Goal: Task Accomplishment & Management: Use online tool/utility

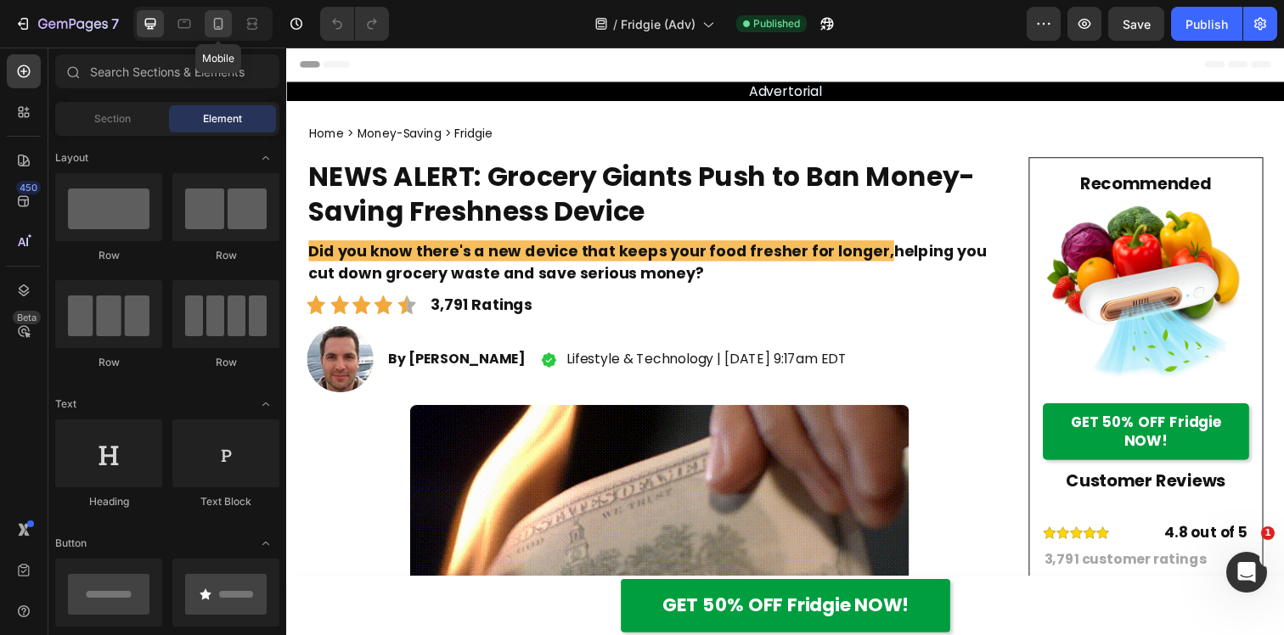
click at [218, 33] on div at bounding box center [218, 23] width 27 height 27
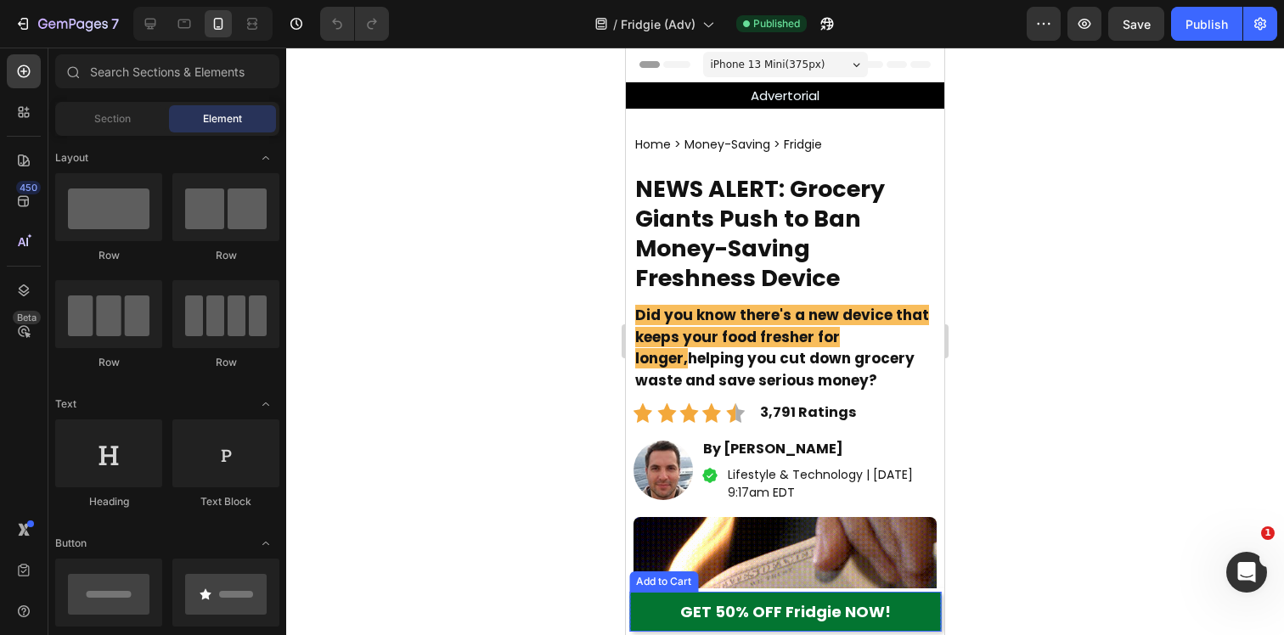
click at [653, 607] on button "GET 50% OFF Fridgie NOW!" at bounding box center [785, 612] width 312 height 40
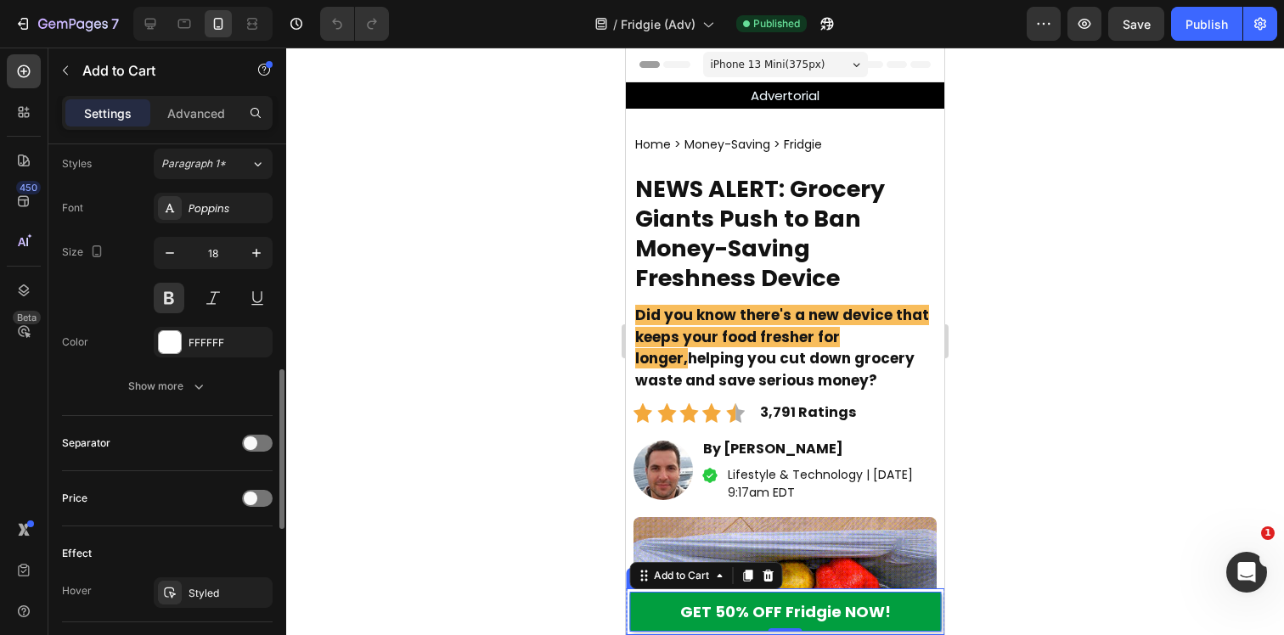
scroll to position [851, 0]
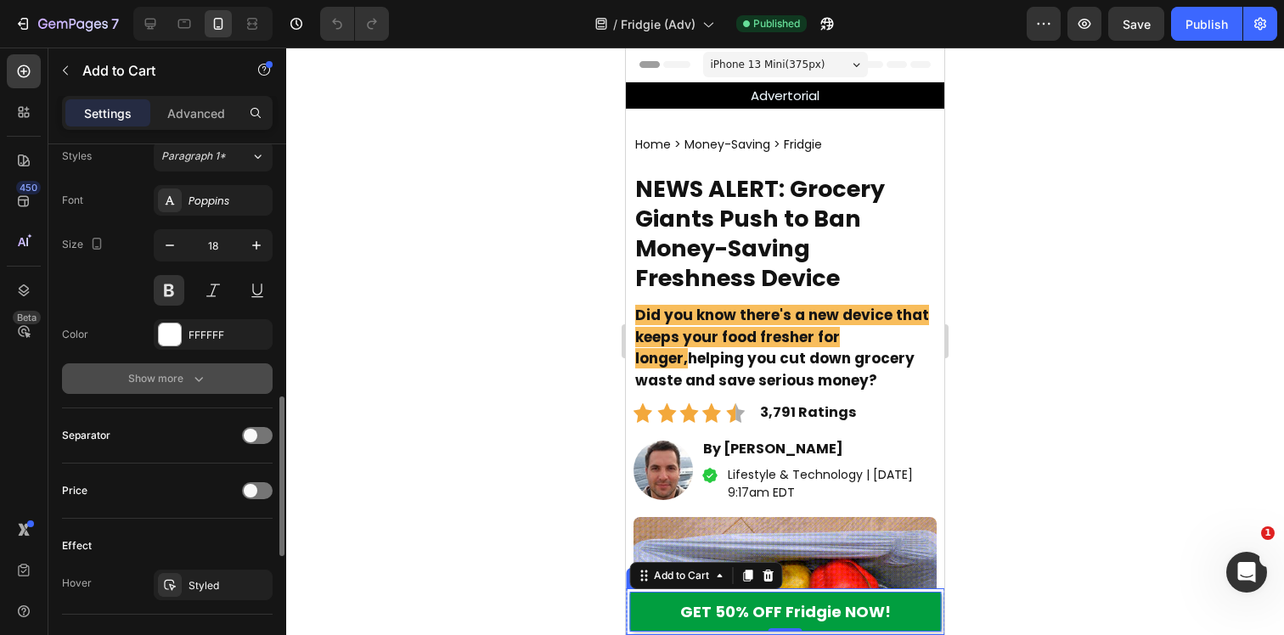
click at [194, 376] on icon "button" at bounding box center [198, 378] width 17 height 17
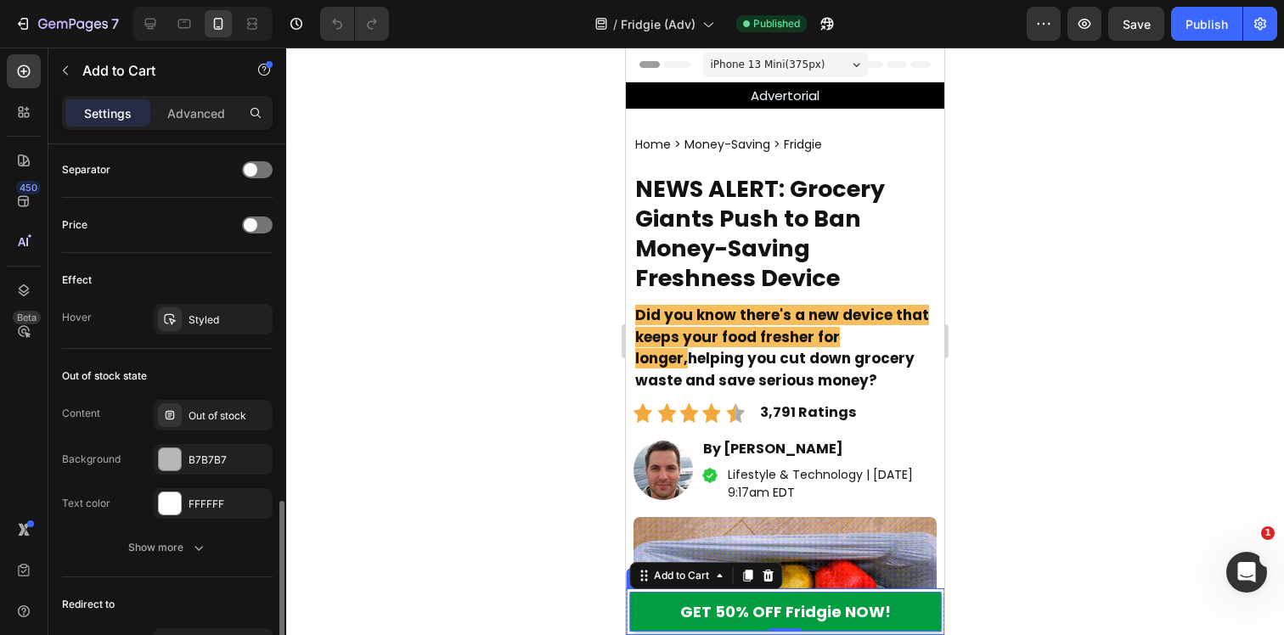
scroll to position [1346, 0]
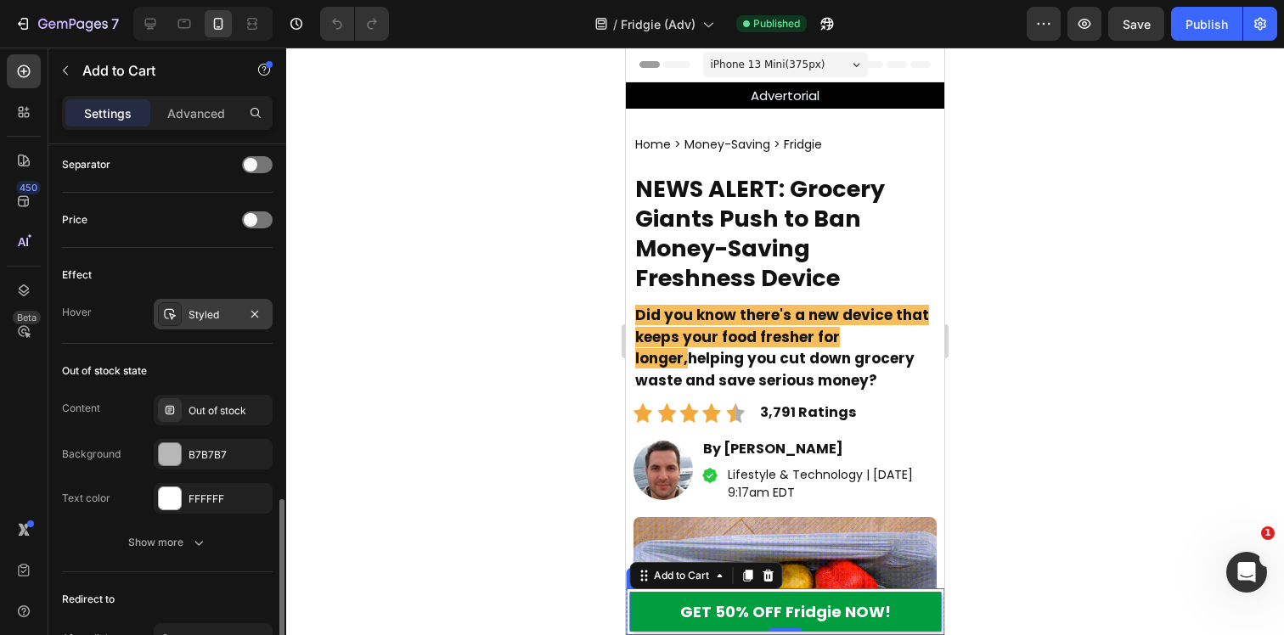
click at [189, 308] on div "Styled" at bounding box center [213, 314] width 49 height 15
click at [120, 333] on div "Effect Hover Styled" at bounding box center [167, 296] width 211 height 96
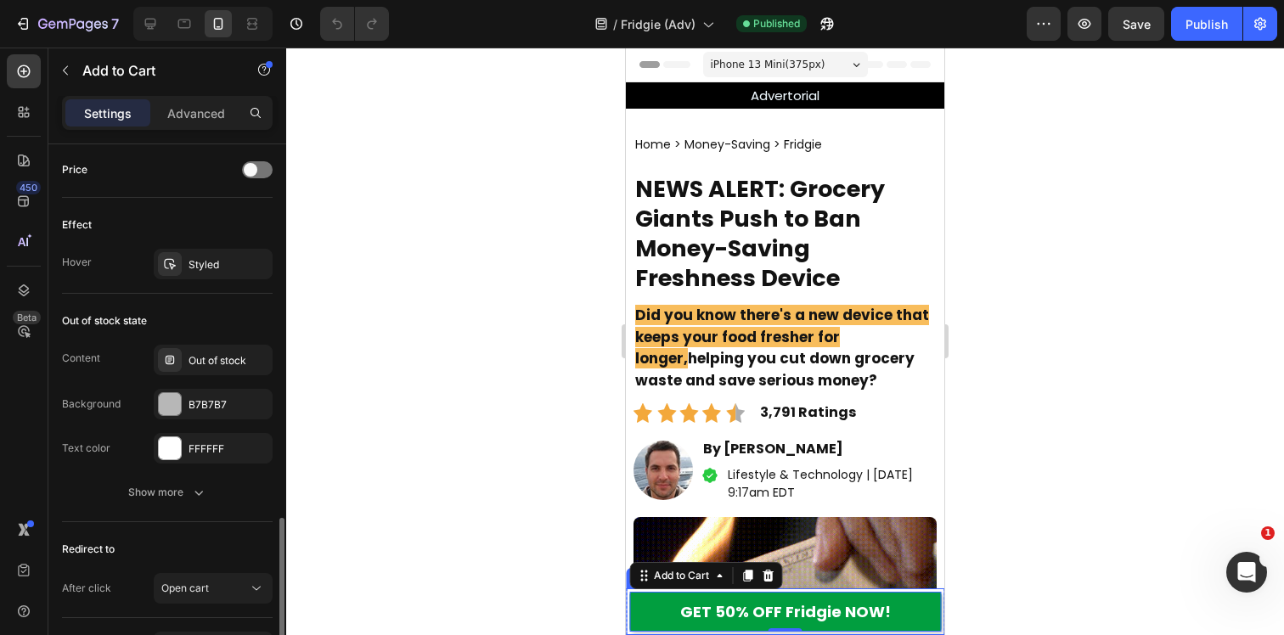
scroll to position [1412, 0]
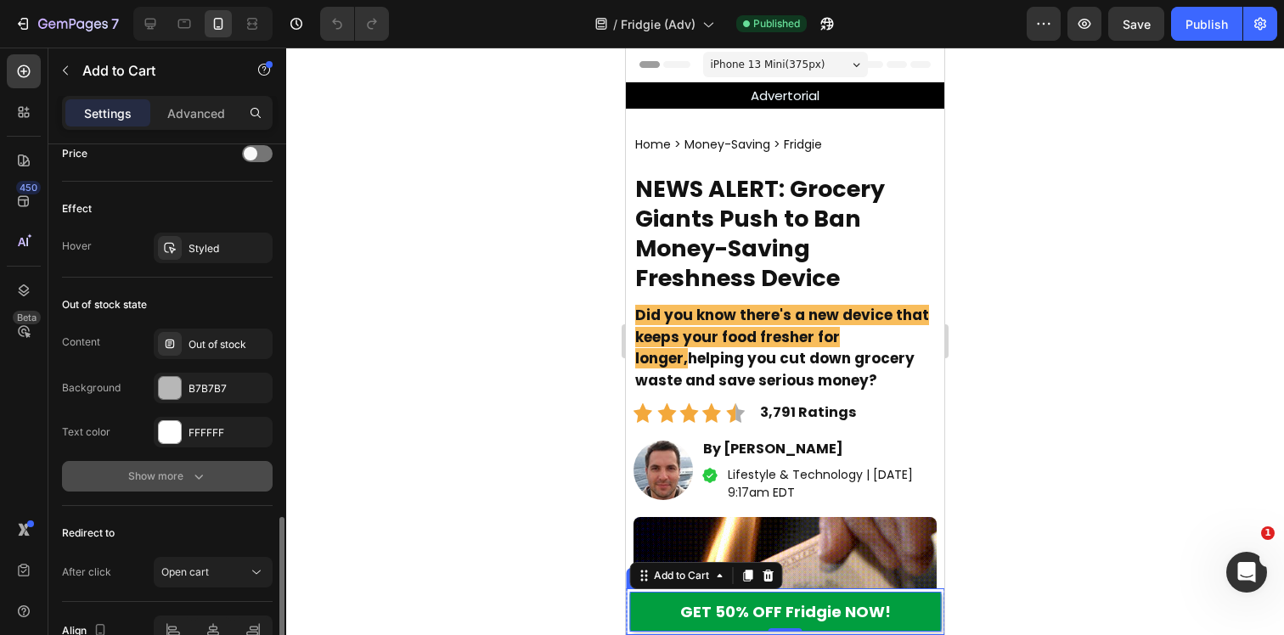
click at [168, 476] on div "Show more" at bounding box center [167, 476] width 79 height 17
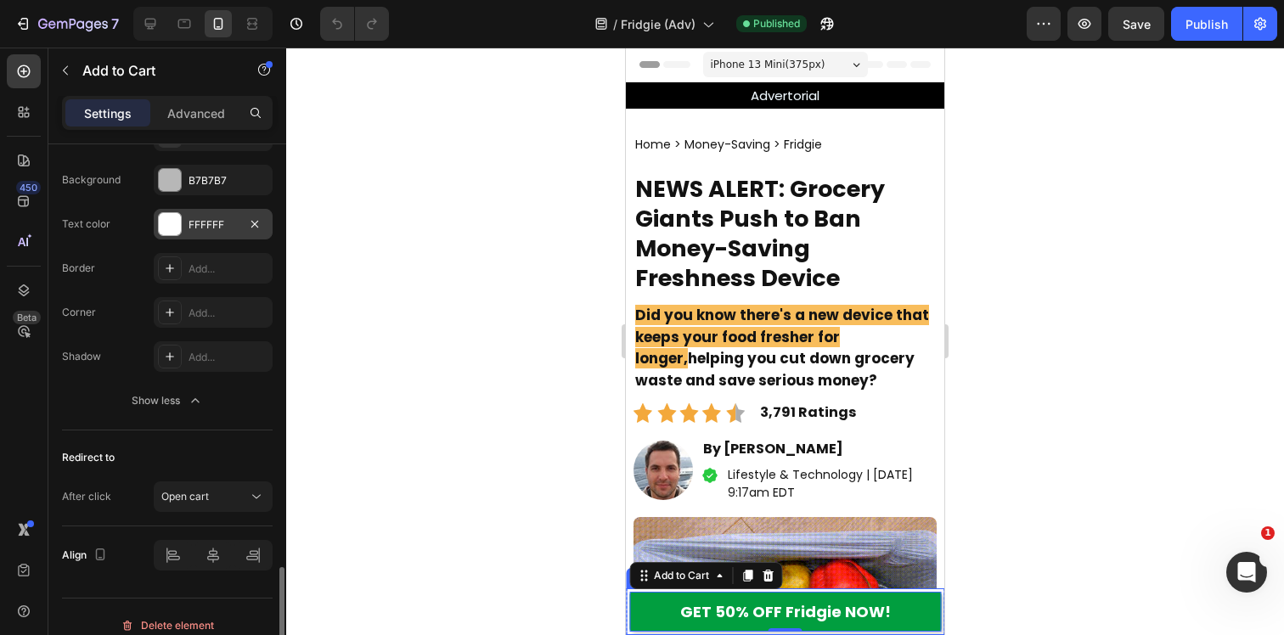
scroll to position [1637, 0]
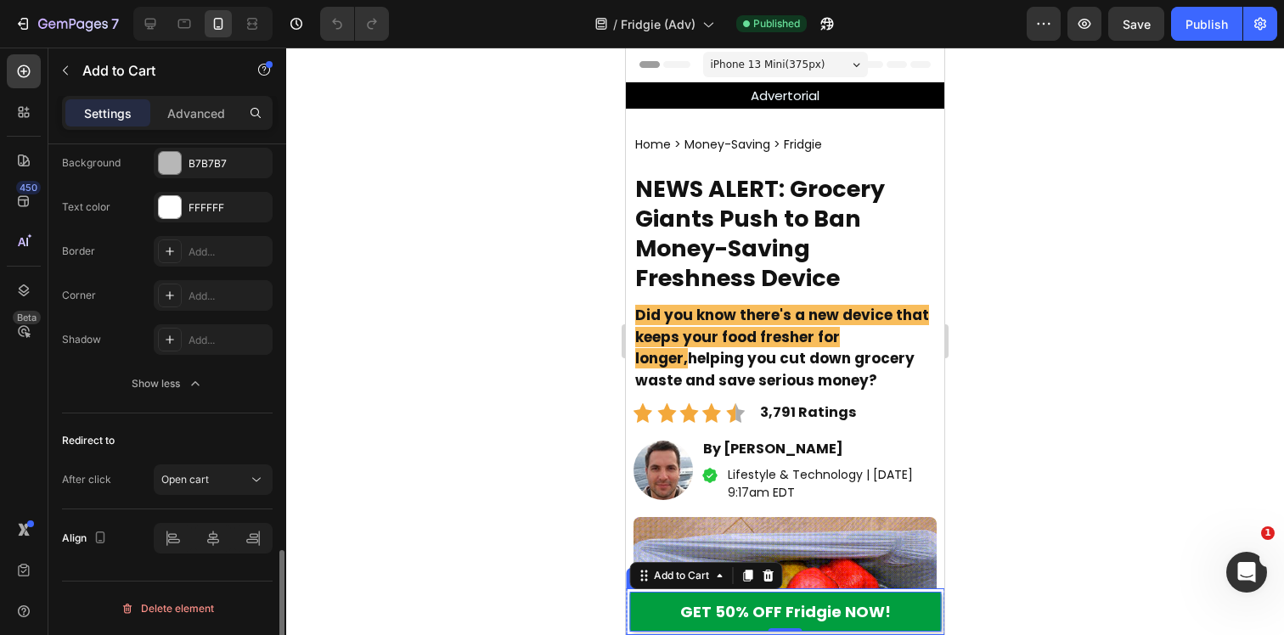
click at [197, 498] on div "Redirect to After click Open cart" at bounding box center [167, 462] width 211 height 96
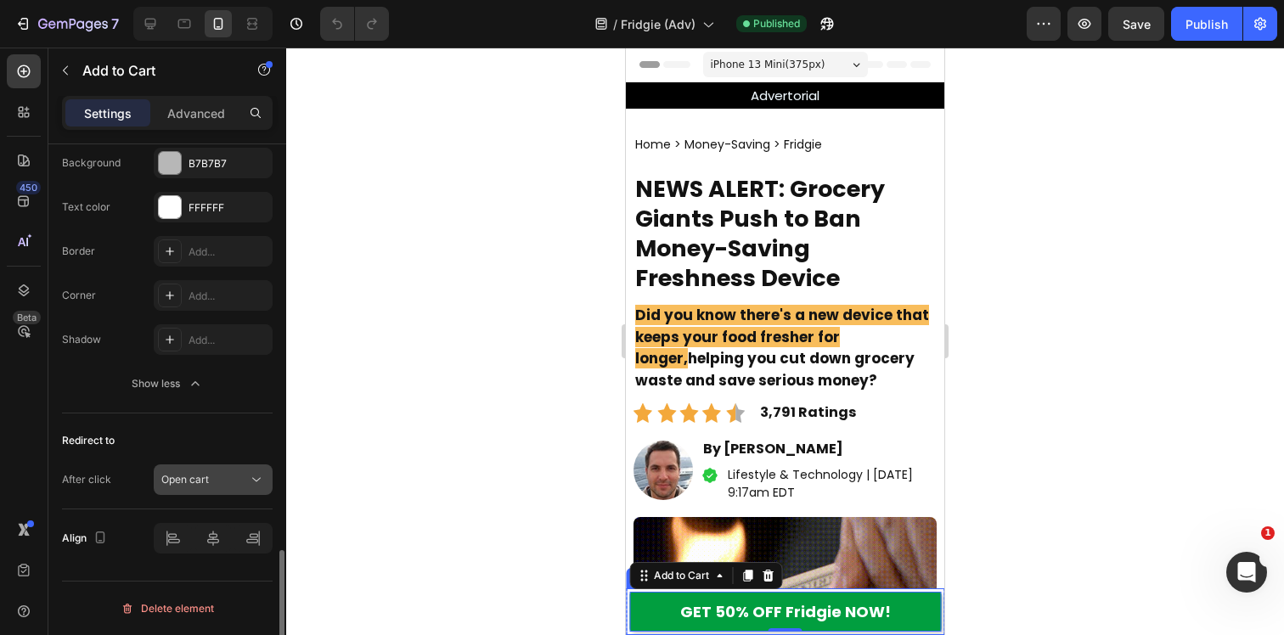
click at [204, 464] on button "Open cart" at bounding box center [213, 479] width 119 height 31
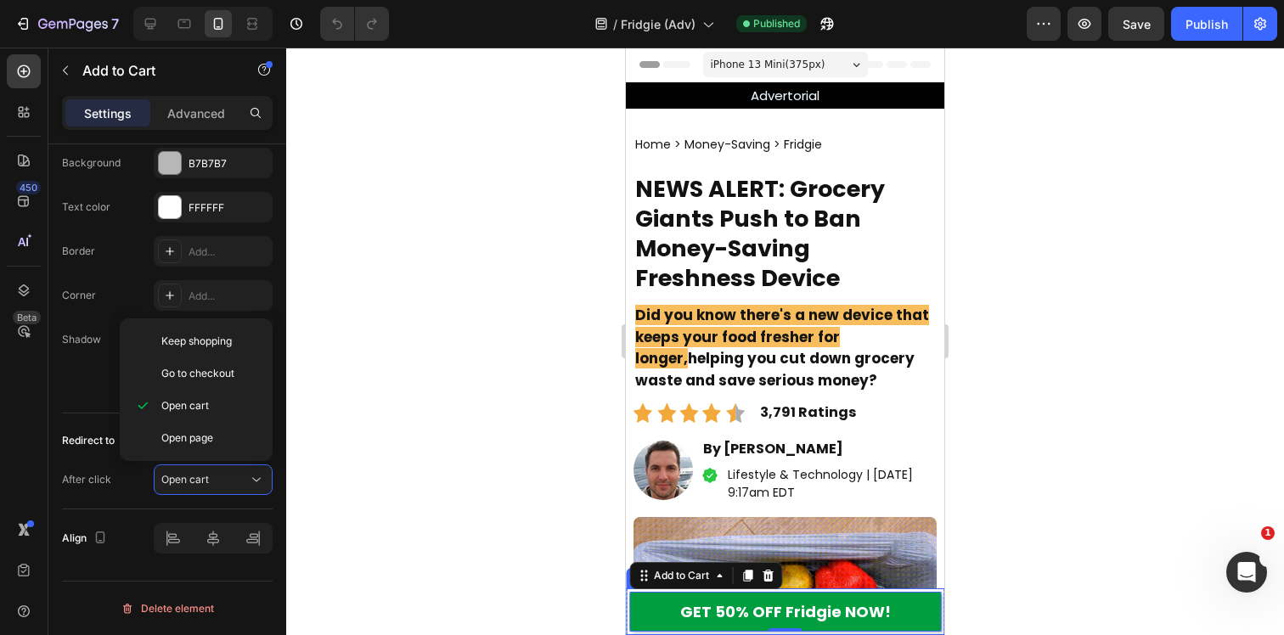
click at [416, 498] on div at bounding box center [785, 342] width 998 height 588
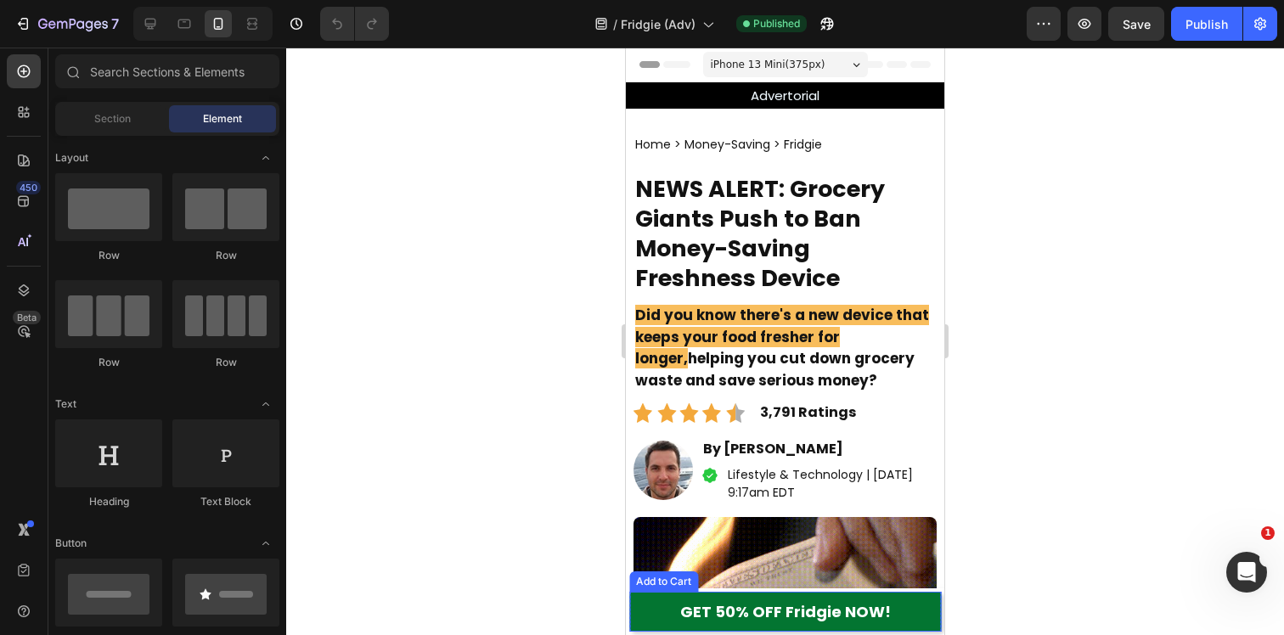
click at [664, 617] on button "GET 50% OFF Fridgie NOW!" at bounding box center [785, 612] width 312 height 40
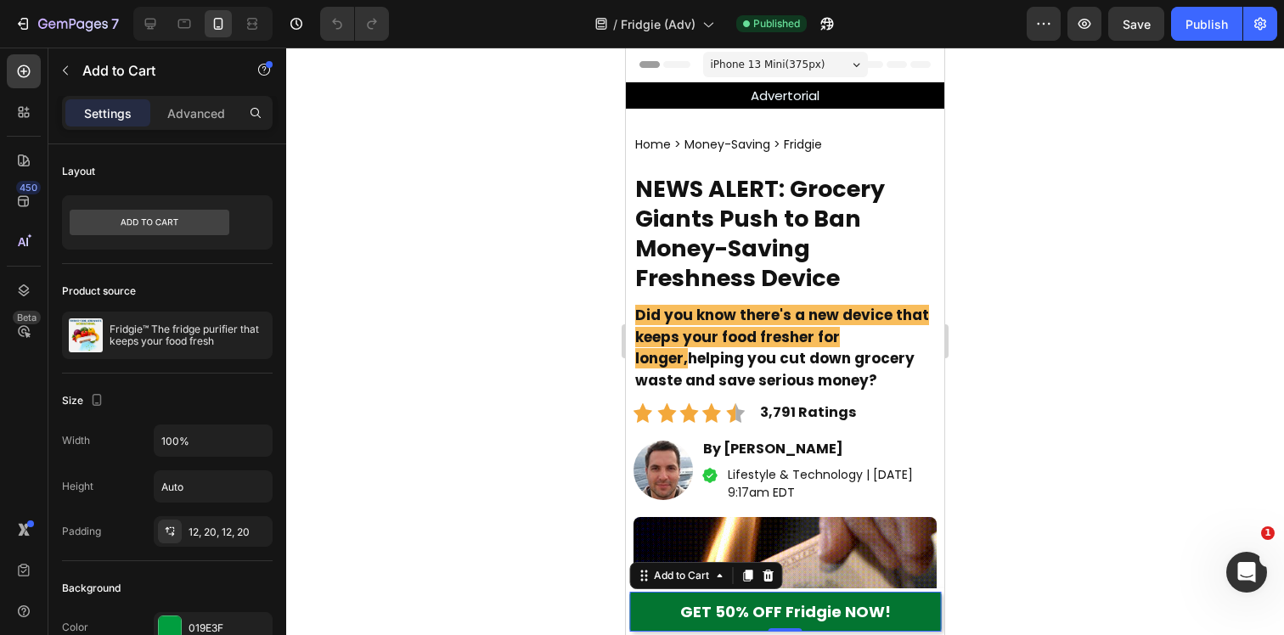
click at [664, 617] on button "GET 50% OFF Fridgie NOW!" at bounding box center [785, 612] width 312 height 40
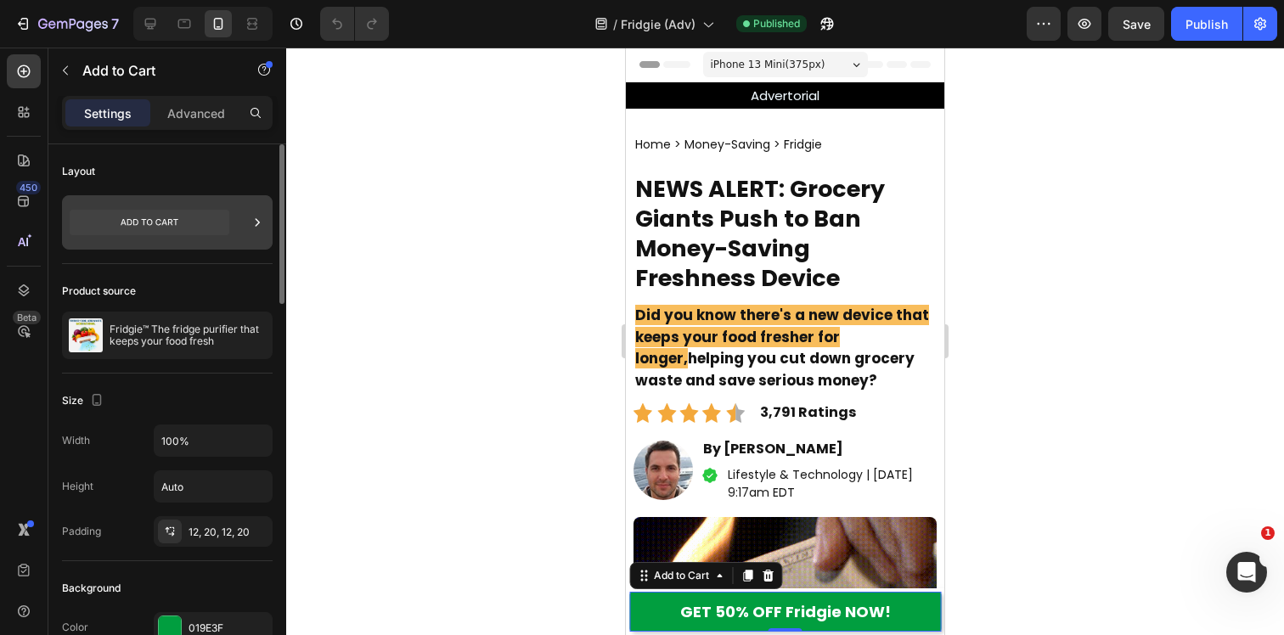
click at [184, 231] on icon at bounding box center [150, 222] width 160 height 25
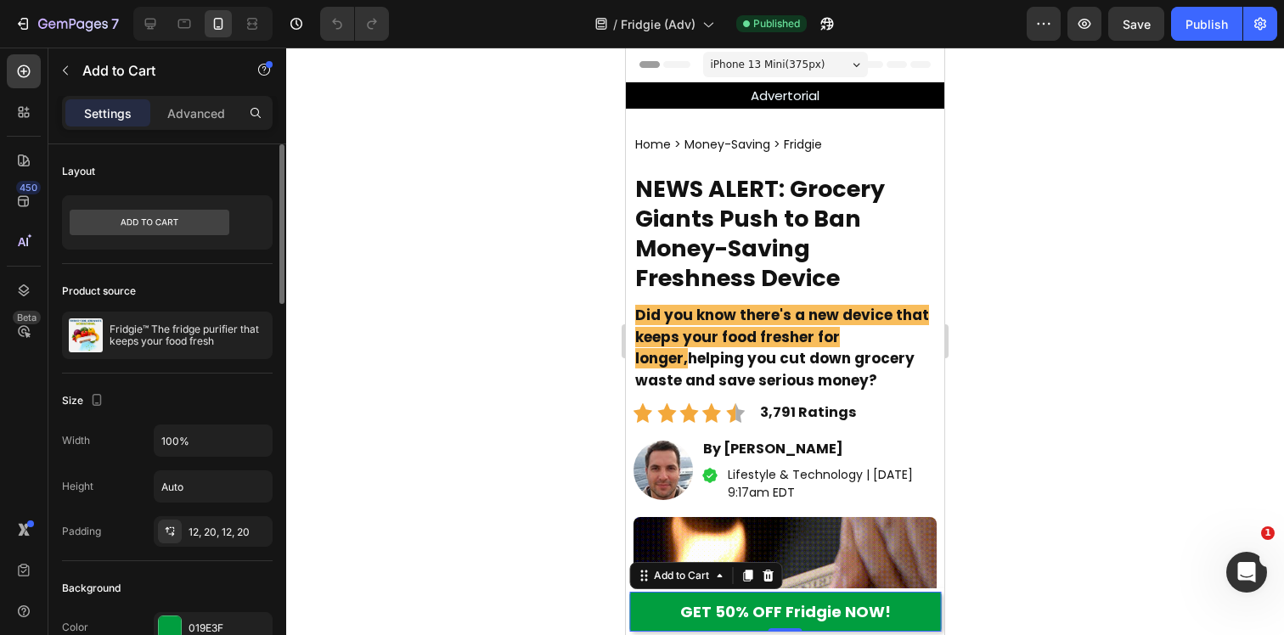
click at [177, 290] on div "Product source" at bounding box center [167, 291] width 211 height 27
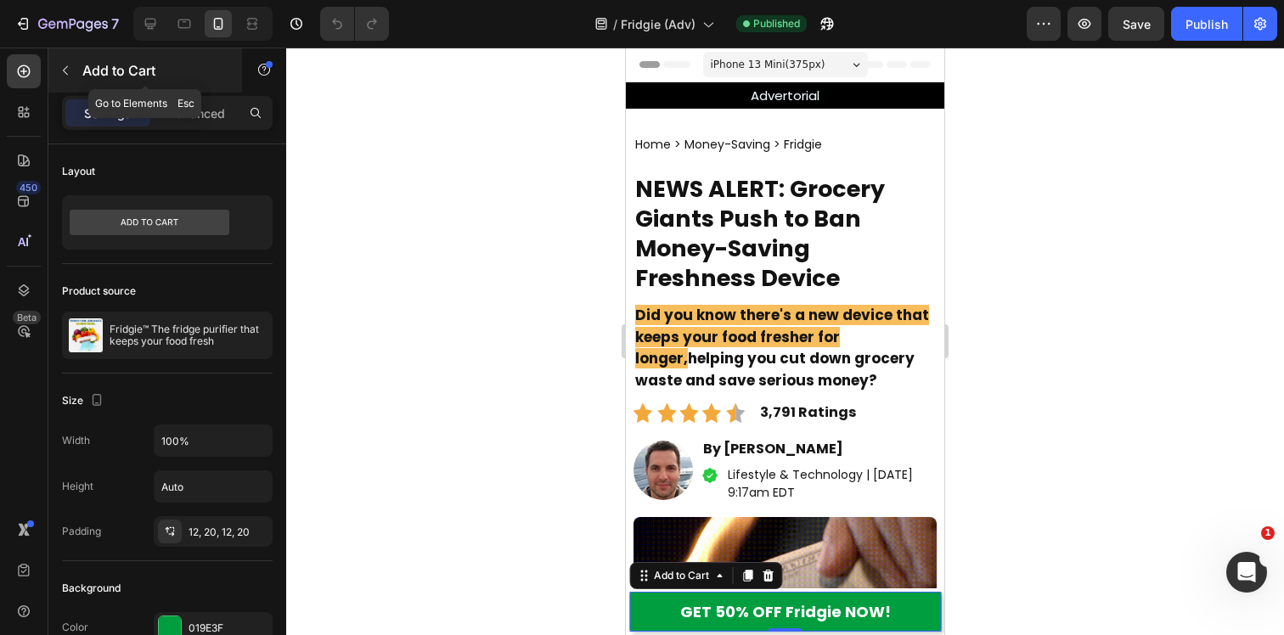
click at [70, 77] on button "button" at bounding box center [65, 70] width 27 height 27
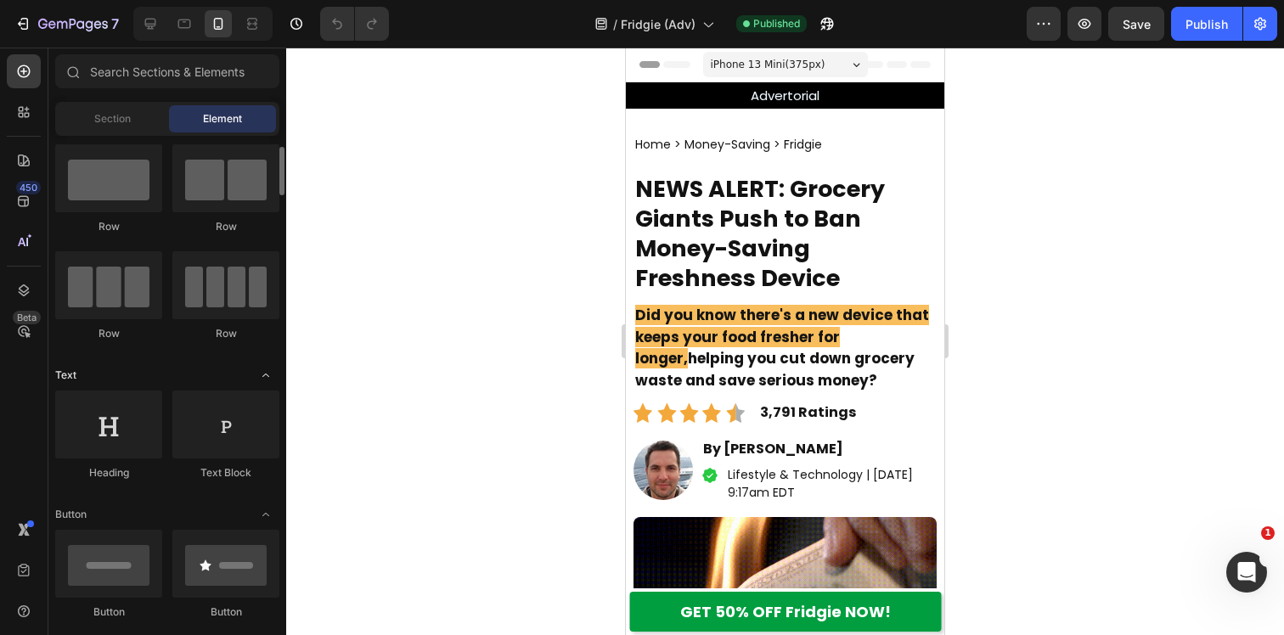
scroll to position [40, 0]
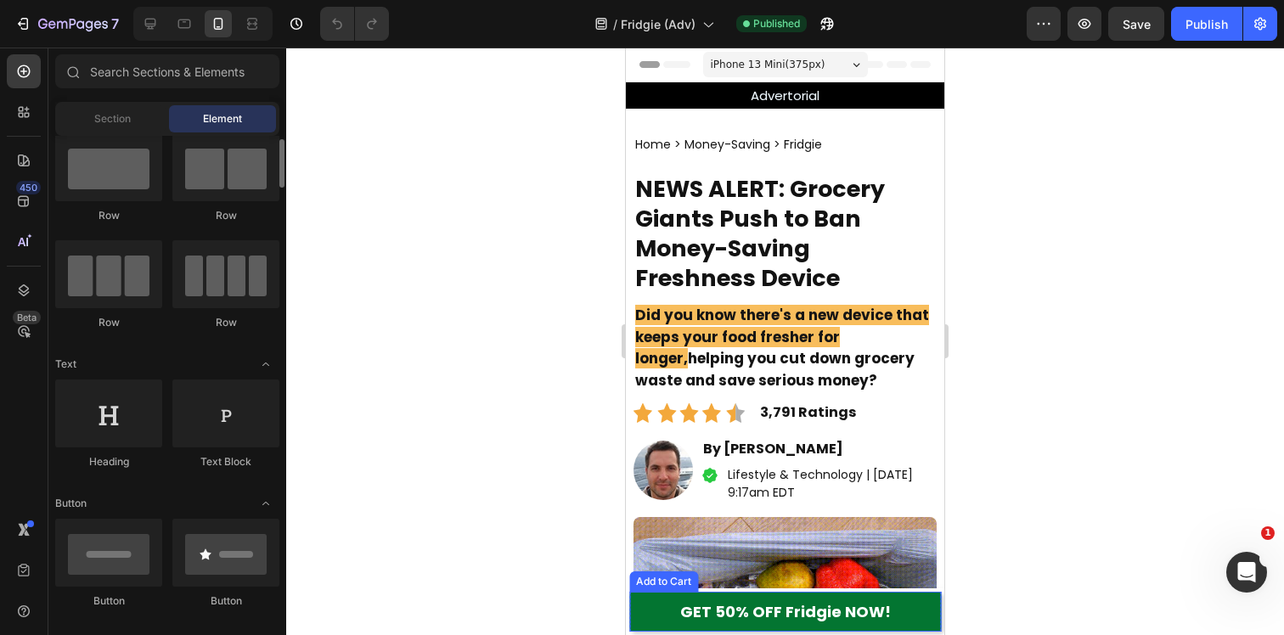
click at [653, 604] on button "GET 50% OFF Fridgie NOW!" at bounding box center [785, 612] width 312 height 40
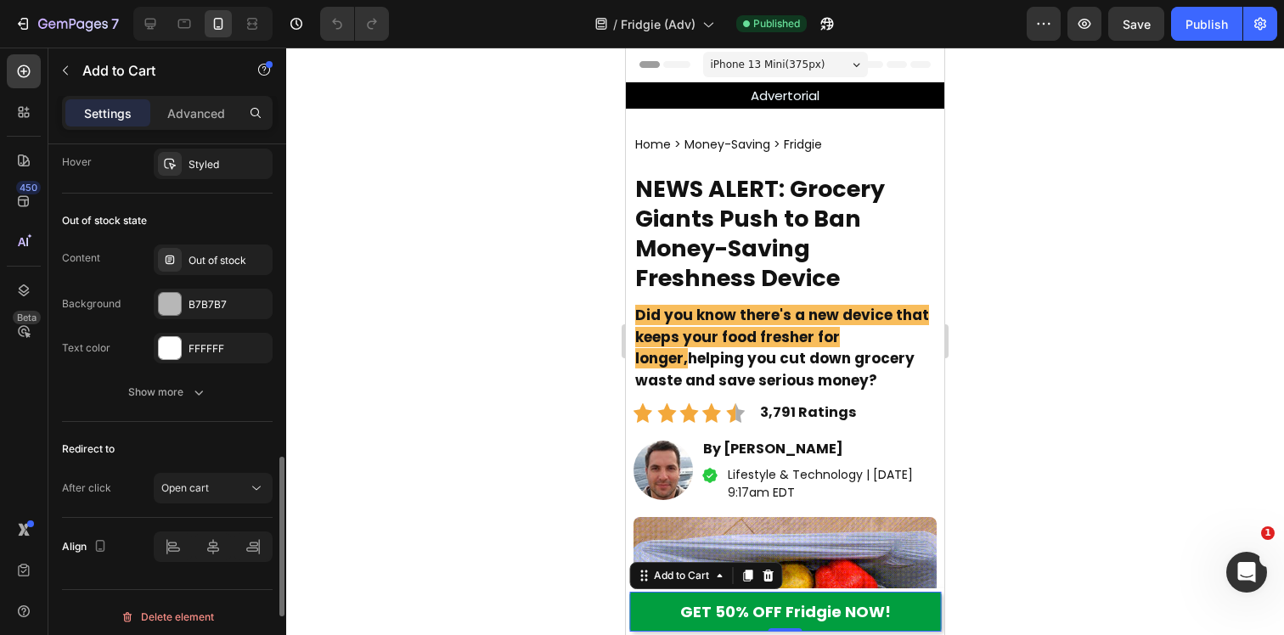
scroll to position [1280, 0]
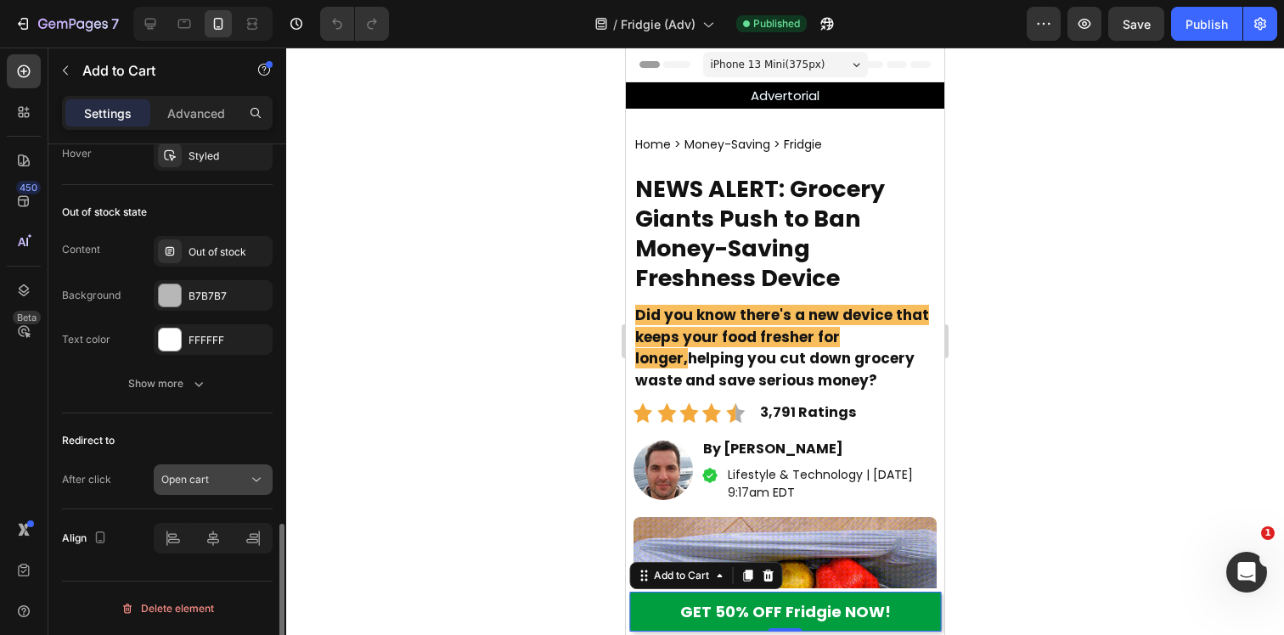
click at [185, 484] on span "Open cart" at bounding box center [185, 479] width 48 height 13
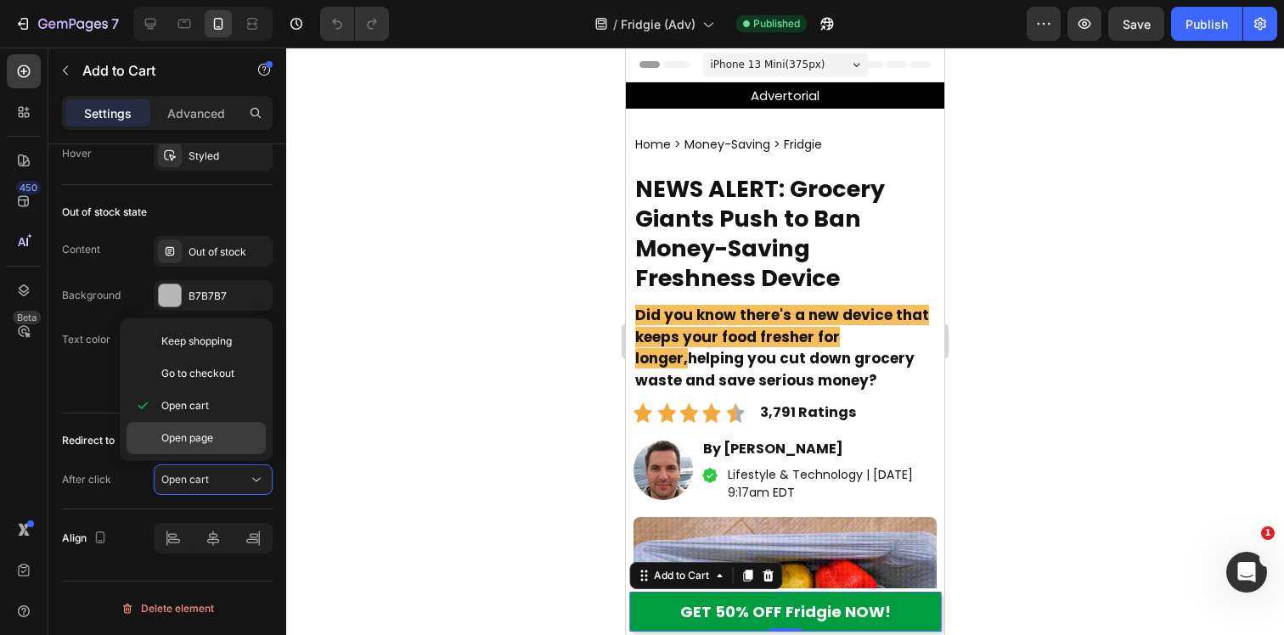
click at [208, 448] on div "Open page" at bounding box center [196, 438] width 139 height 32
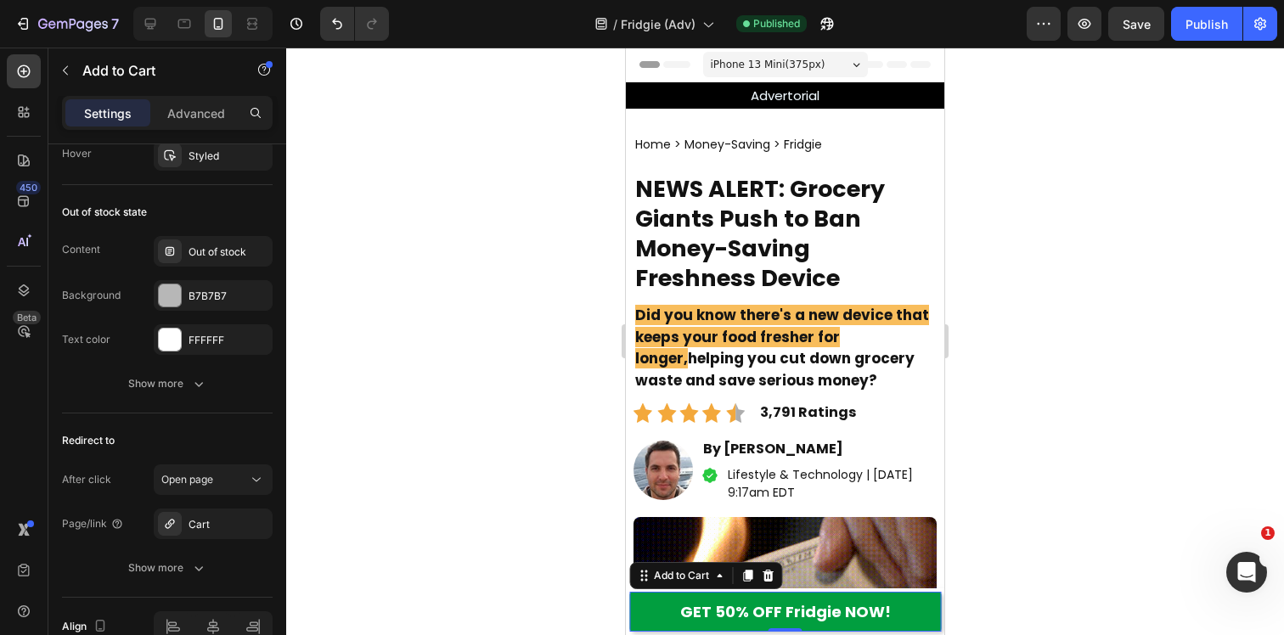
scroll to position [1369, 0]
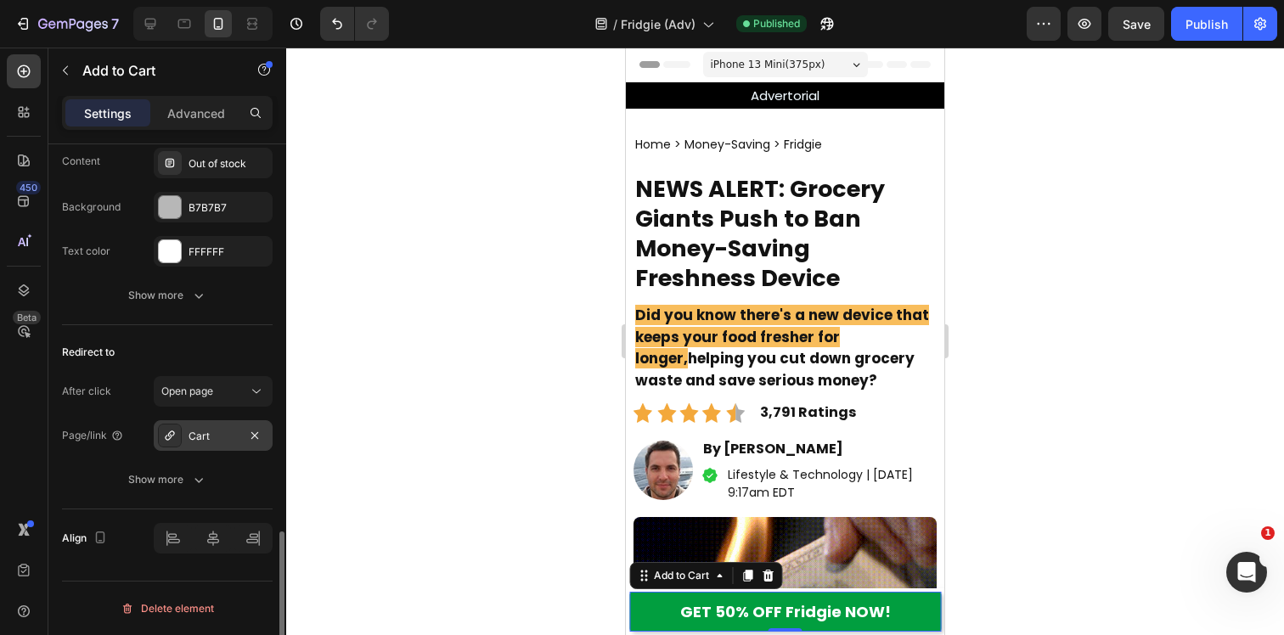
click at [210, 439] on div "Cart" at bounding box center [213, 436] width 49 height 15
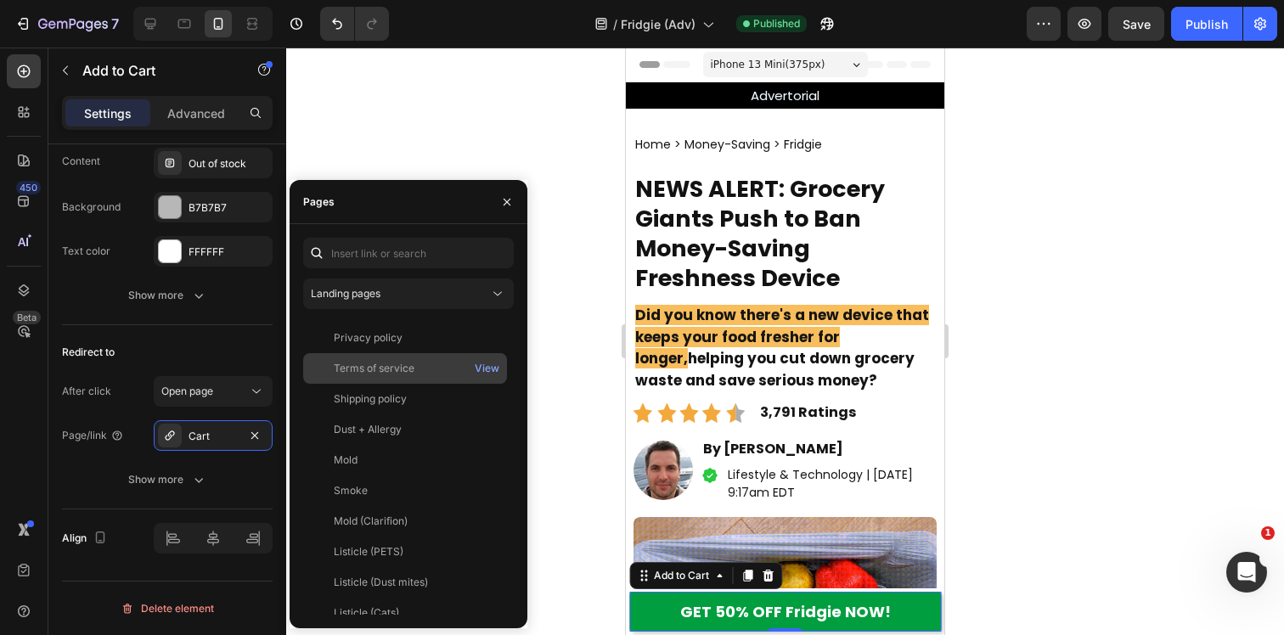
scroll to position [0, 0]
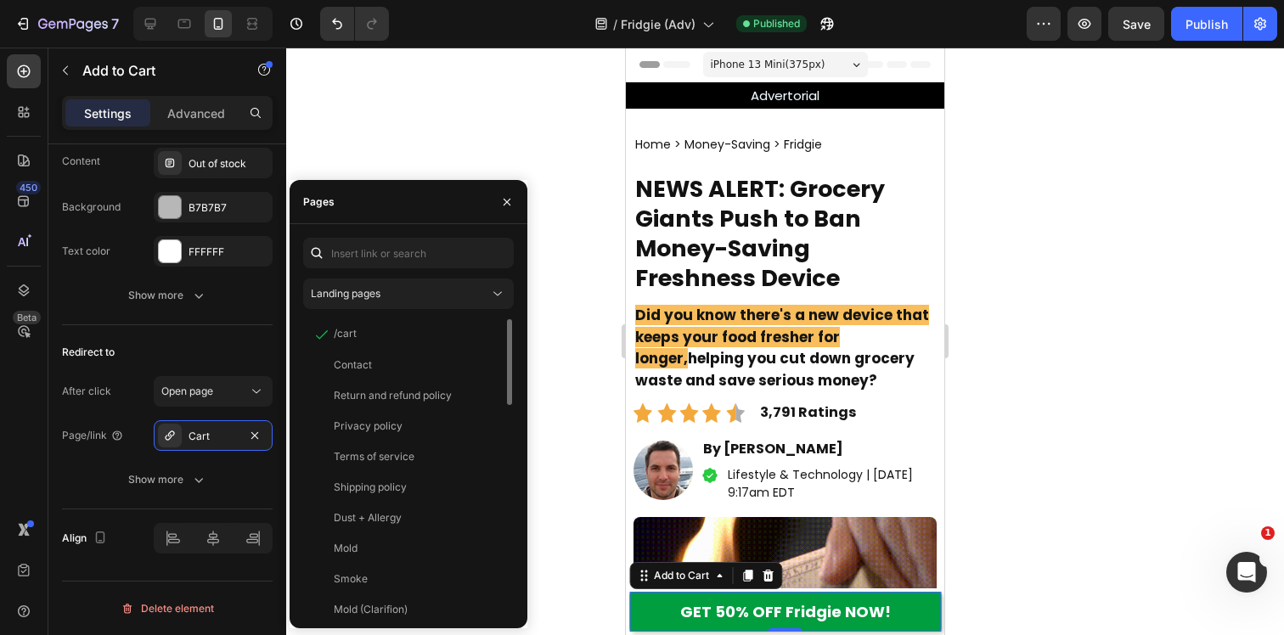
click at [412, 275] on div "Landing pages /cart View Contact View Return and refund policy View Privacy pol…" at bounding box center [408, 426] width 211 height 377
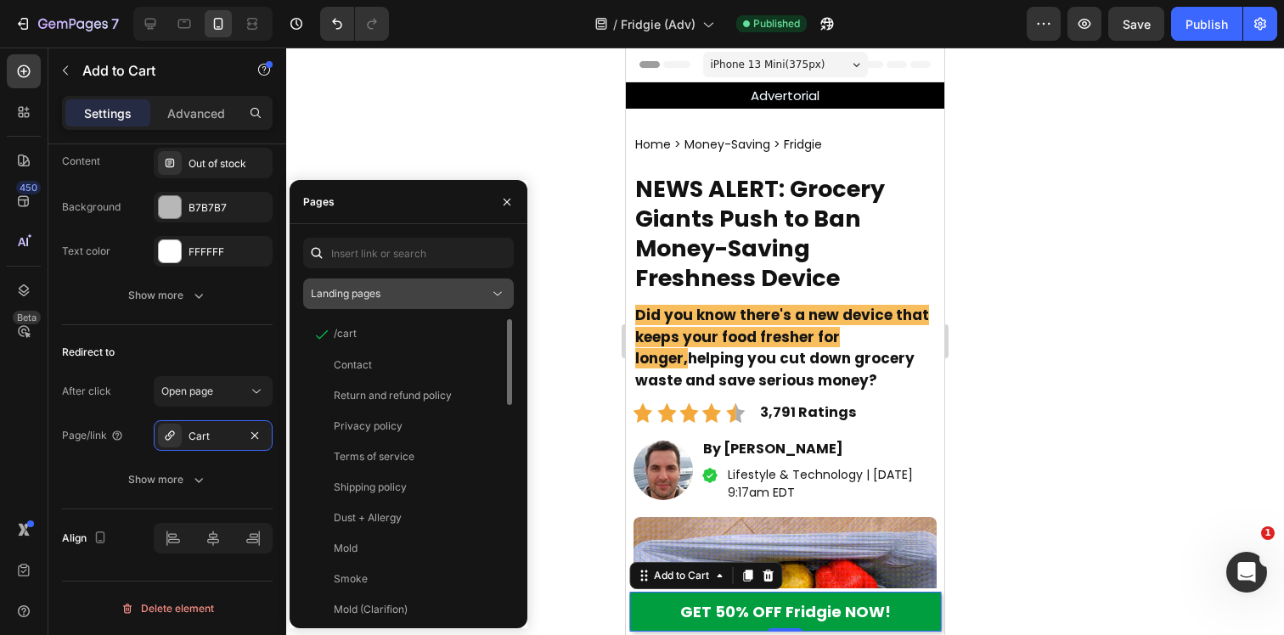
click at [409, 283] on button "Landing pages" at bounding box center [408, 294] width 211 height 31
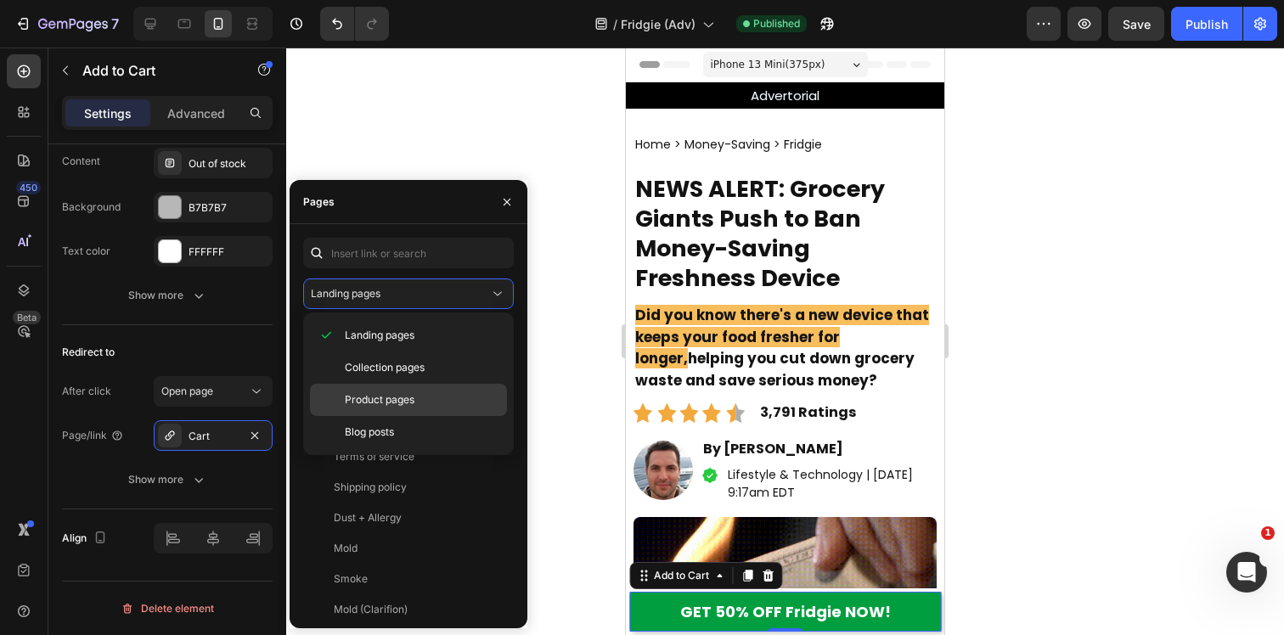
click at [387, 416] on div "Product pages" at bounding box center [408, 432] width 197 height 32
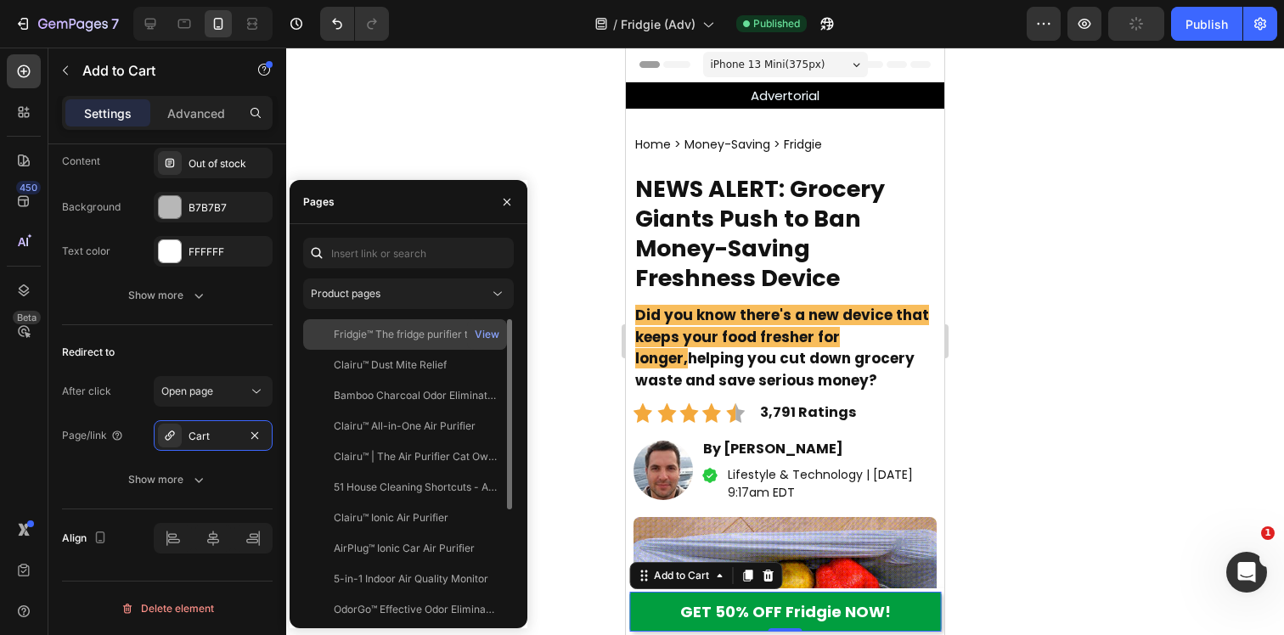
click at [402, 329] on div "Fridgie™ The fridge purifier that keeps your food fresh" at bounding box center [415, 334] width 163 height 15
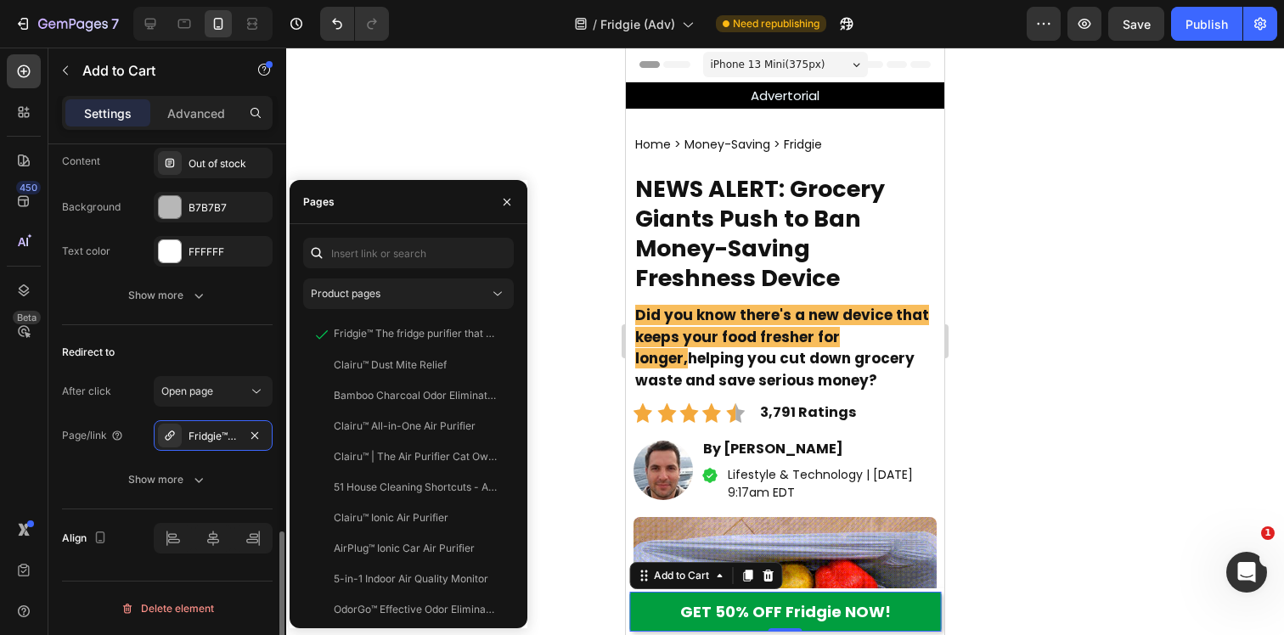
click at [176, 346] on div "Redirect to" at bounding box center [167, 352] width 211 height 27
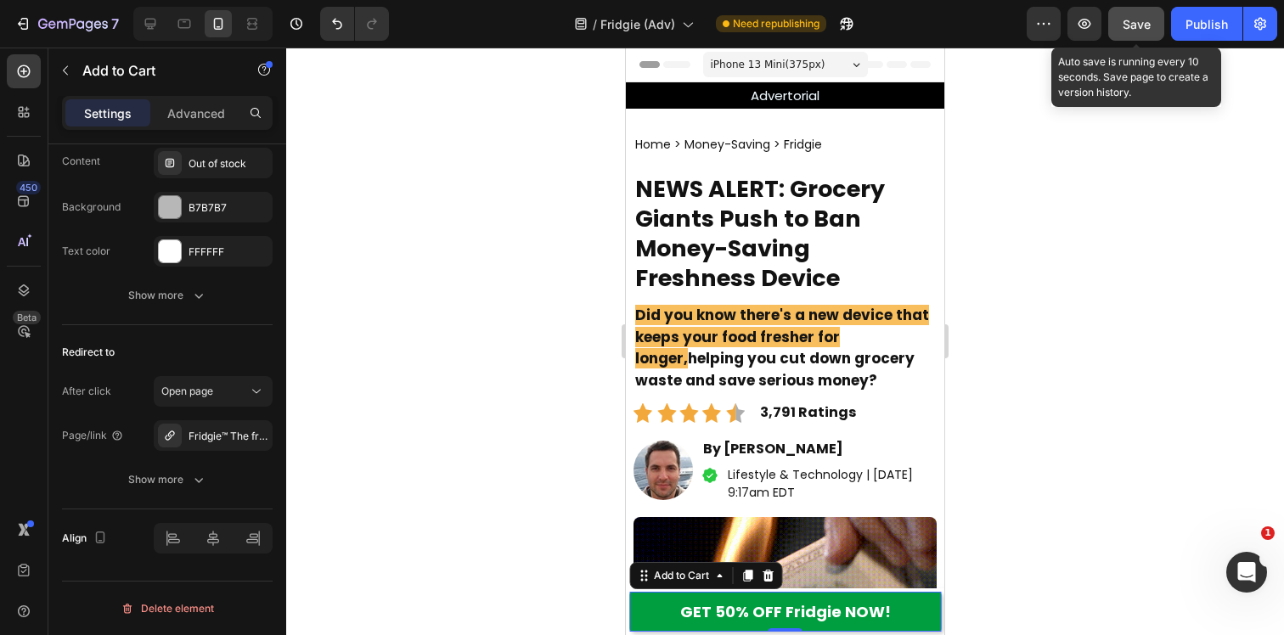
click at [1134, 17] on span "Save" at bounding box center [1137, 24] width 28 height 14
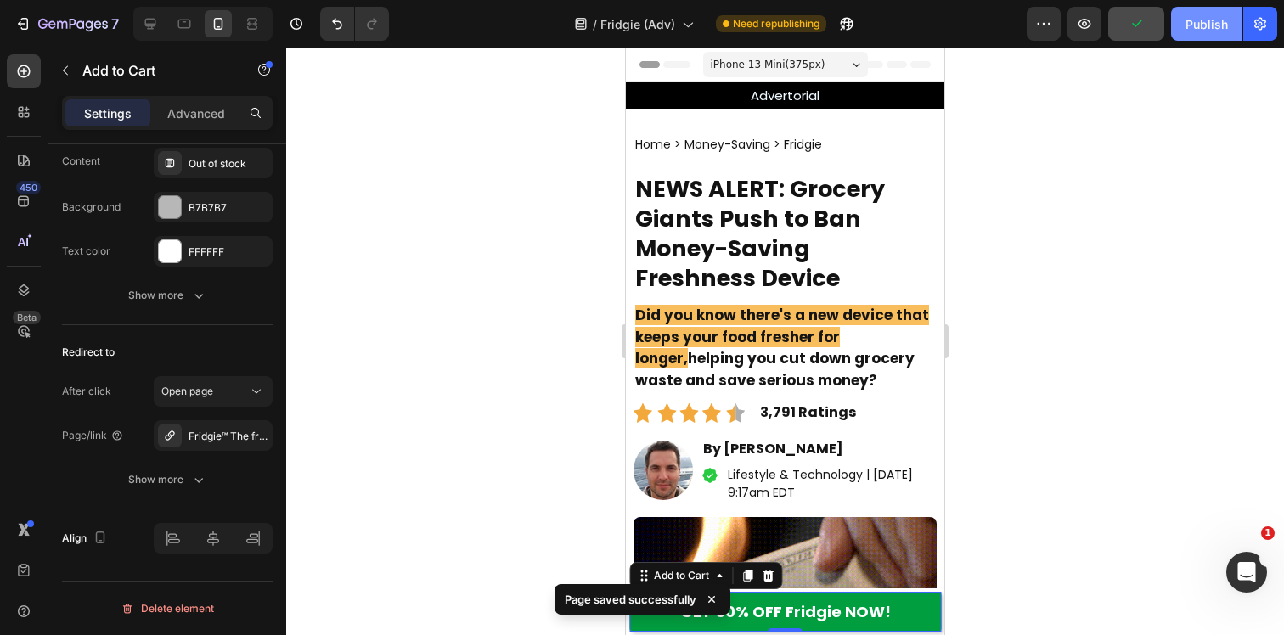
click at [1200, 22] on div "Publish" at bounding box center [1206, 24] width 42 height 18
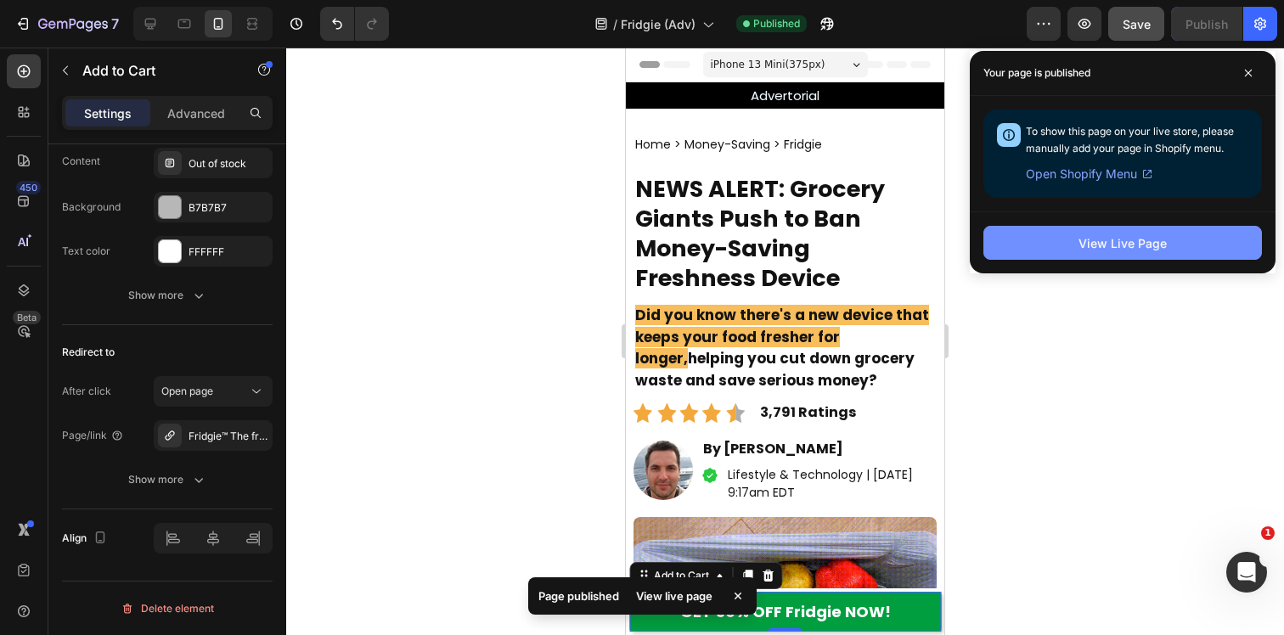
click at [1083, 236] on div "View Live Page" at bounding box center [1122, 243] width 88 height 18
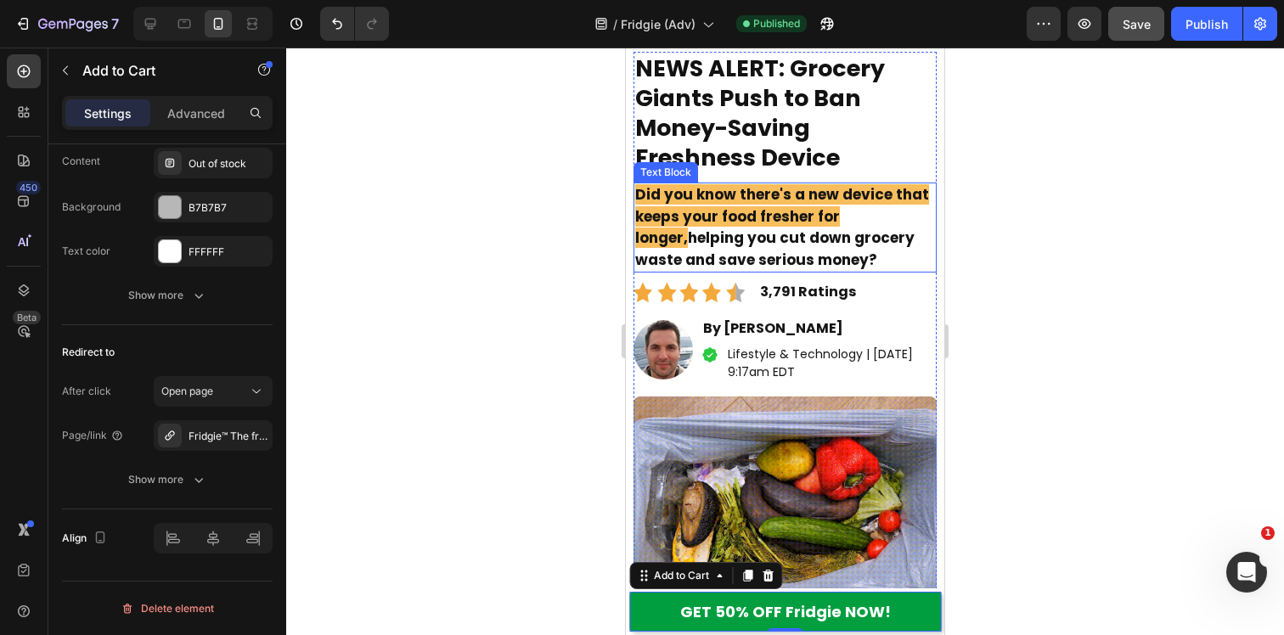
scroll to position [167, 0]
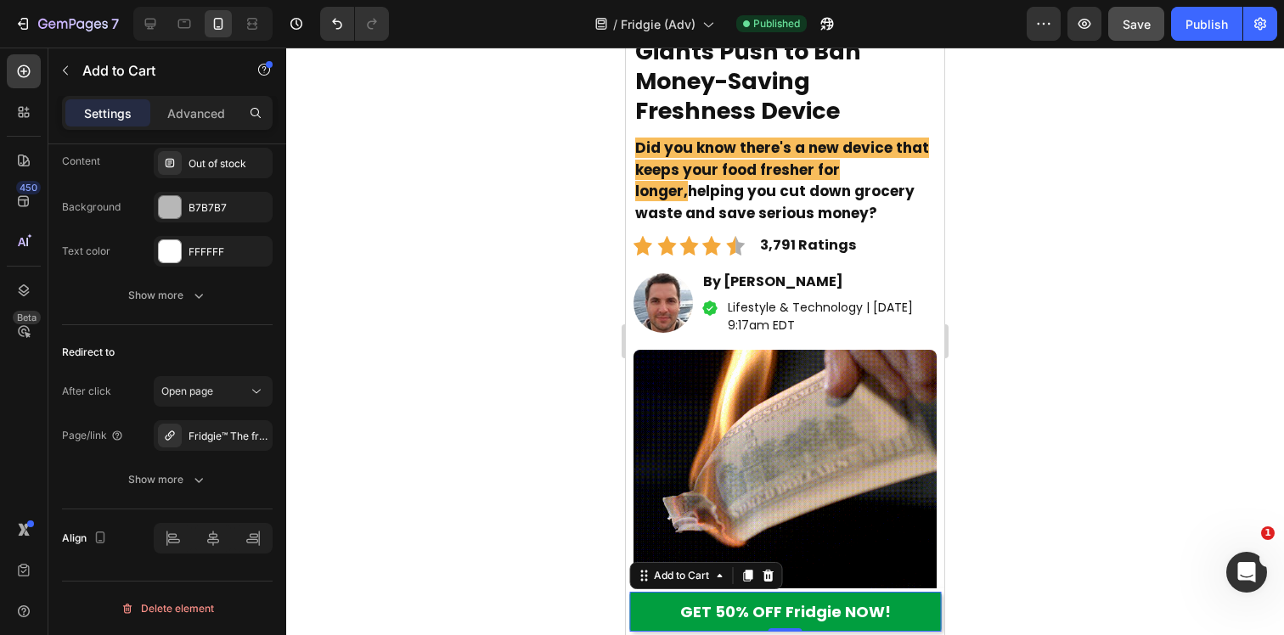
click at [572, 599] on div at bounding box center [785, 342] width 998 height 588
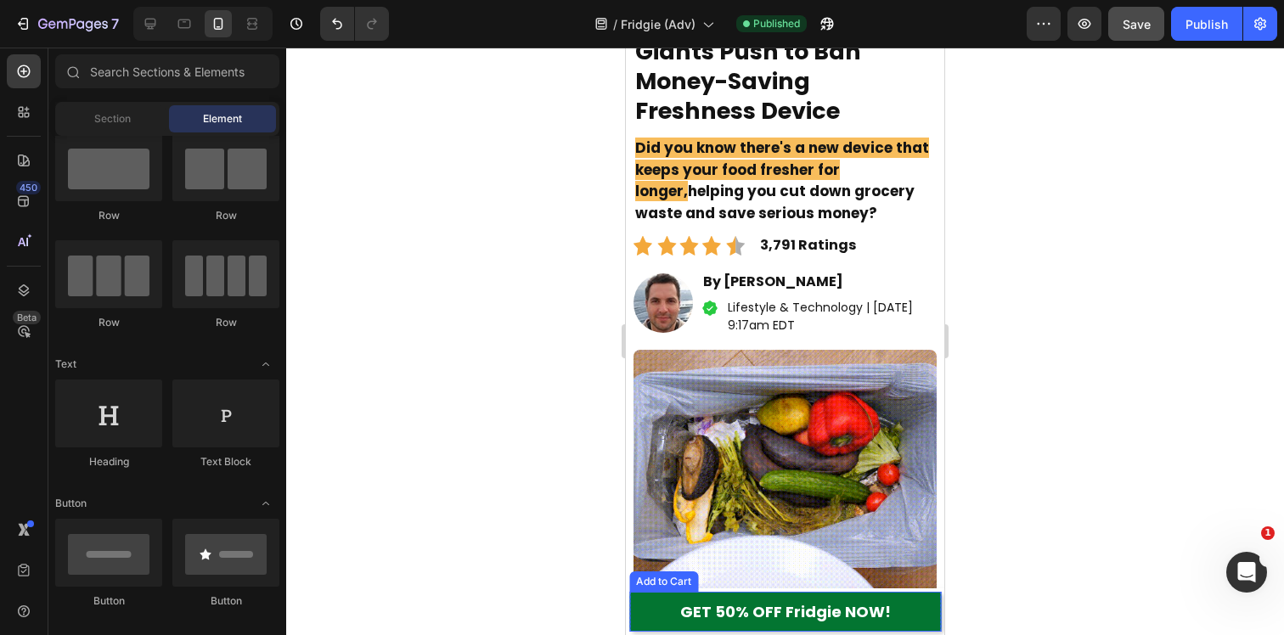
click at [659, 605] on button "GET 50% OFF Fridgie NOW!" at bounding box center [785, 612] width 312 height 40
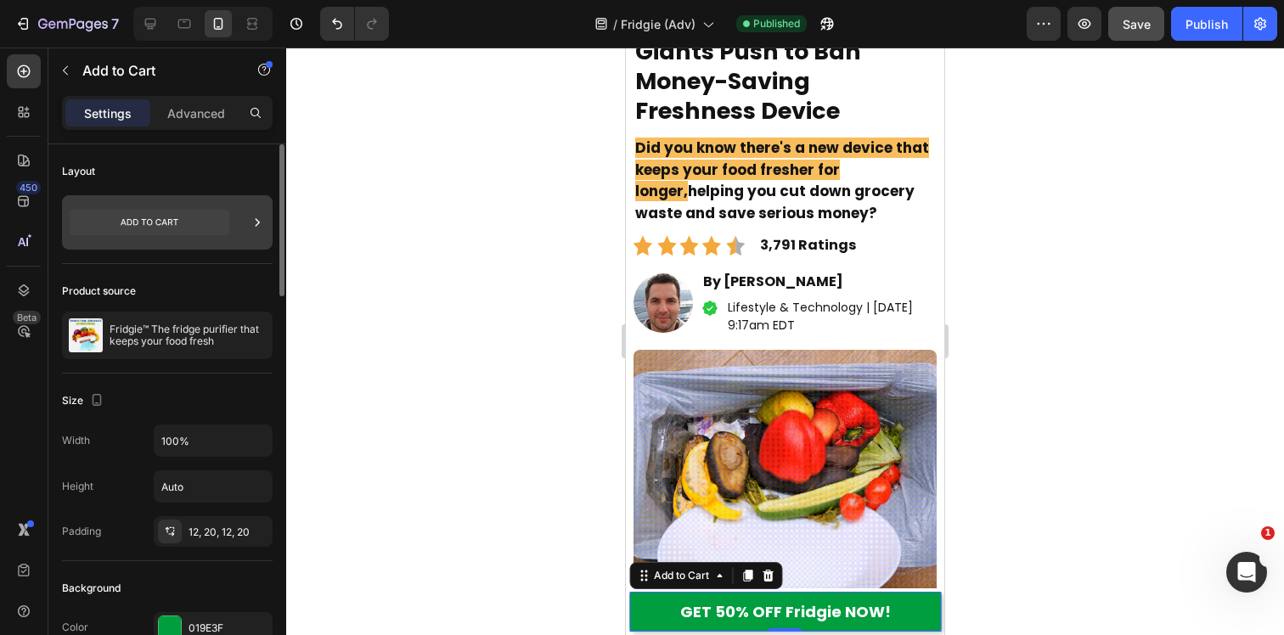
click at [174, 213] on icon at bounding box center [150, 222] width 160 height 25
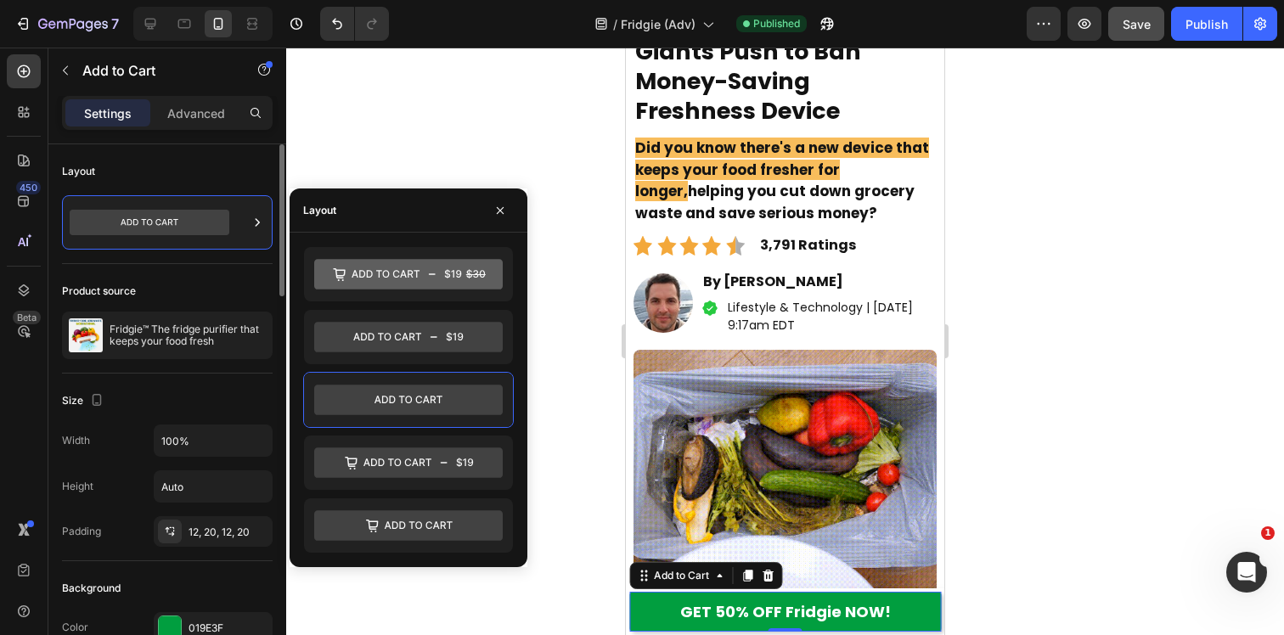
click at [204, 172] on div "Layout" at bounding box center [167, 171] width 211 height 27
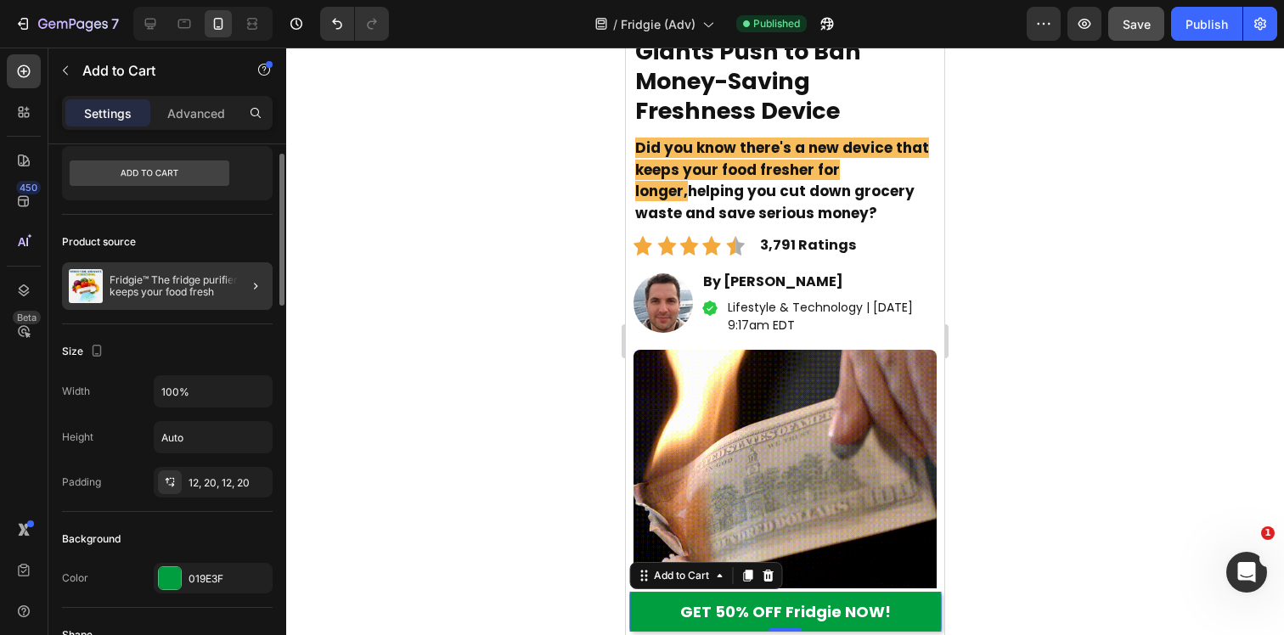
scroll to position [51, 0]
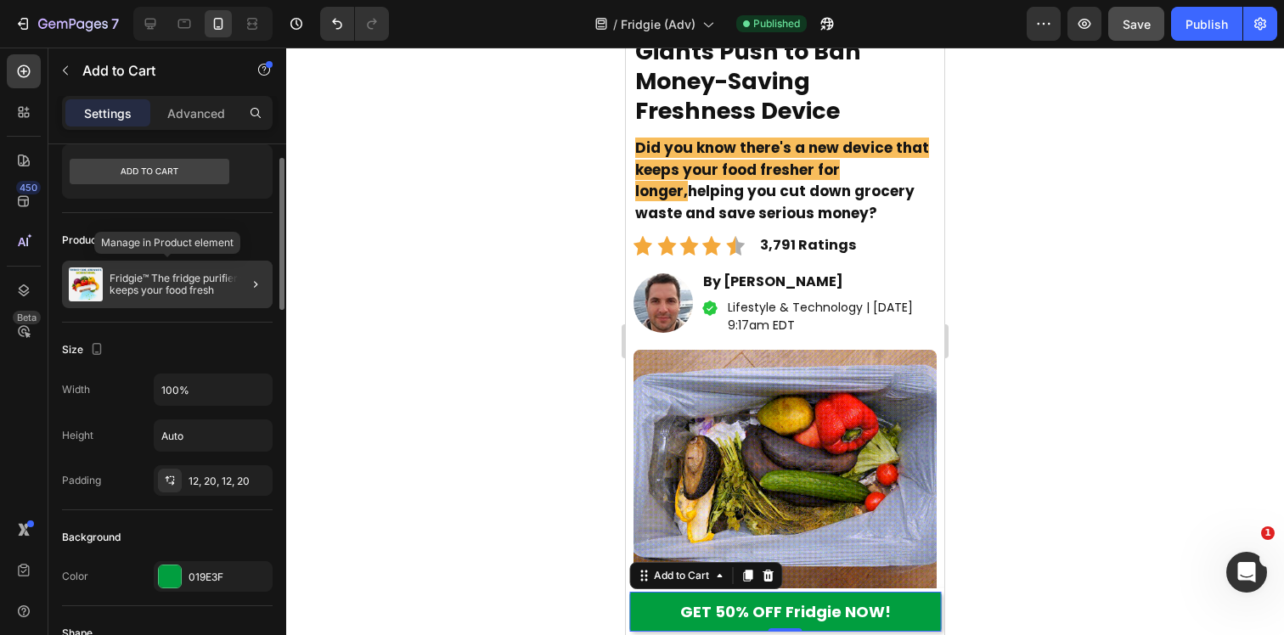
click at [205, 282] on p "Fridgie™ The fridge purifier that keeps your food fresh" at bounding box center [188, 285] width 156 height 24
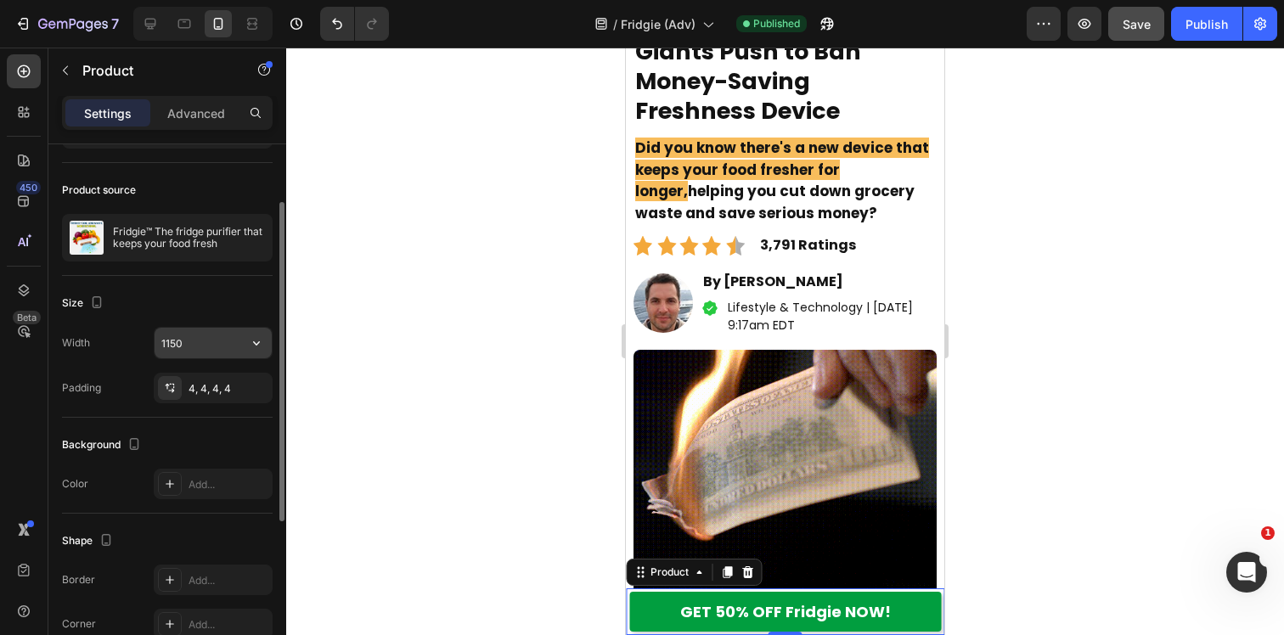
scroll to position [0, 0]
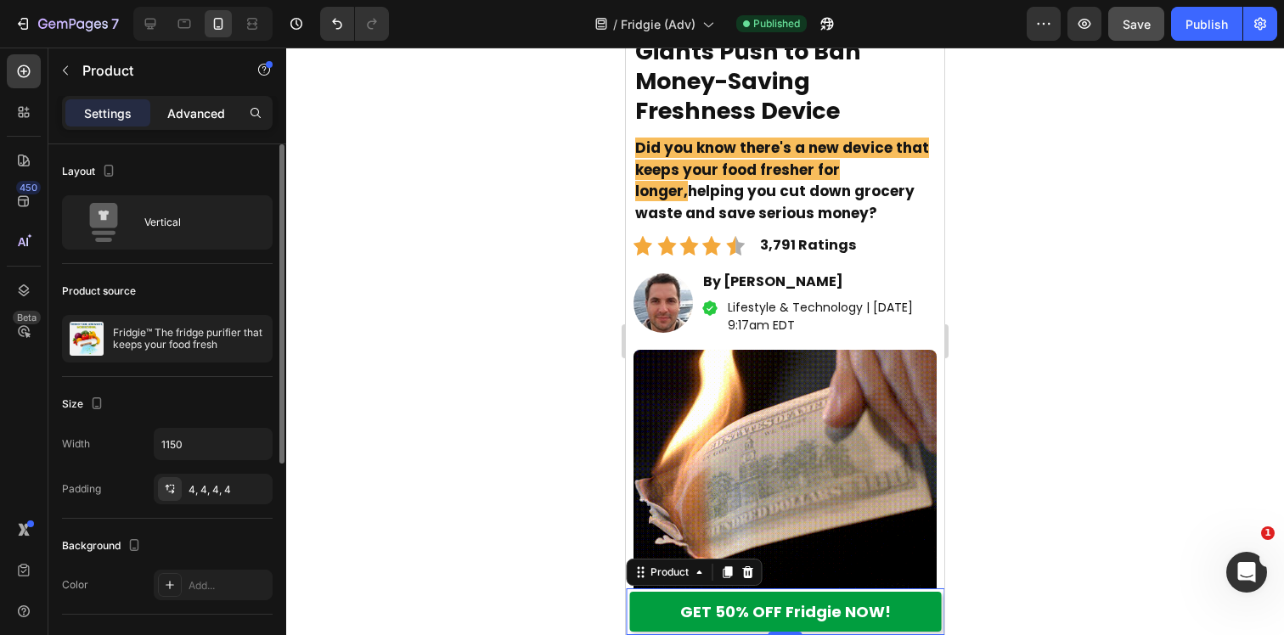
click at [186, 104] on p "Advanced" at bounding box center [196, 113] width 58 height 18
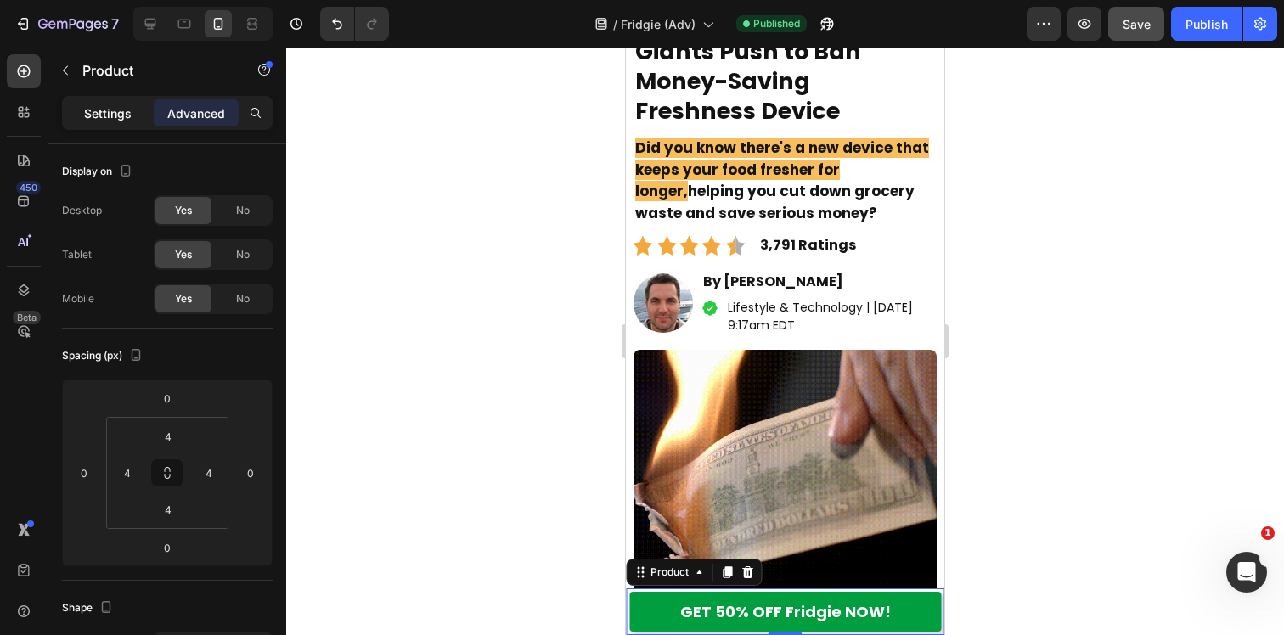
click at [119, 107] on p "Settings" at bounding box center [108, 113] width 48 height 18
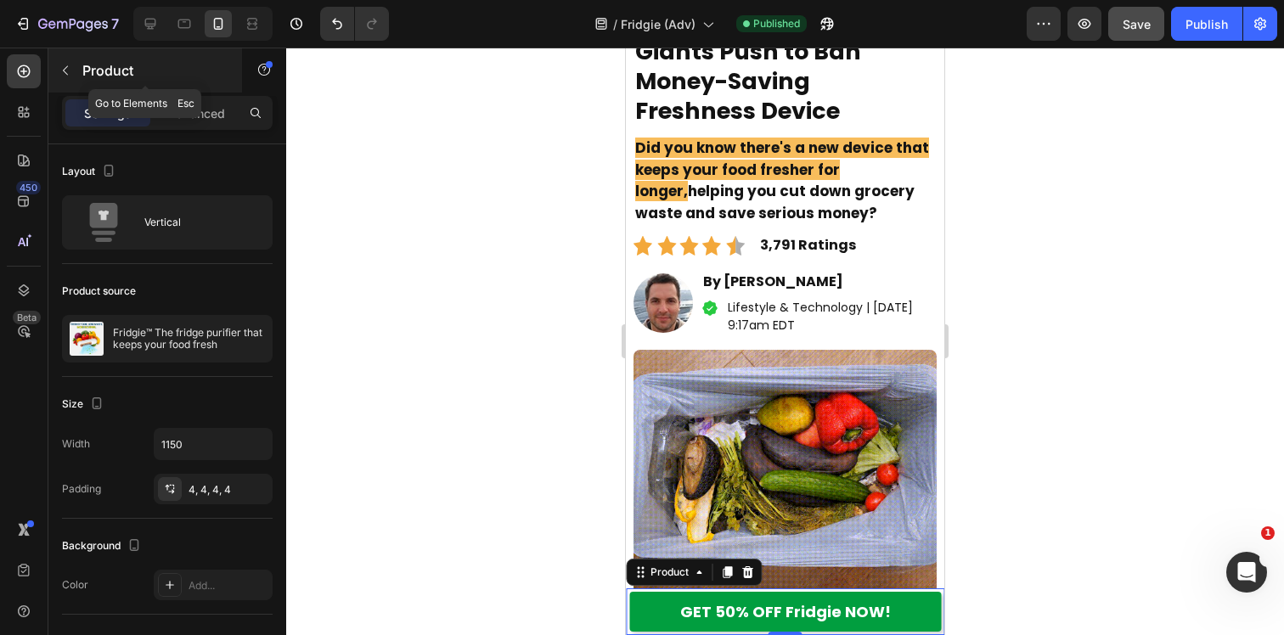
click at [85, 76] on p "Product" at bounding box center [154, 70] width 144 height 20
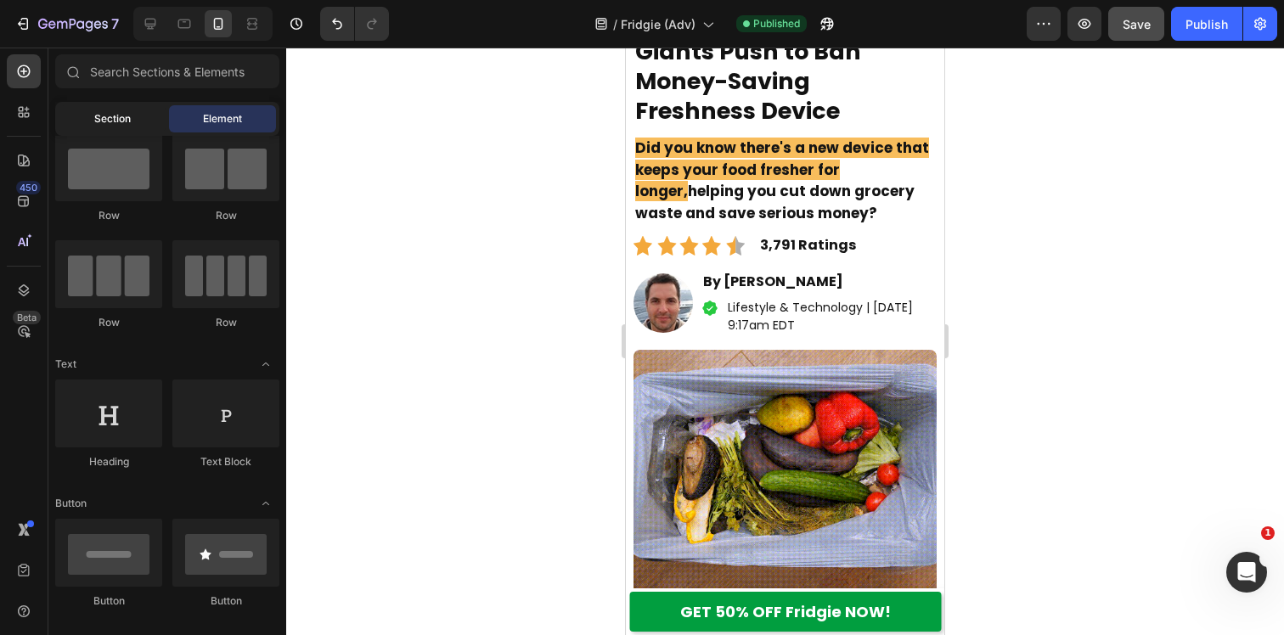
click at [132, 125] on div "Section" at bounding box center [112, 118] width 107 height 27
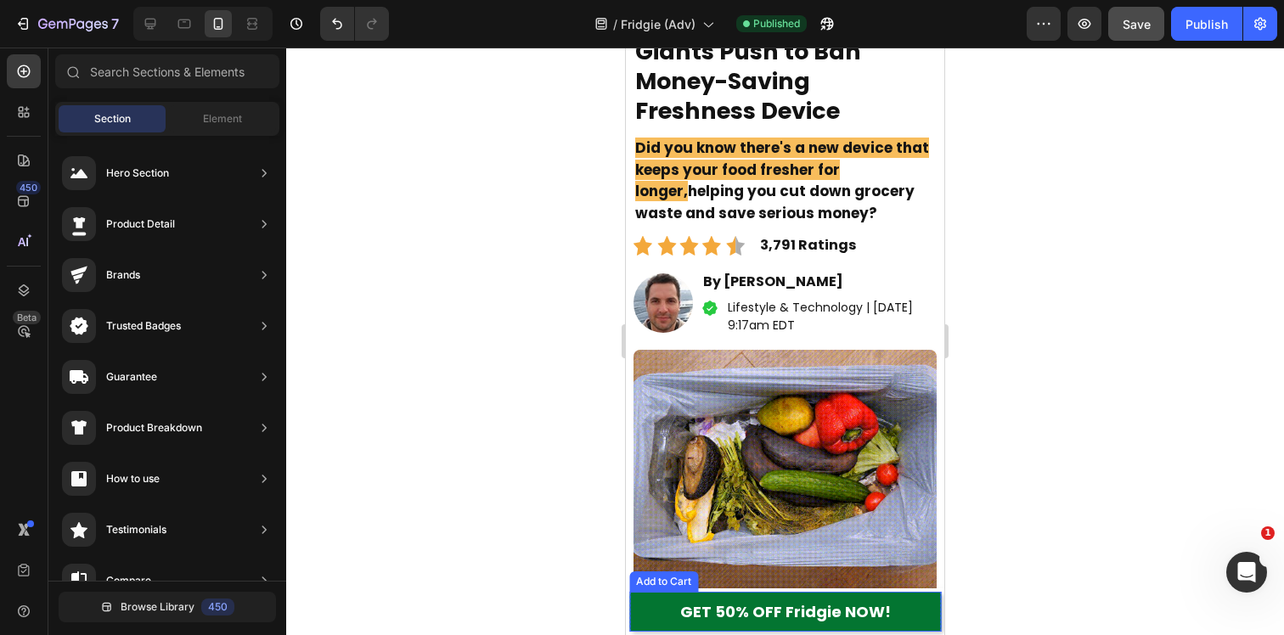
click at [639, 602] on button "GET 50% OFF Fridgie NOW!" at bounding box center [785, 612] width 312 height 40
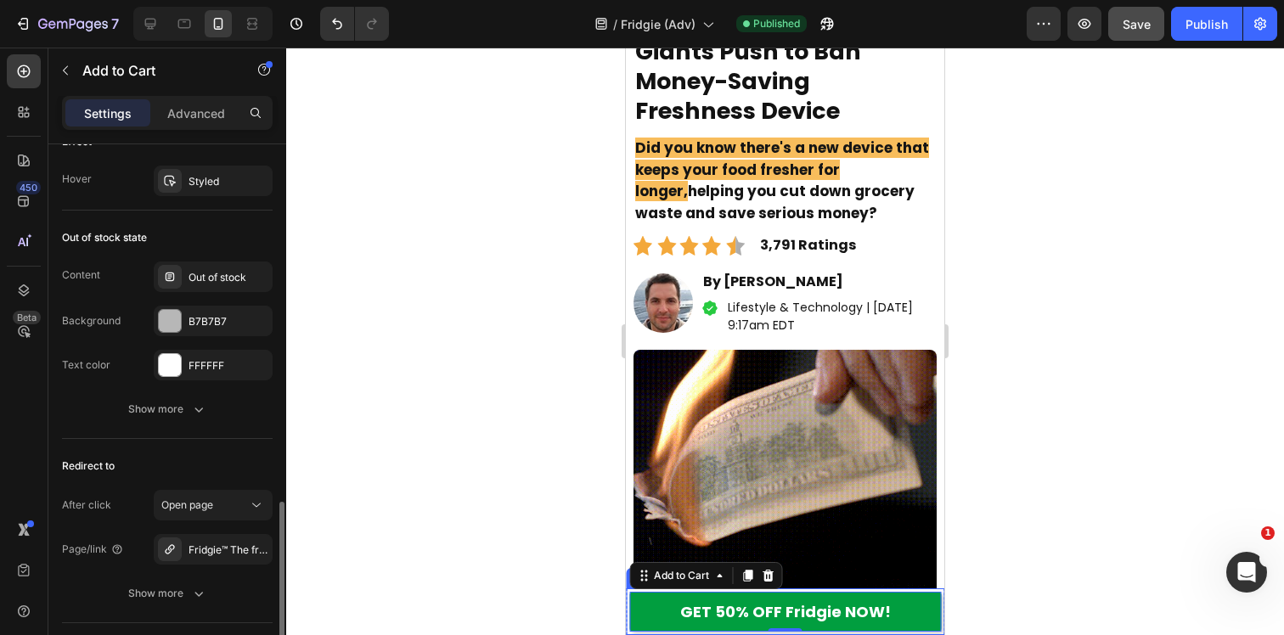
scroll to position [1258, 0]
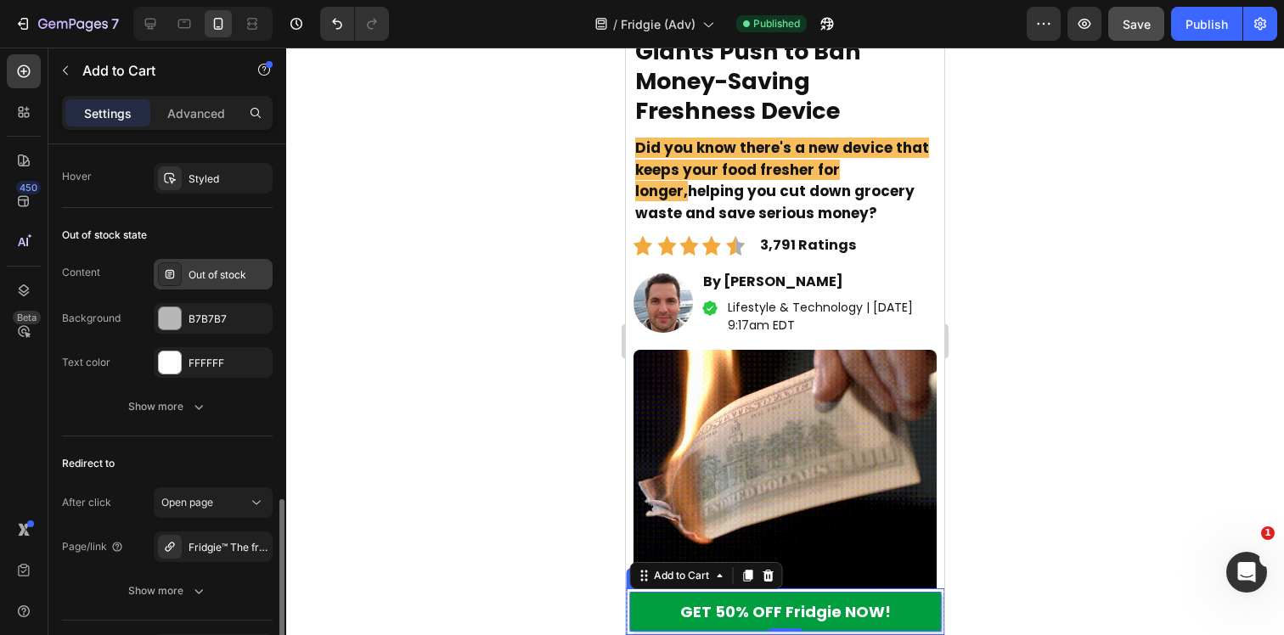
click at [211, 275] on div "Out of stock" at bounding box center [229, 274] width 80 height 15
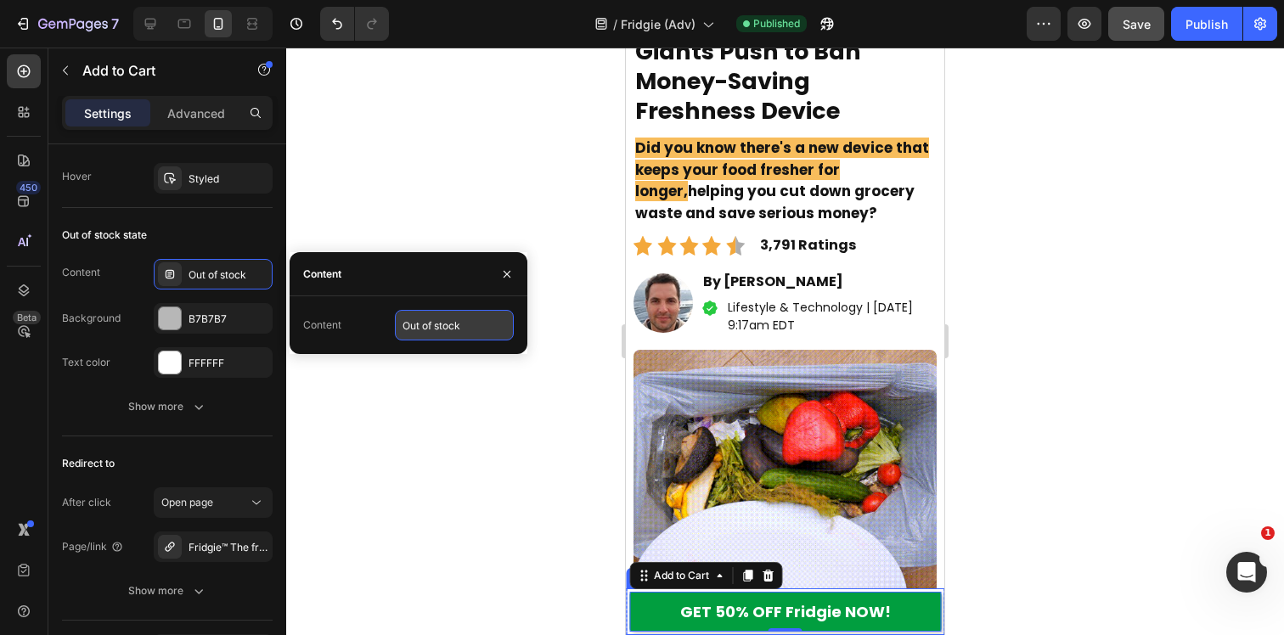
click at [457, 325] on input "Out of stock" at bounding box center [454, 325] width 119 height 31
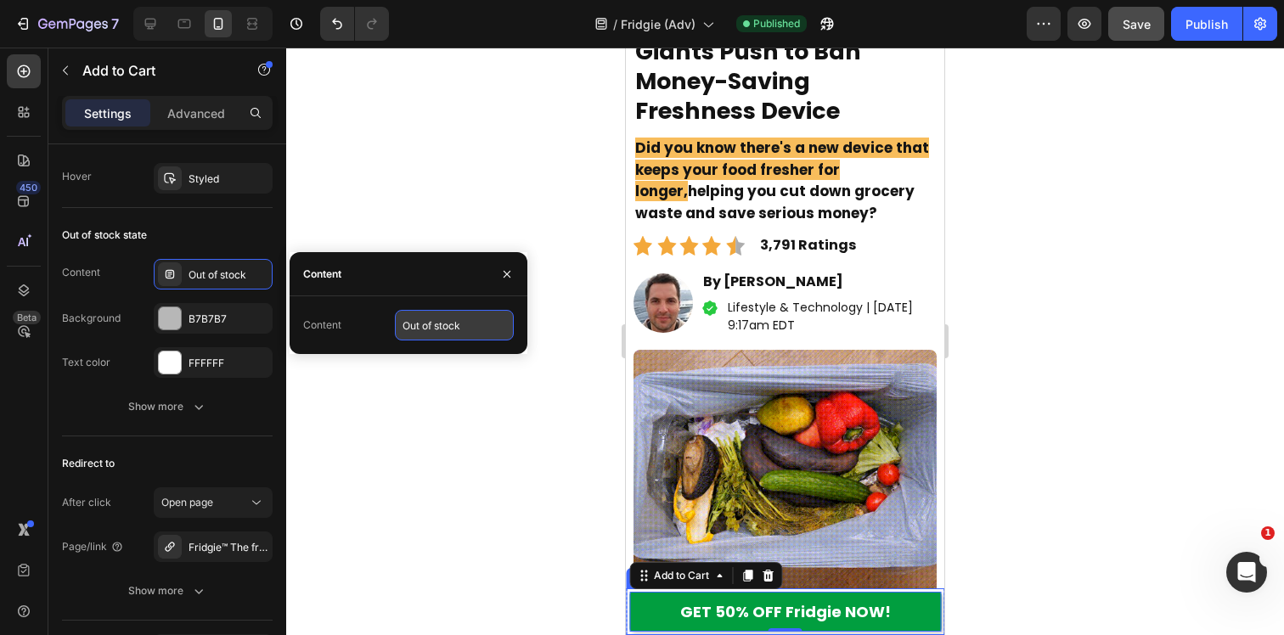
click at [487, 324] on input "Out of stock" at bounding box center [454, 325] width 119 height 31
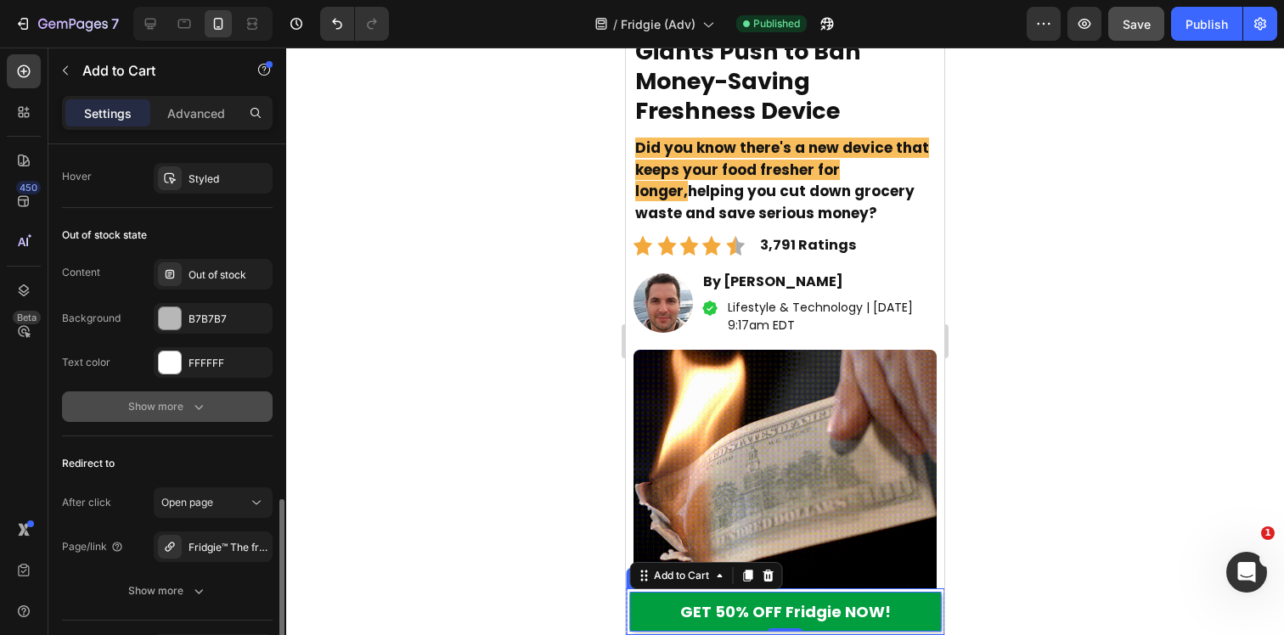
click at [189, 417] on button "Show more" at bounding box center [167, 406] width 211 height 31
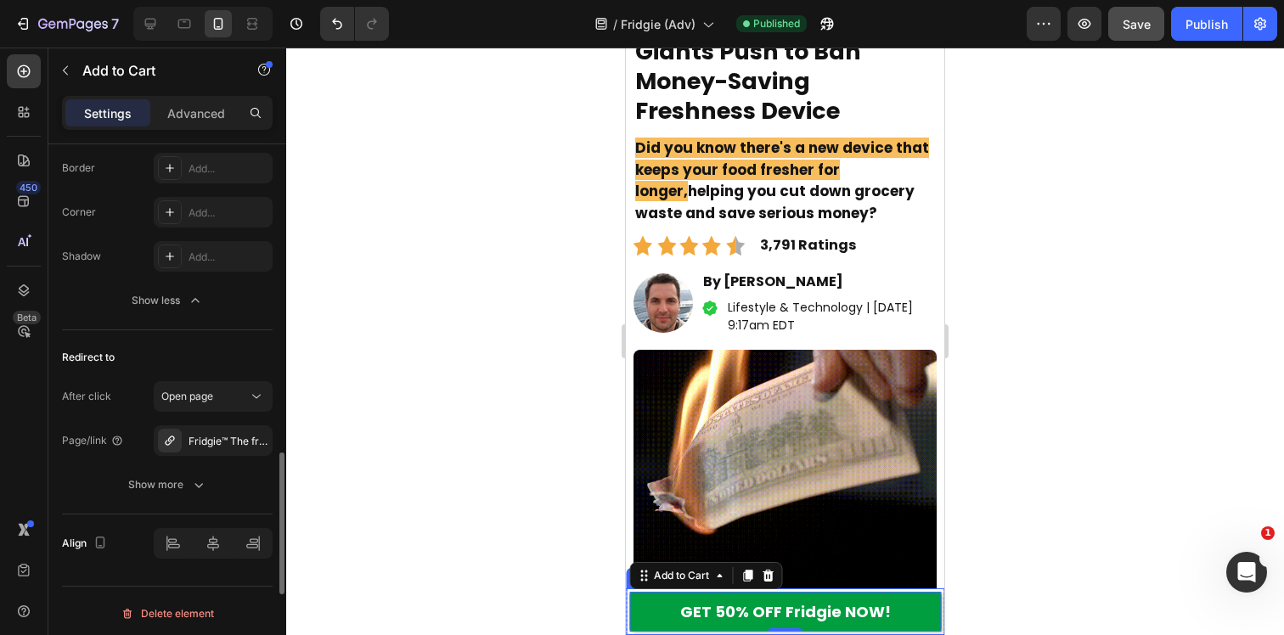
scroll to position [1501, 0]
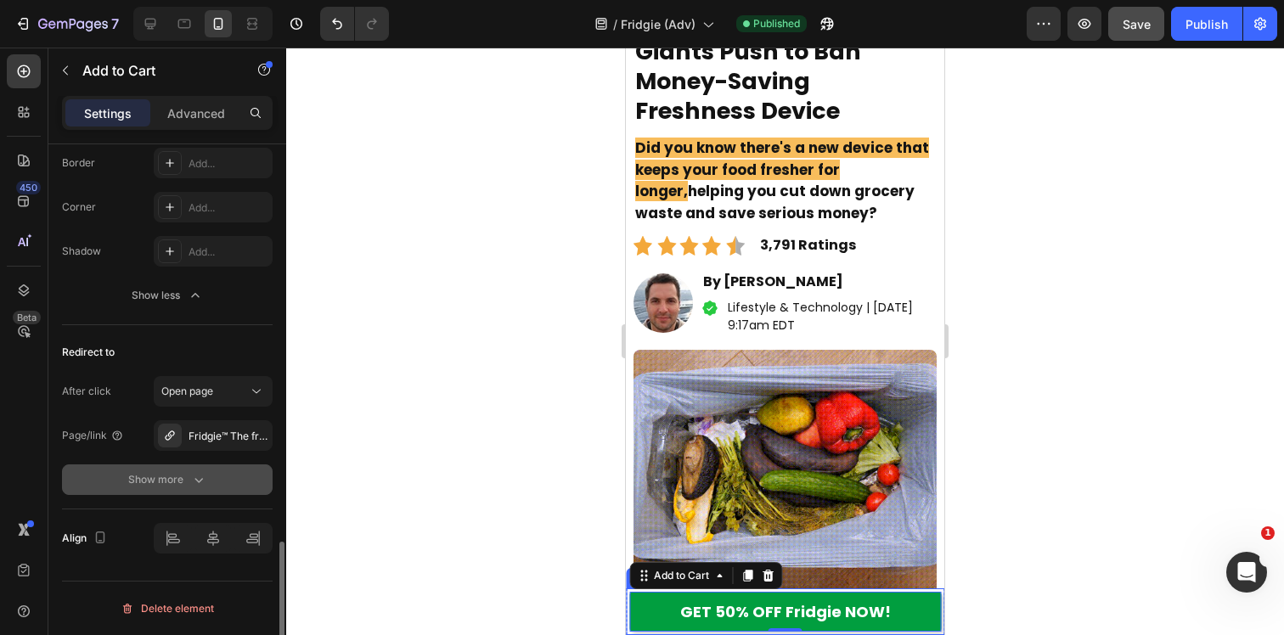
click at [180, 474] on div "Show more" at bounding box center [167, 479] width 79 height 17
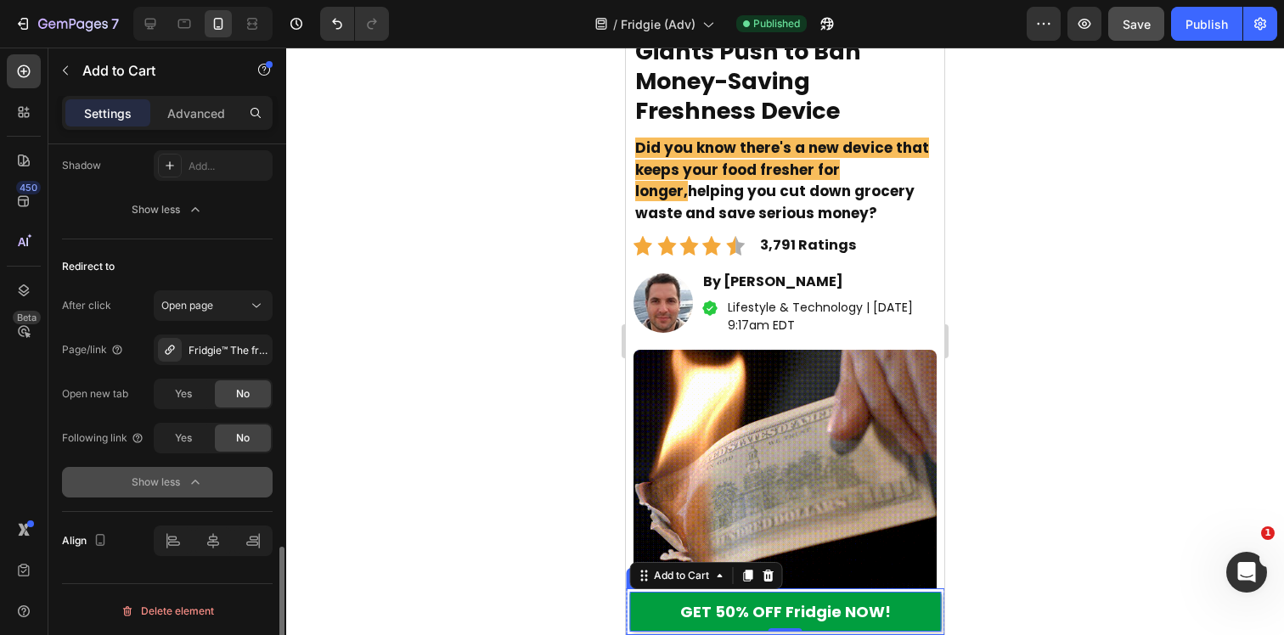
scroll to position [1590, 0]
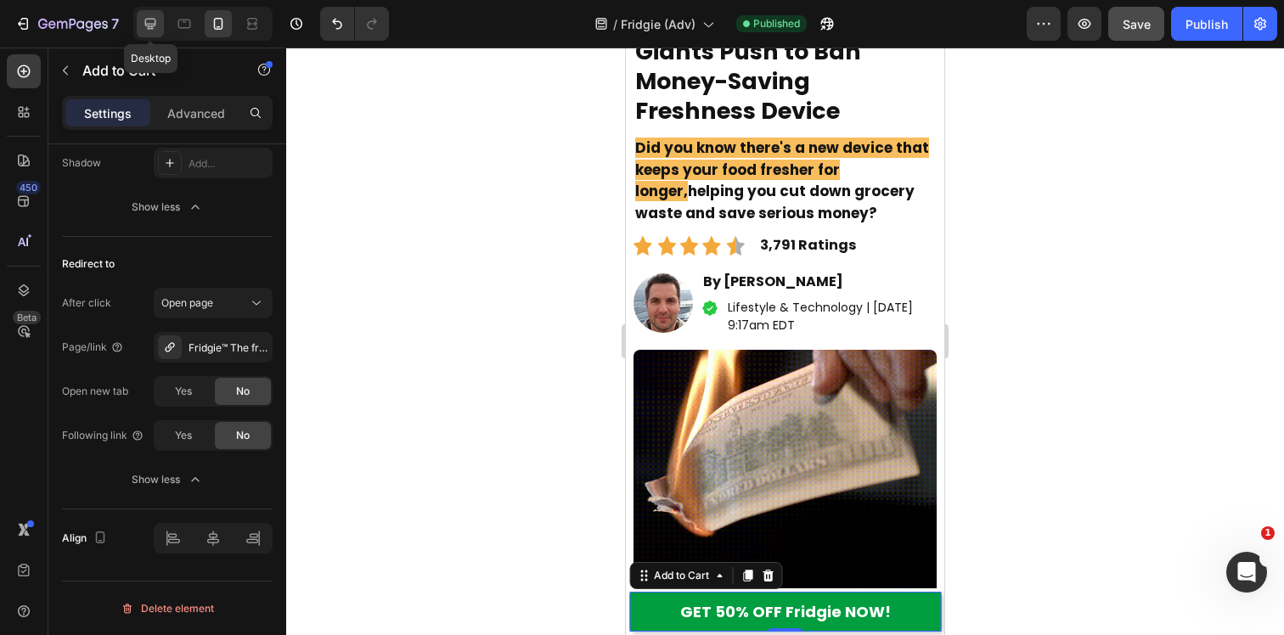
click at [160, 10] on div at bounding box center [150, 23] width 27 height 27
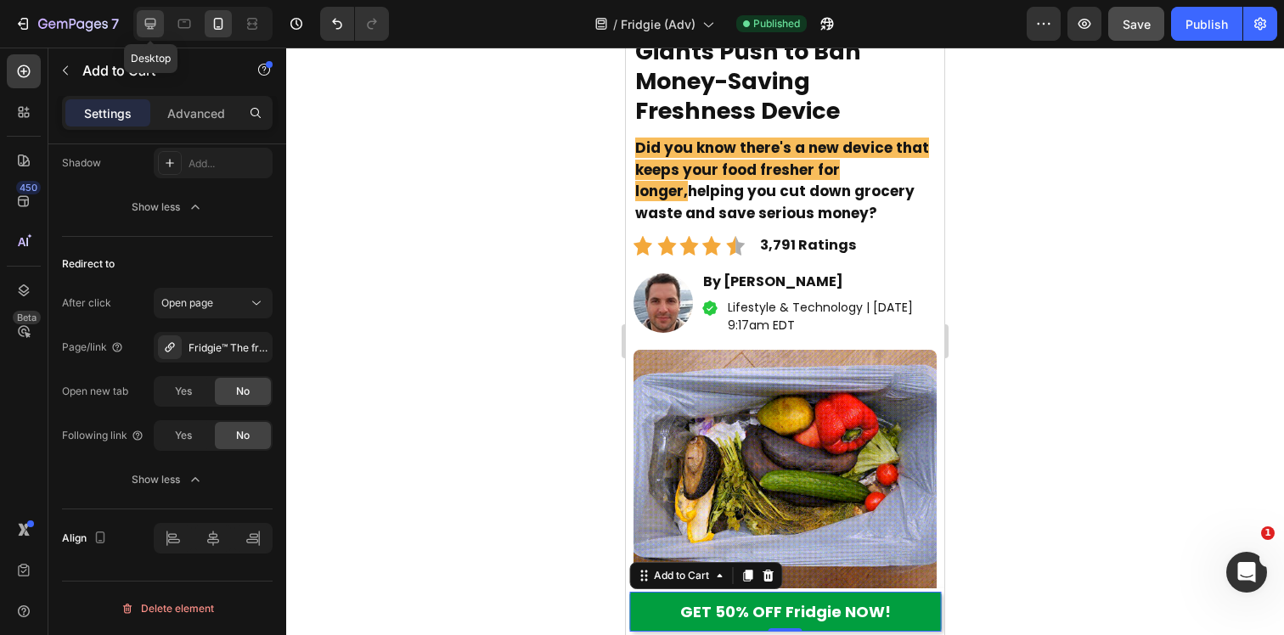
type input "Auto"
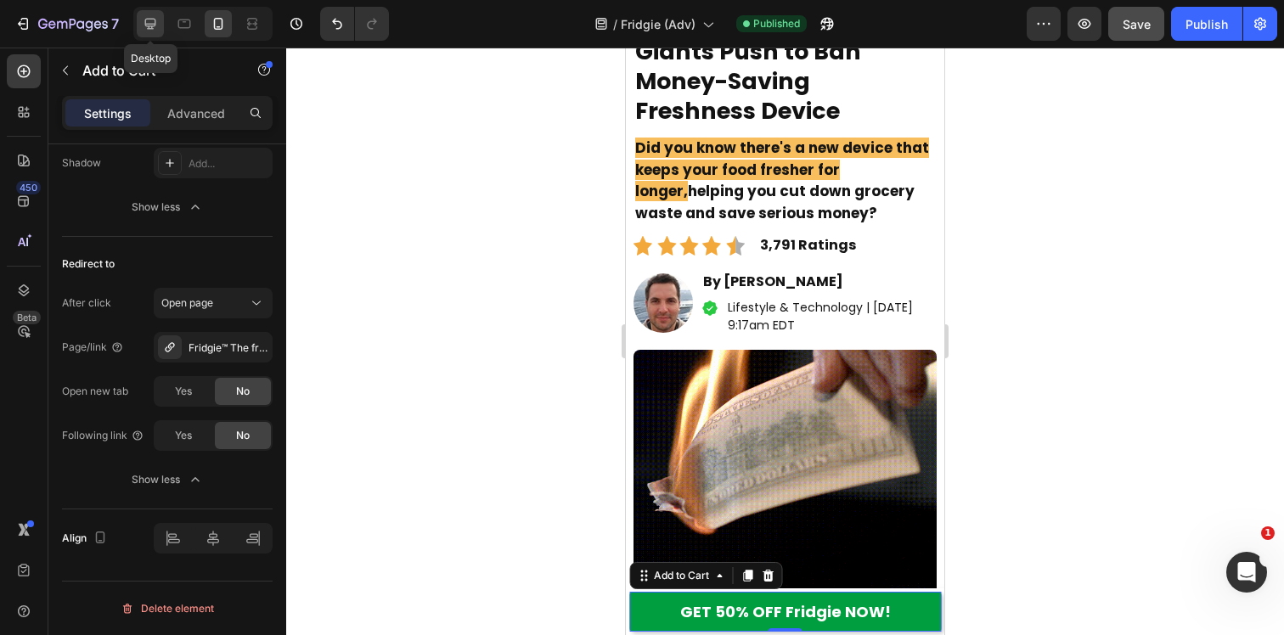
type input "22"
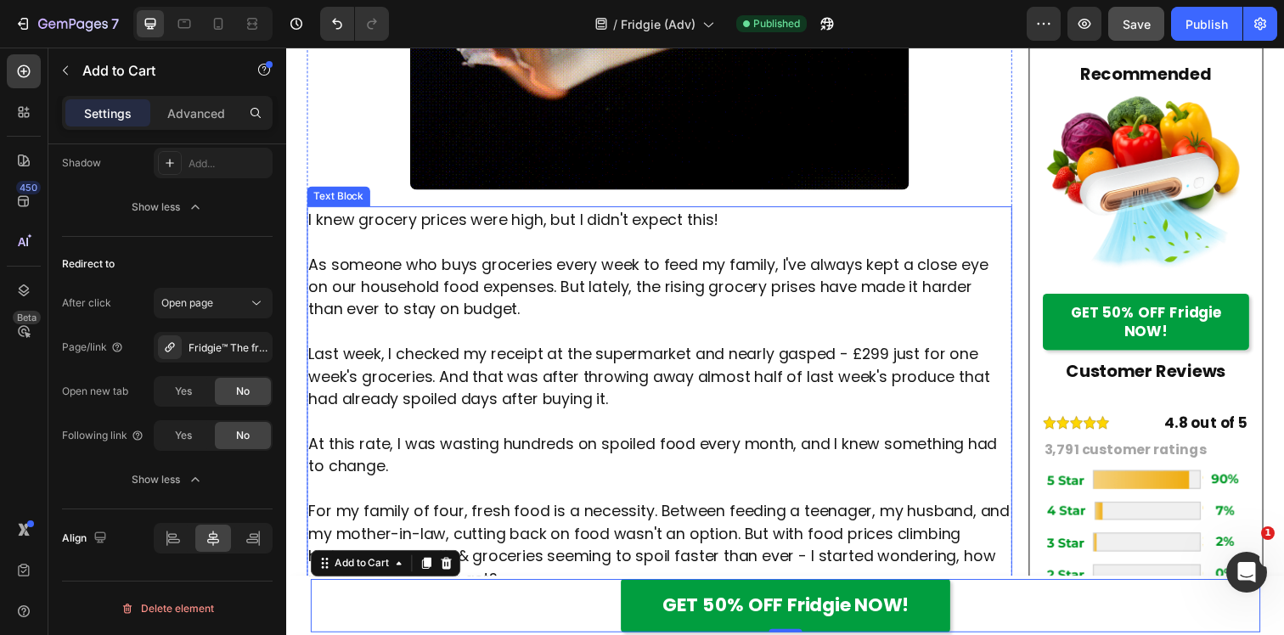
scroll to position [650, 0]
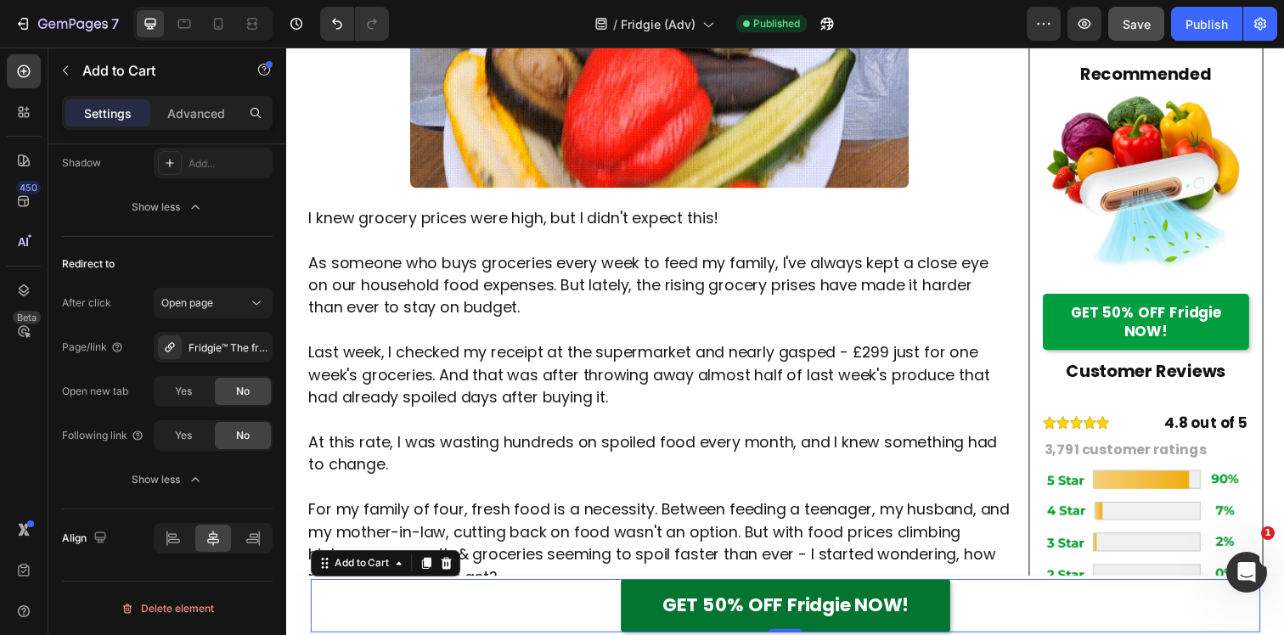
click at [658, 605] on button "GET 50% OFF Fridgie NOW!" at bounding box center [796, 617] width 336 height 54
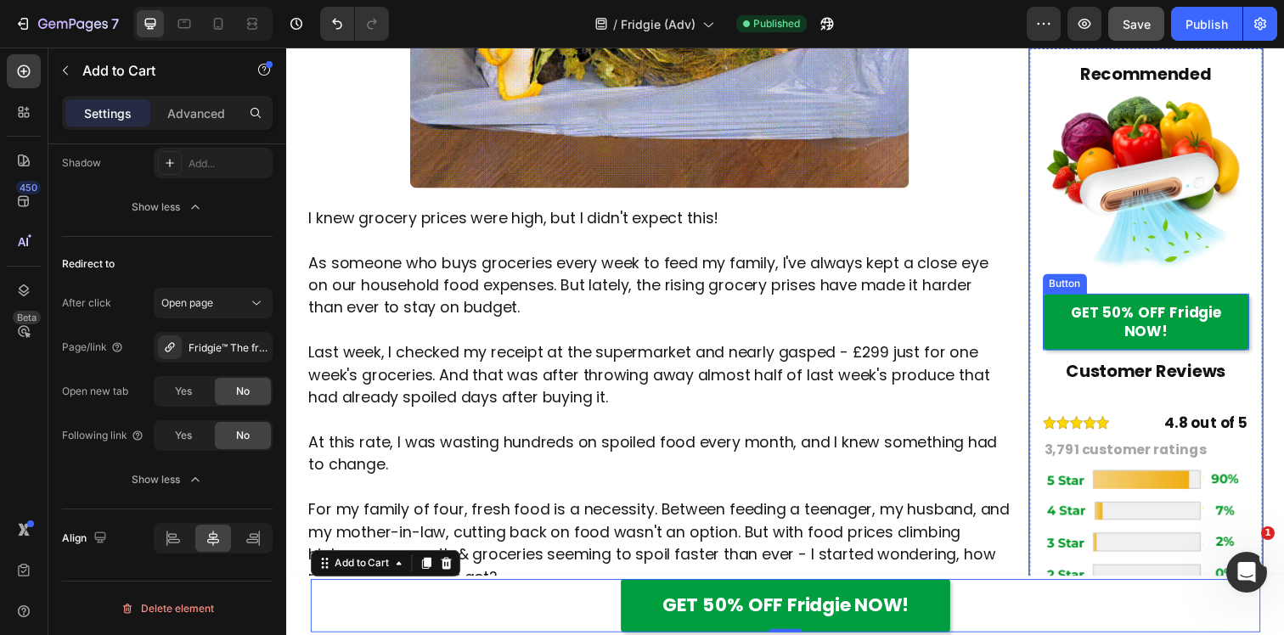
click at [1066, 341] on link "GET 50% OFF Fridgie NOW!" at bounding box center [1164, 328] width 211 height 58
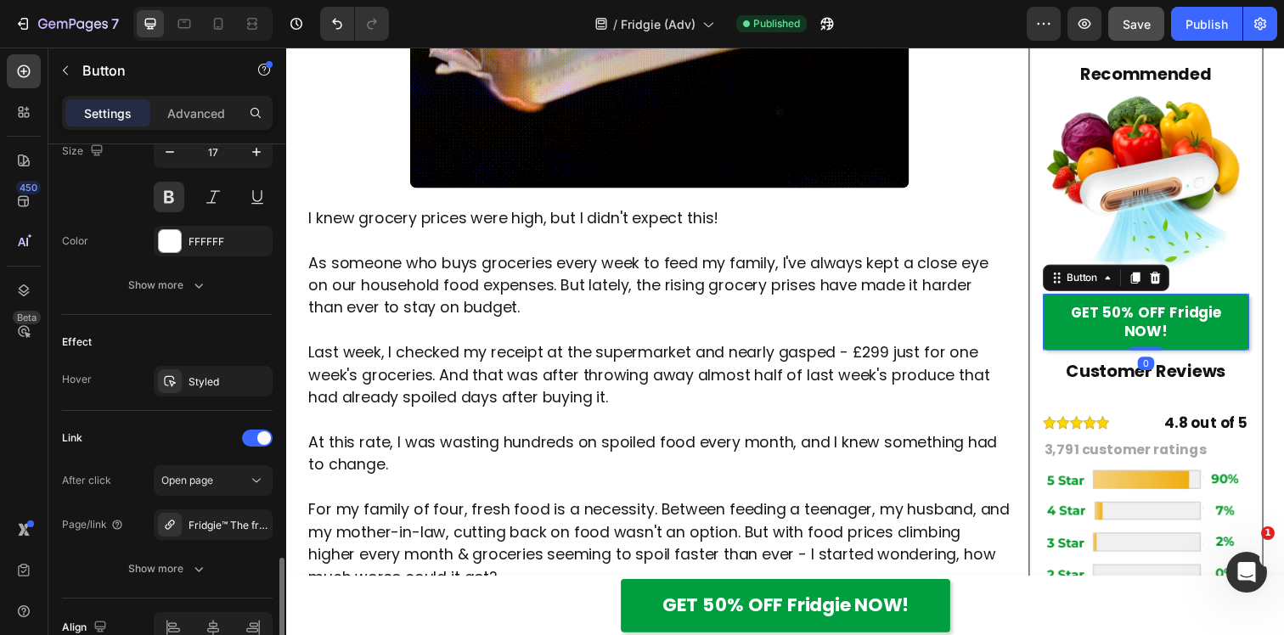
scroll to position [811, 0]
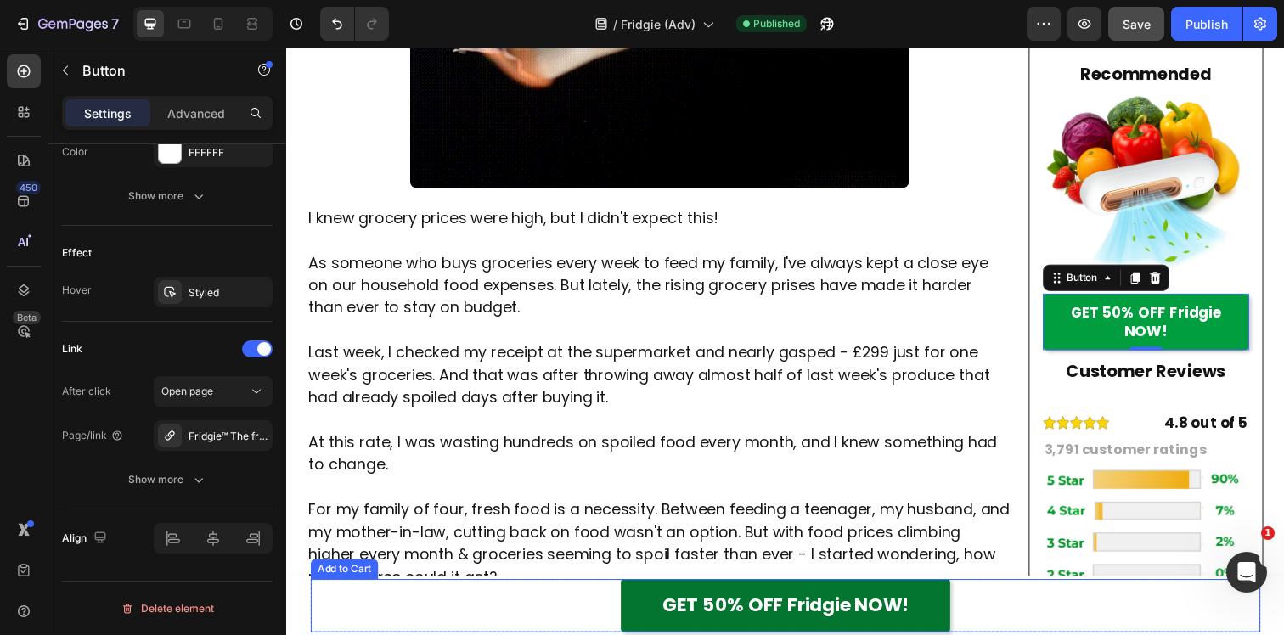
click at [646, 620] on button "GET 50% OFF Fridgie NOW!" at bounding box center [796, 617] width 336 height 54
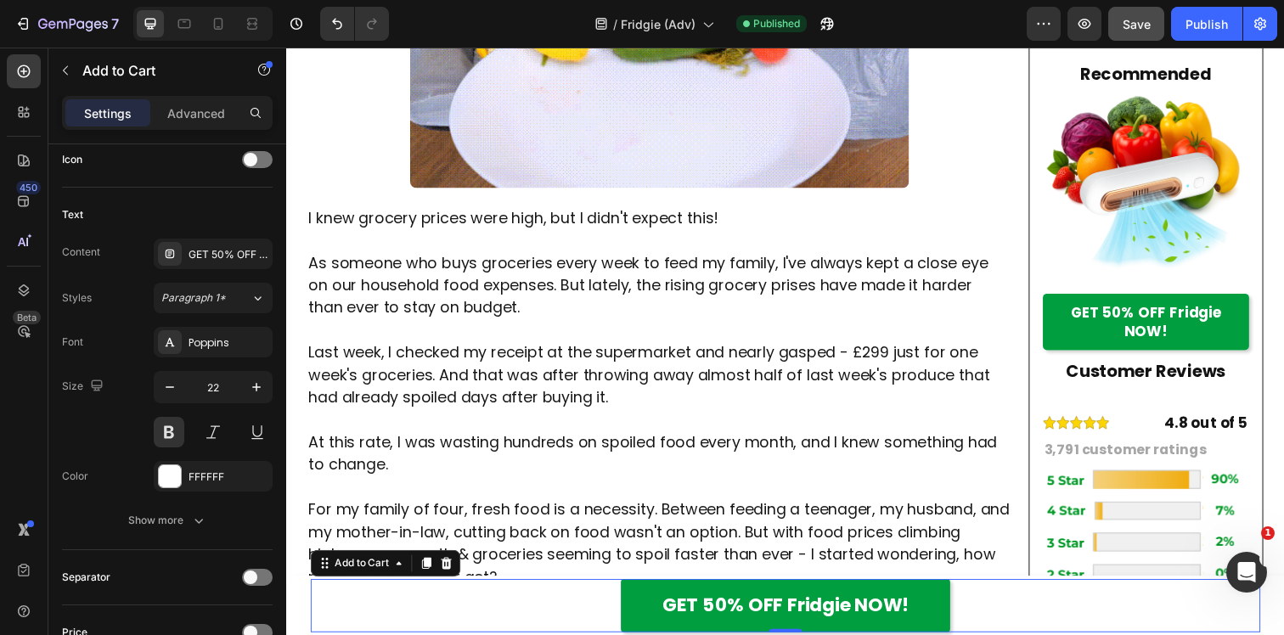
scroll to position [1369, 0]
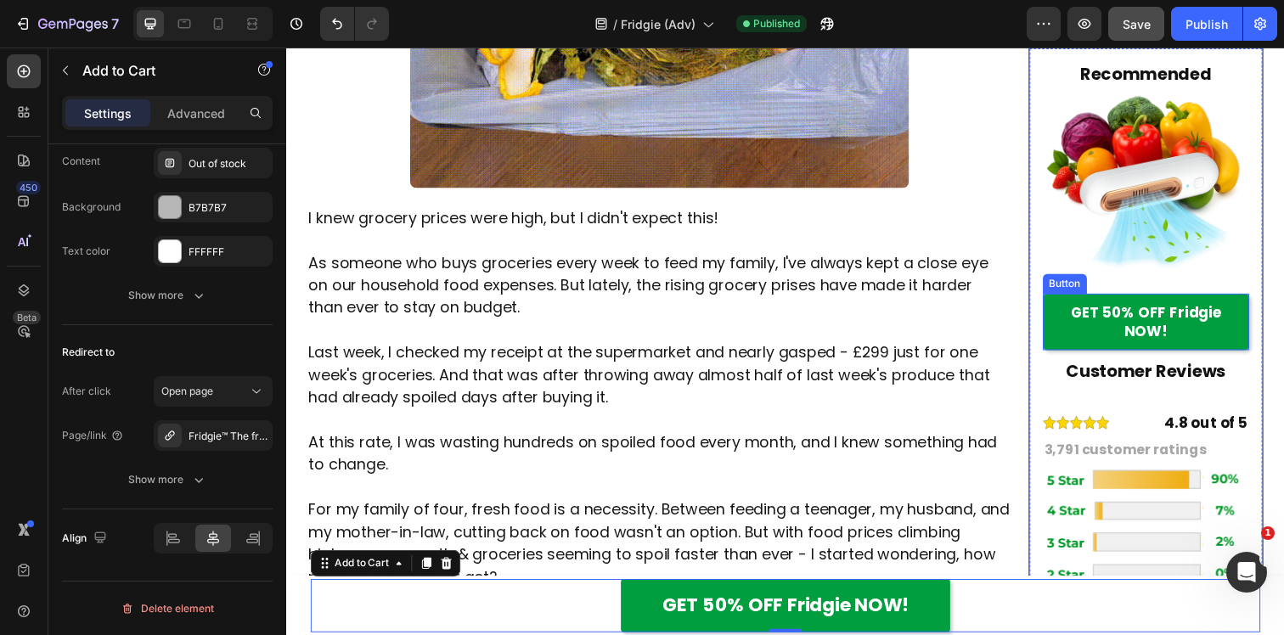
click at [1094, 347] on link "GET 50% OFF Fridgie NOW!" at bounding box center [1164, 328] width 211 height 58
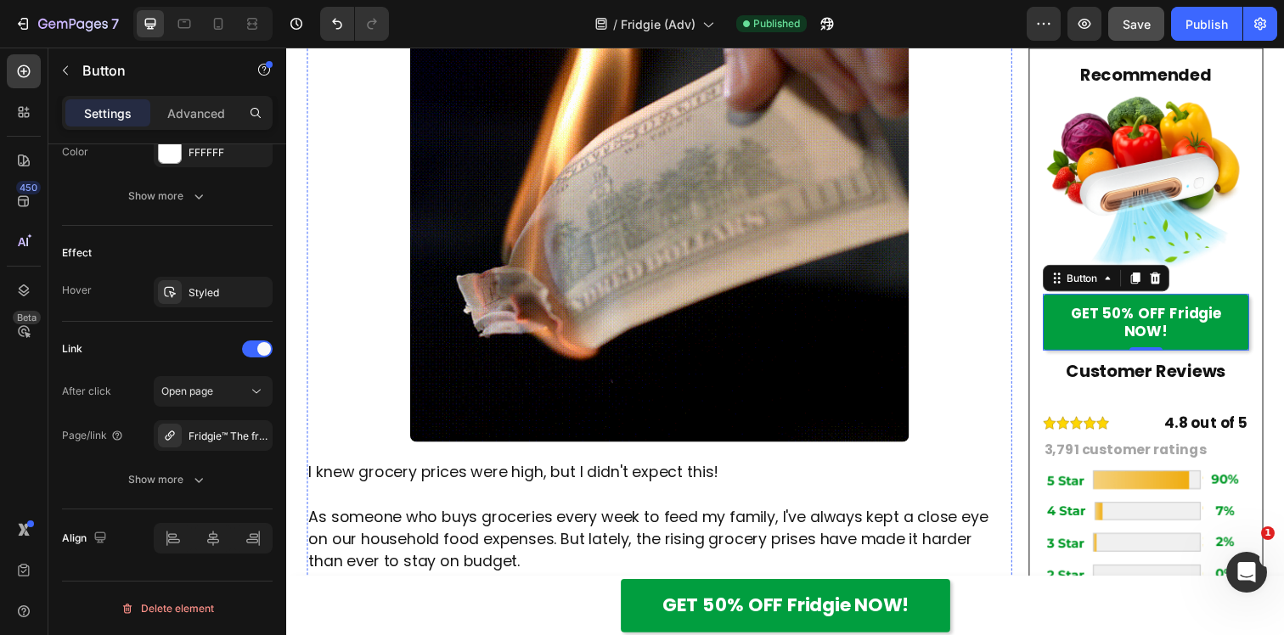
scroll to position [0, 0]
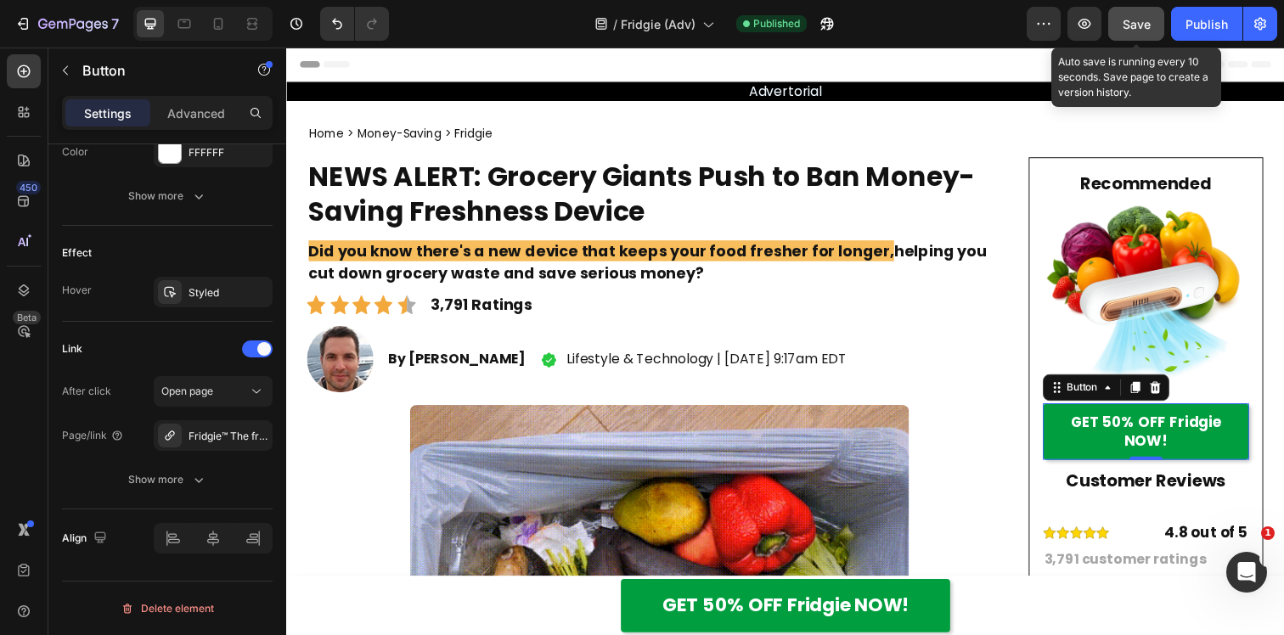
click at [1143, 21] on span "Save" at bounding box center [1137, 24] width 28 height 14
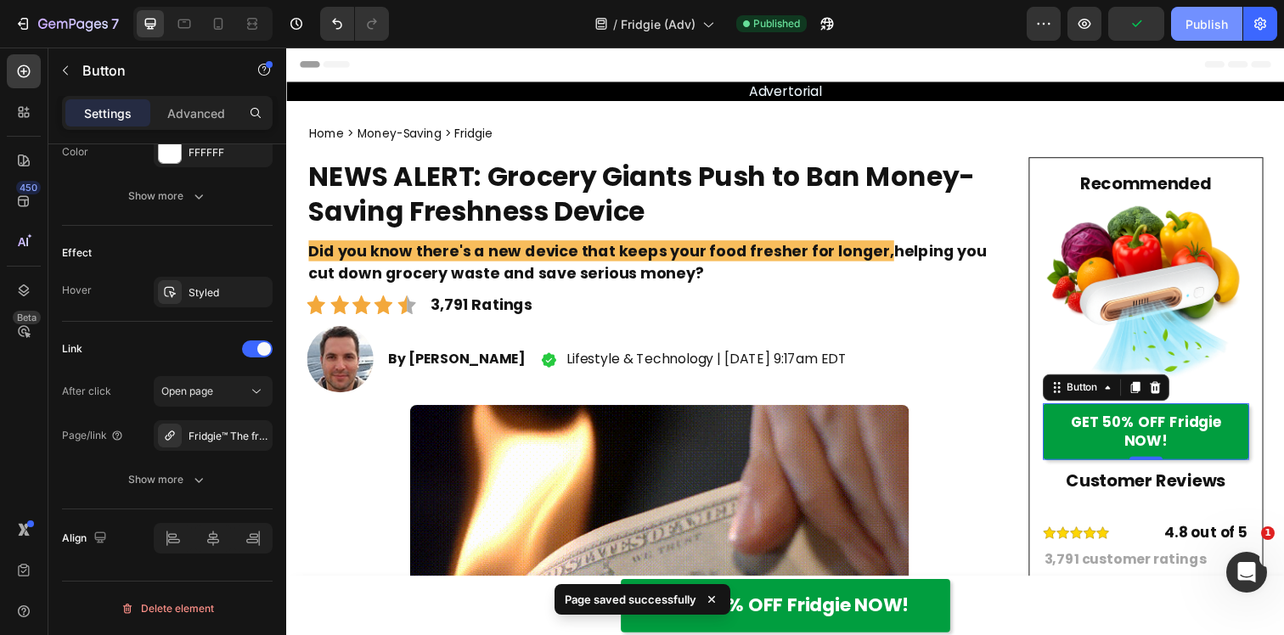
click at [1174, 21] on button "Publish" at bounding box center [1206, 24] width 71 height 34
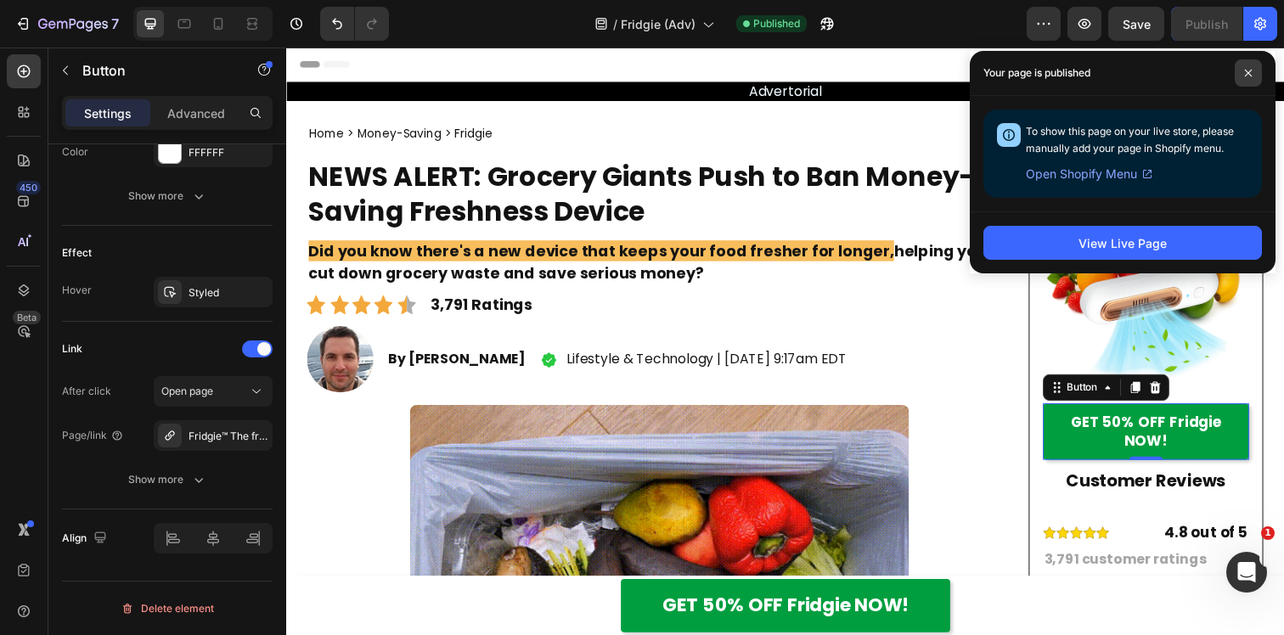
click at [1251, 76] on icon at bounding box center [1248, 73] width 8 height 8
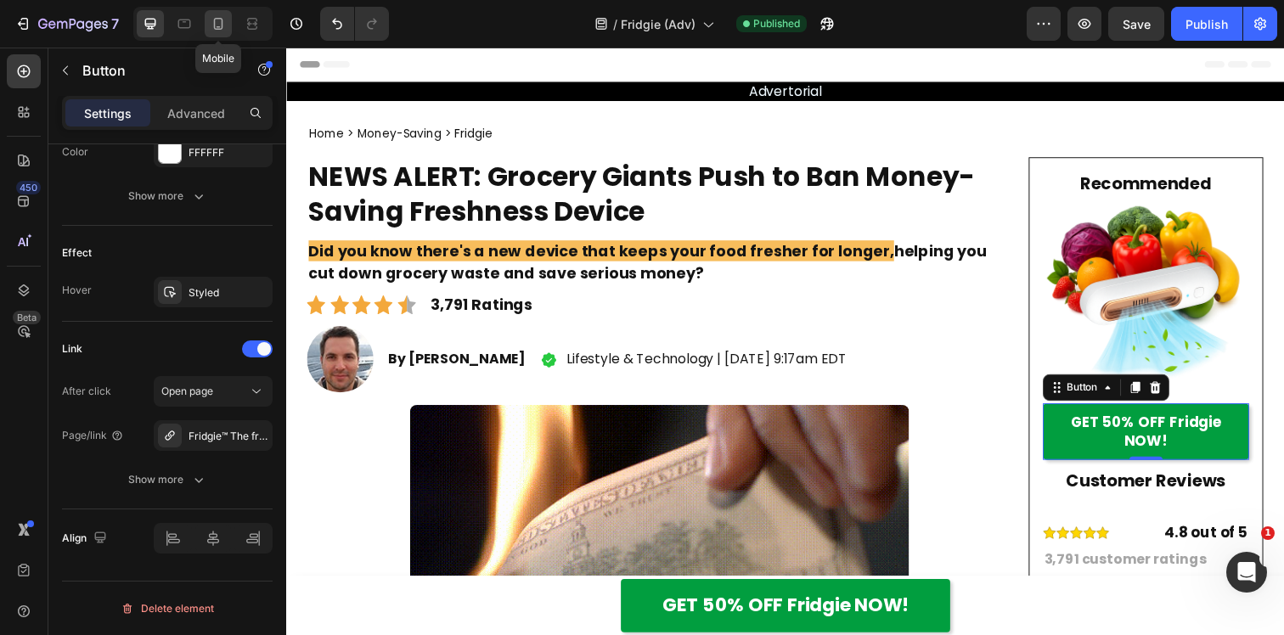
click at [226, 29] on icon at bounding box center [218, 23] width 17 height 17
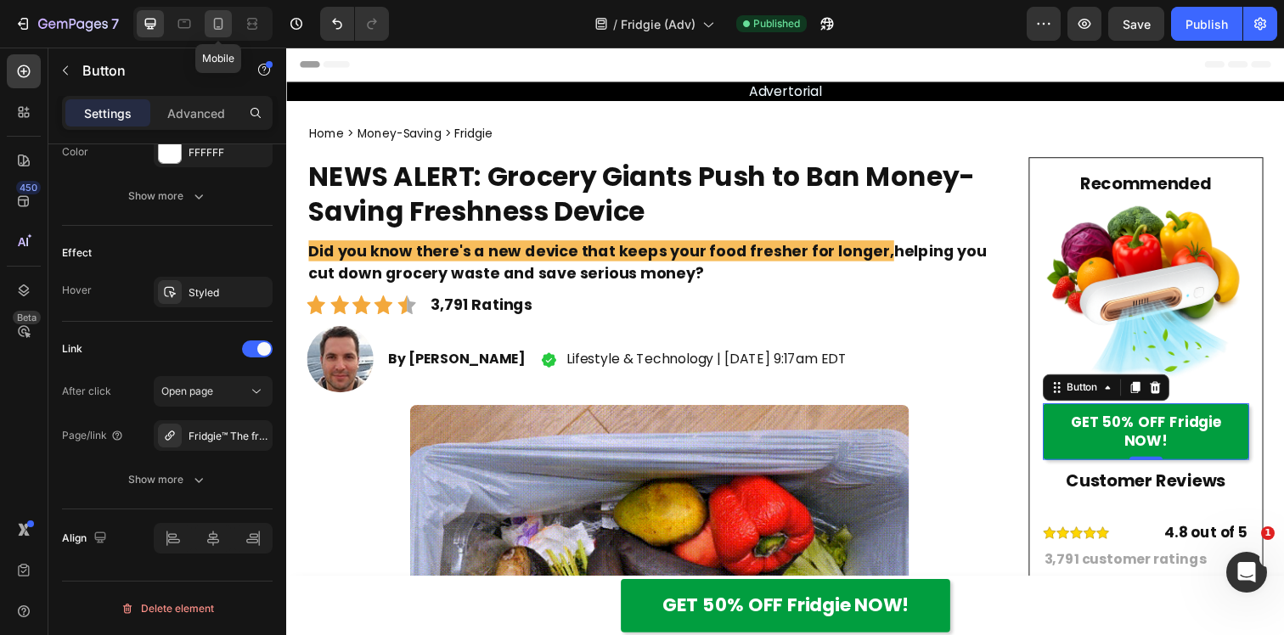
type input "15"
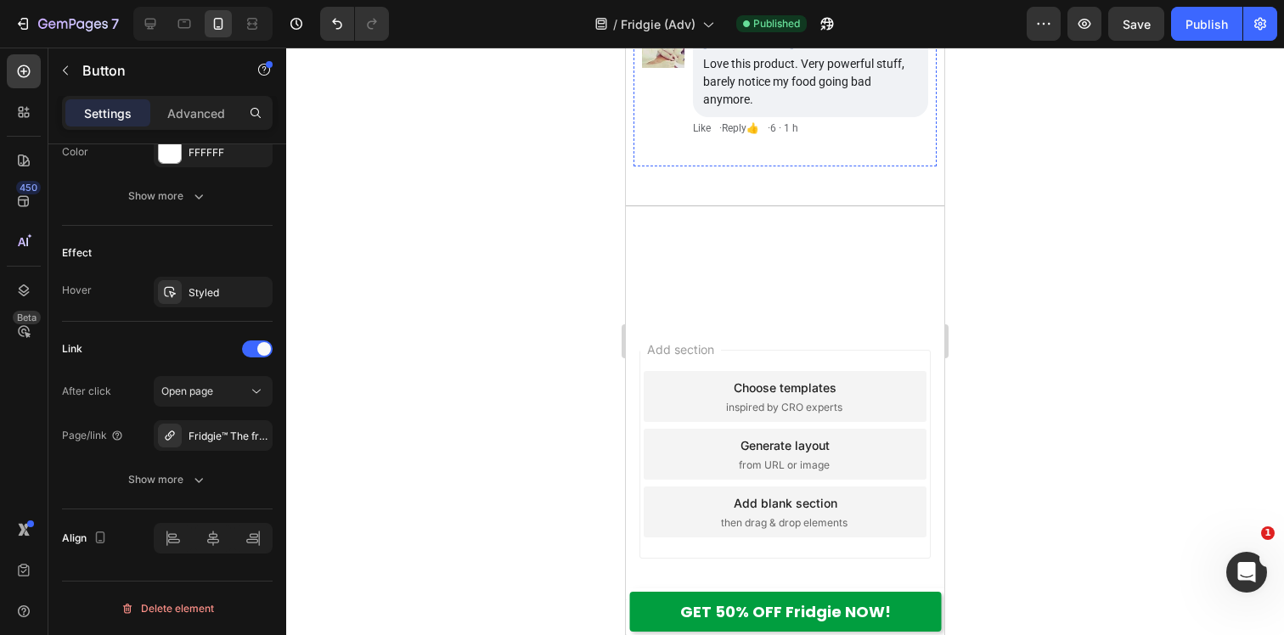
scroll to position [21389, 0]
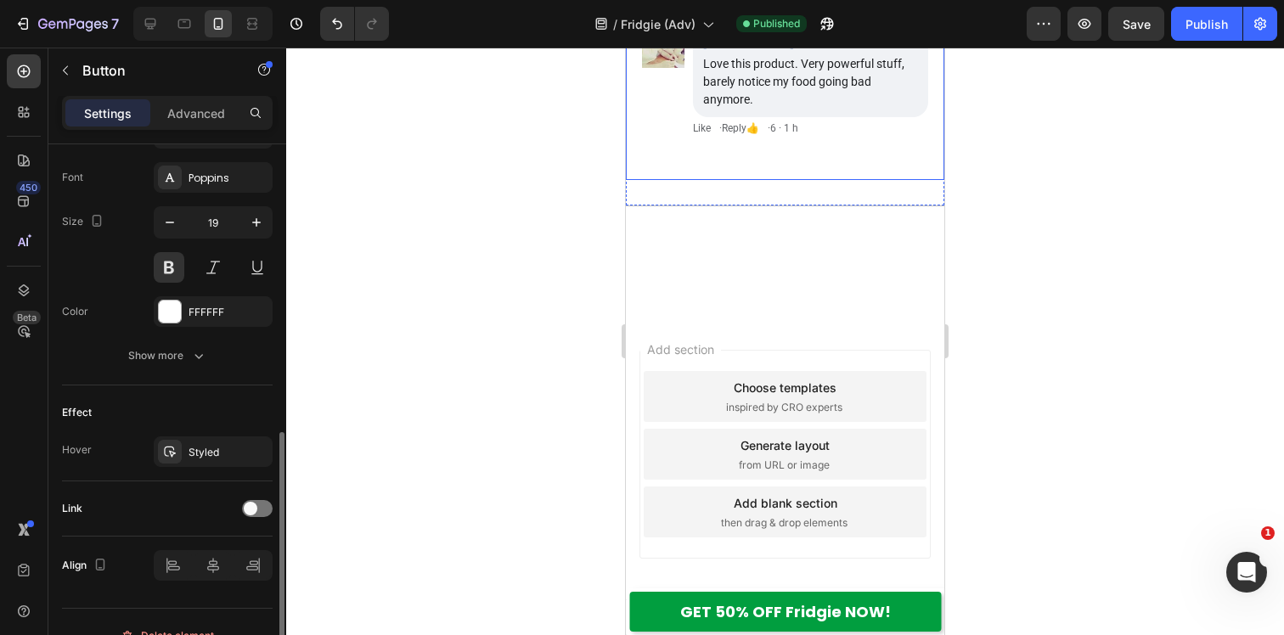
scroll to position [678, 0]
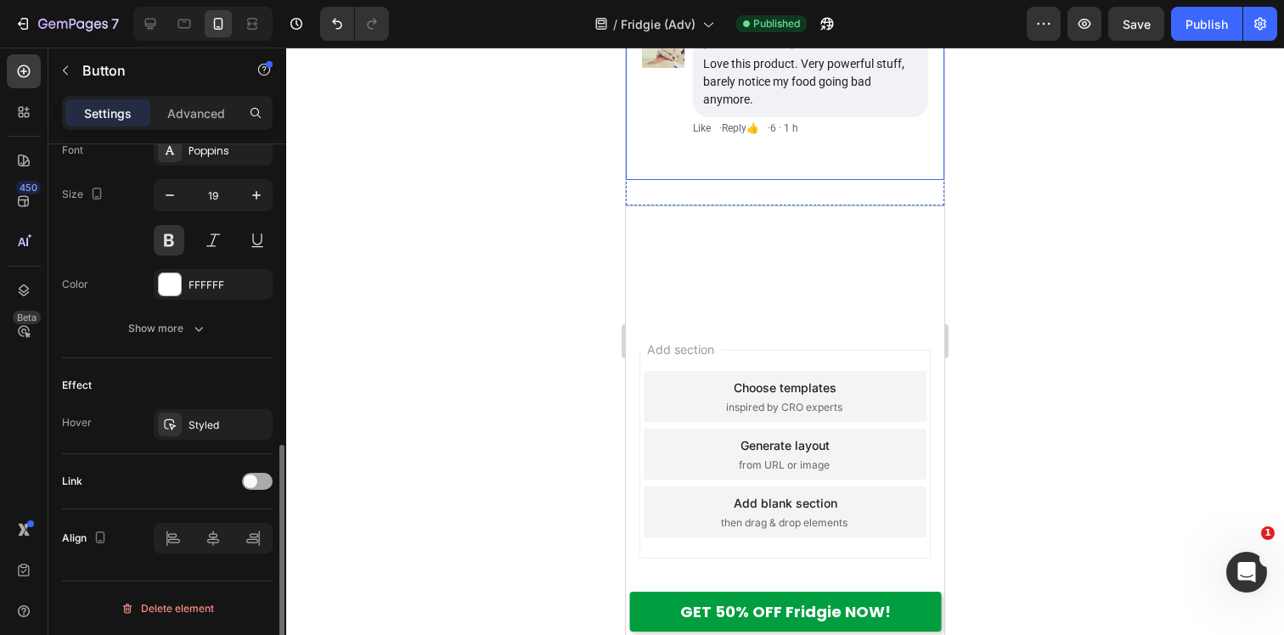
click at [262, 480] on div at bounding box center [257, 481] width 31 height 17
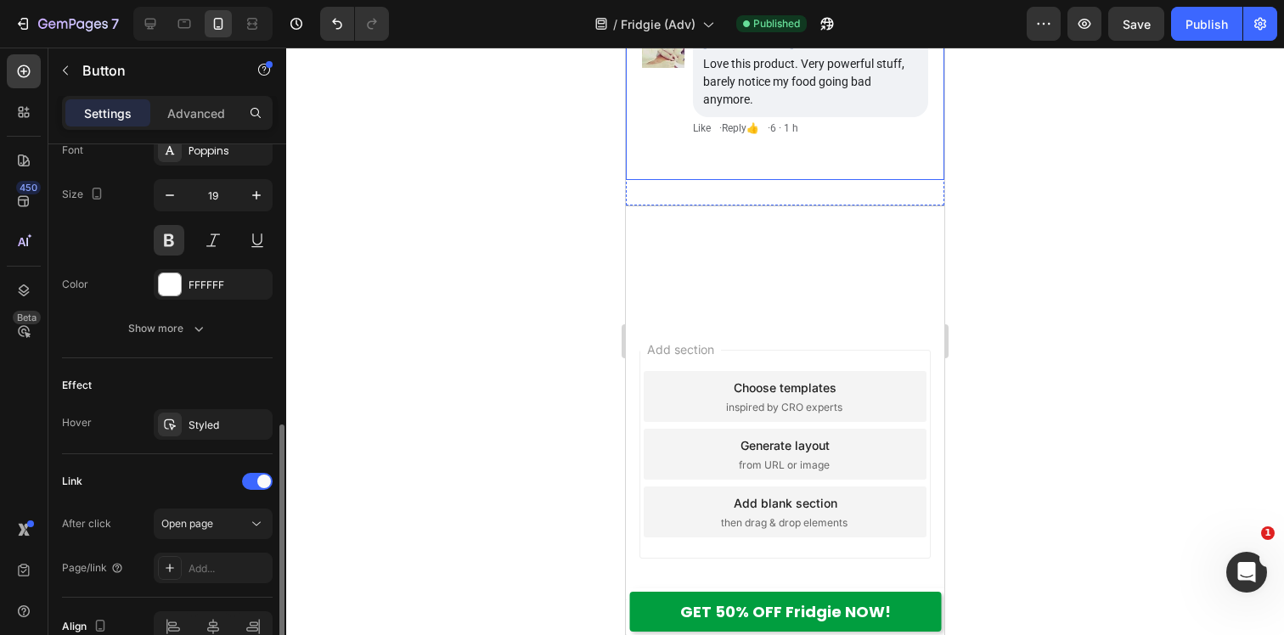
scroll to position [767, 0]
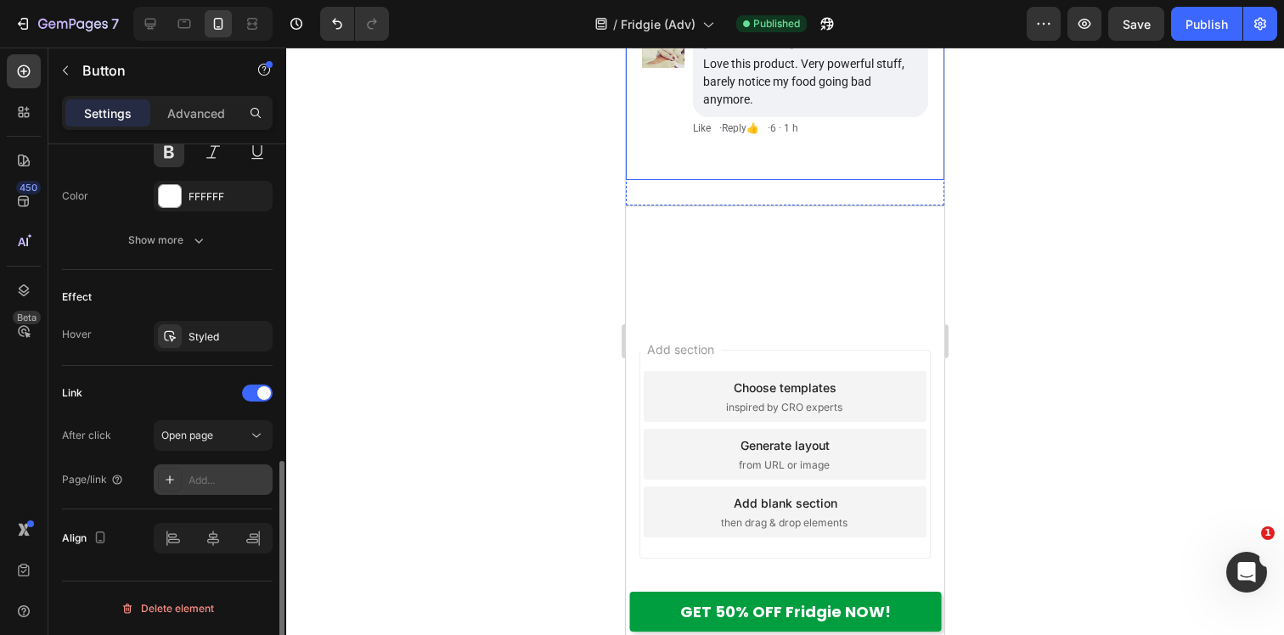
click at [211, 481] on div "Add..." at bounding box center [229, 480] width 80 height 15
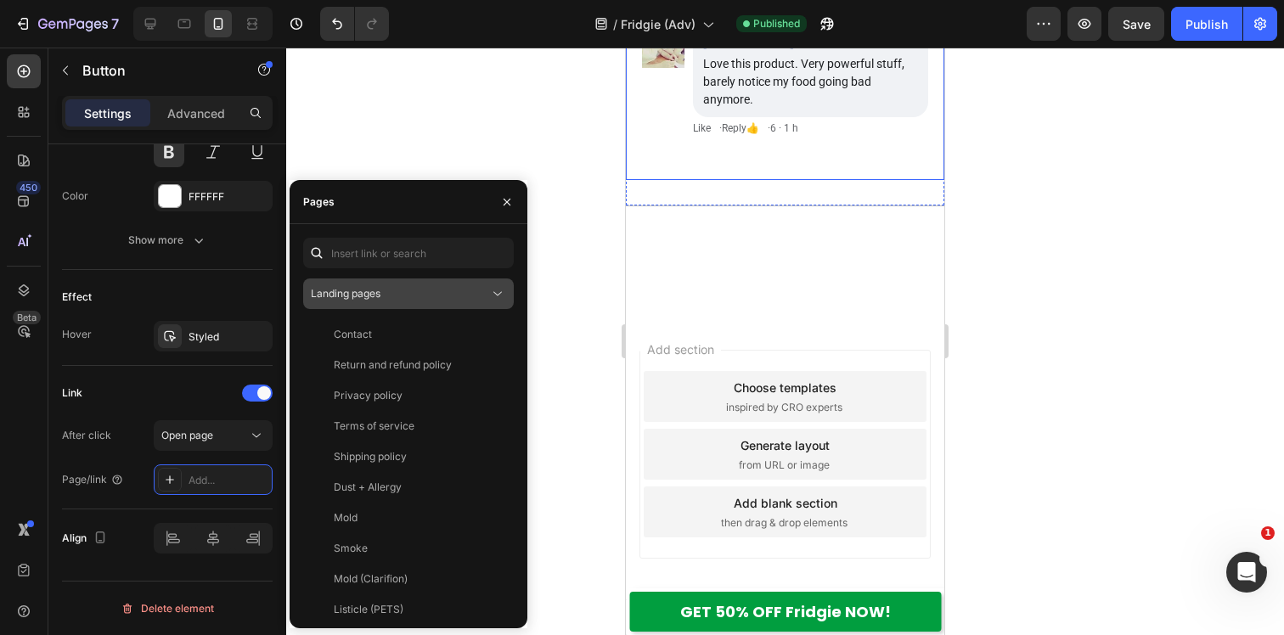
click at [385, 300] on div "Landing pages" at bounding box center [400, 293] width 178 height 15
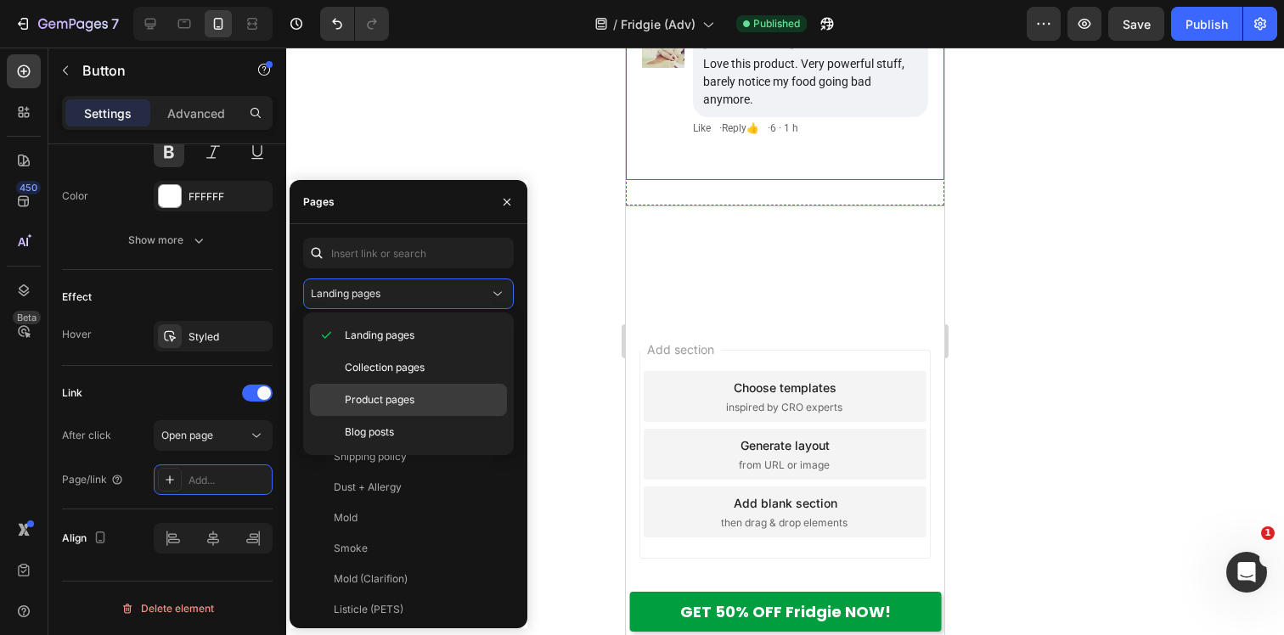
click at [384, 407] on span "Product pages" at bounding box center [380, 399] width 70 height 15
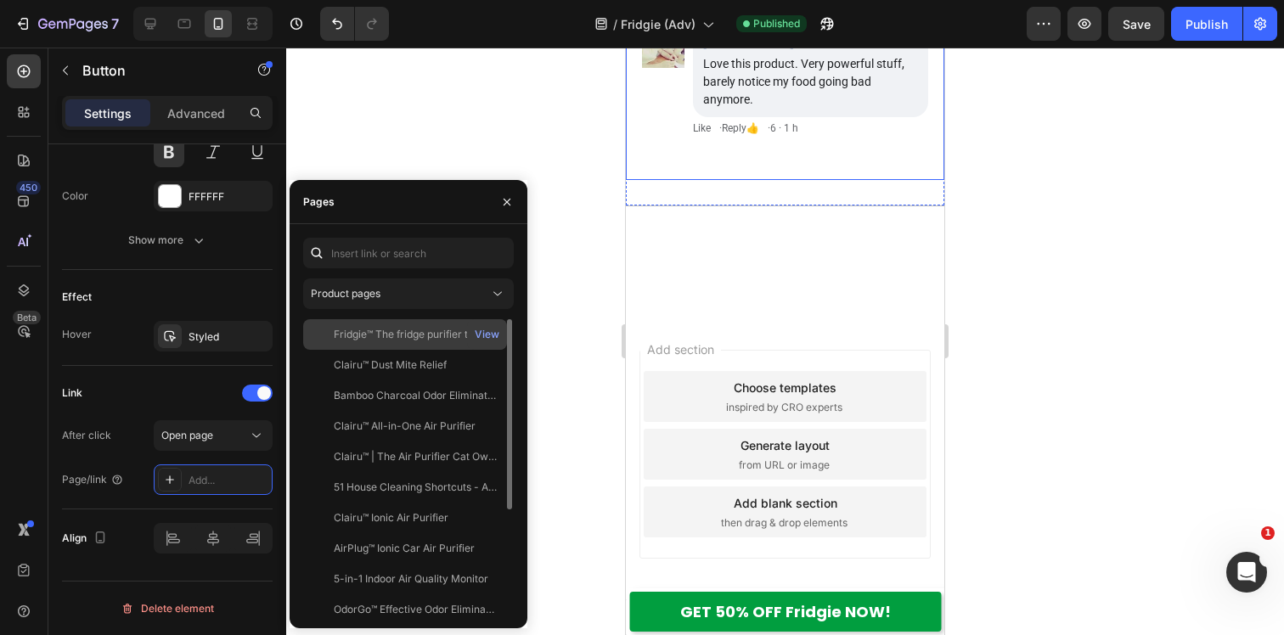
click at [408, 350] on div "Fridgie™ The fridge purifier that keeps your food fresh View" at bounding box center [405, 365] width 204 height 31
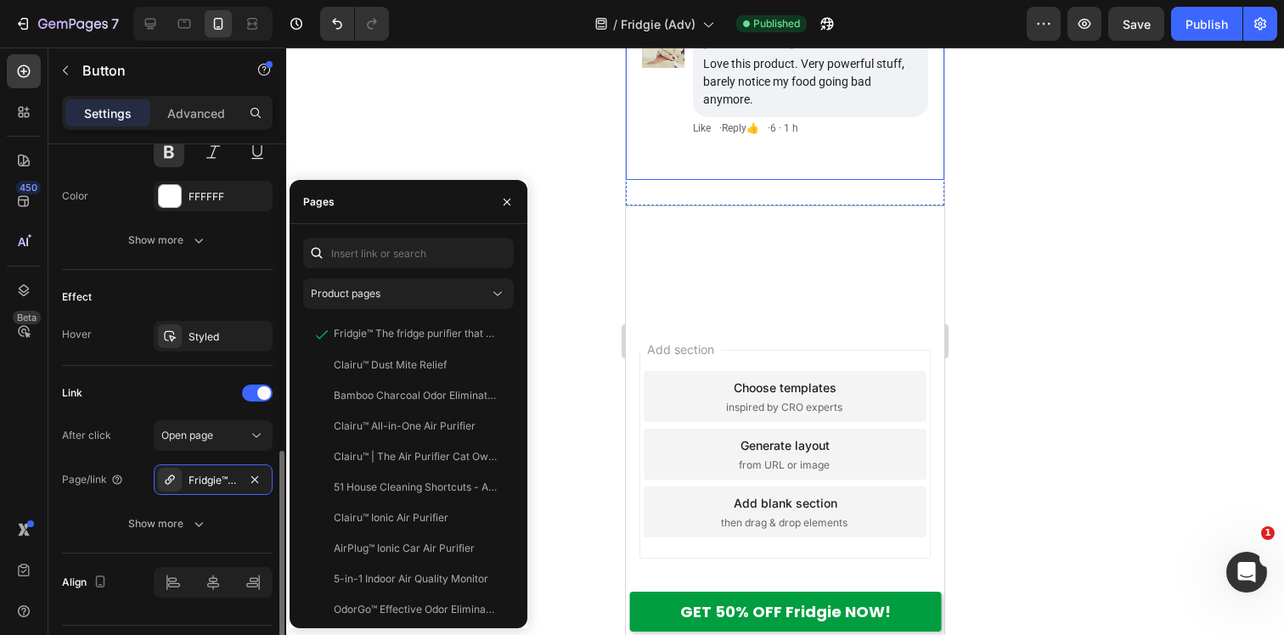
click at [162, 366] on div "Link After click Open page Page/link Fridgie™ The fridge purifier that keeps yo…" at bounding box center [167, 460] width 211 height 188
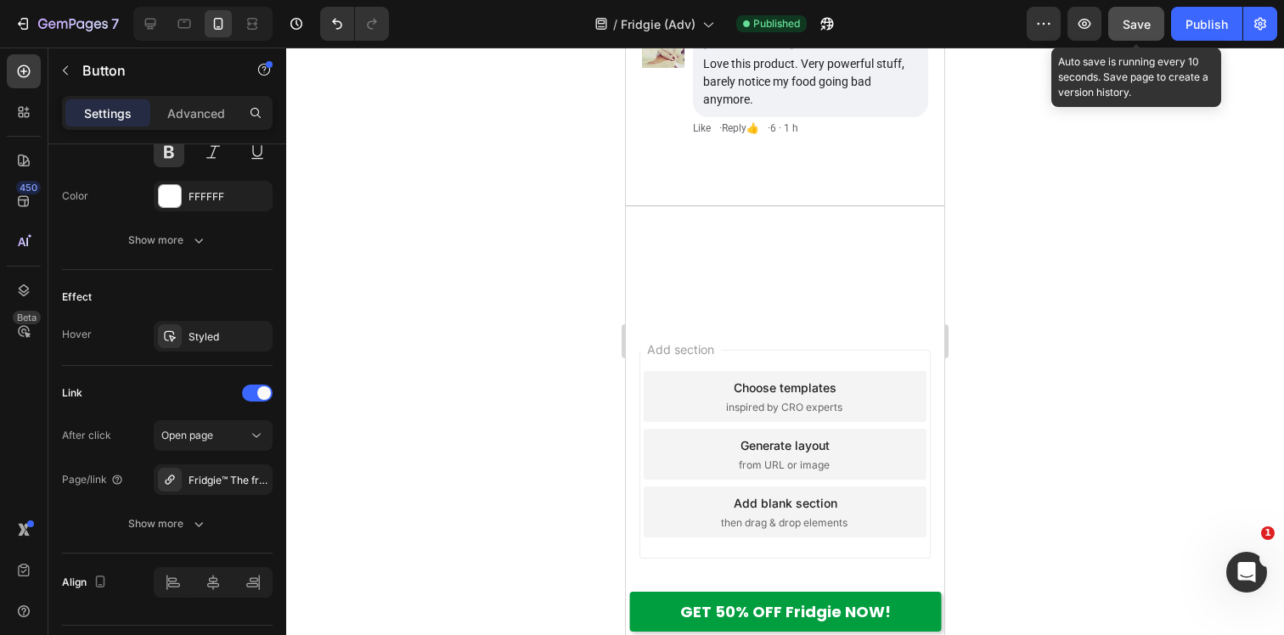
click at [1154, 25] on button "Save" at bounding box center [1136, 24] width 56 height 34
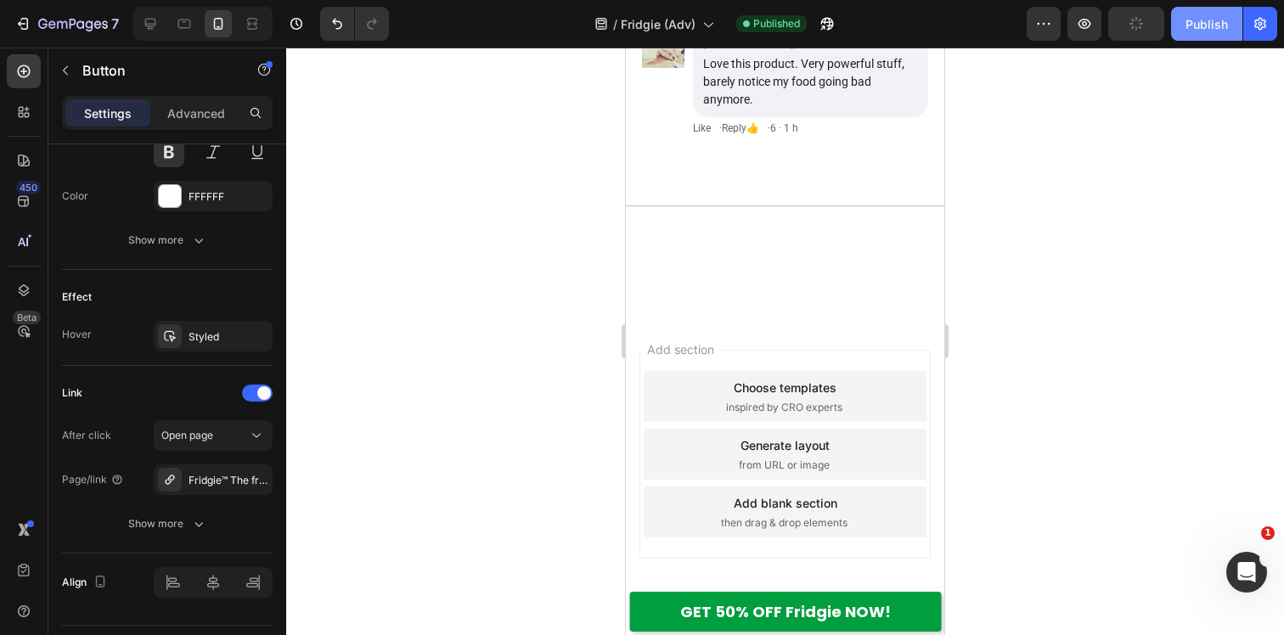
click at [1208, 25] on div "Publish" at bounding box center [1206, 24] width 42 height 18
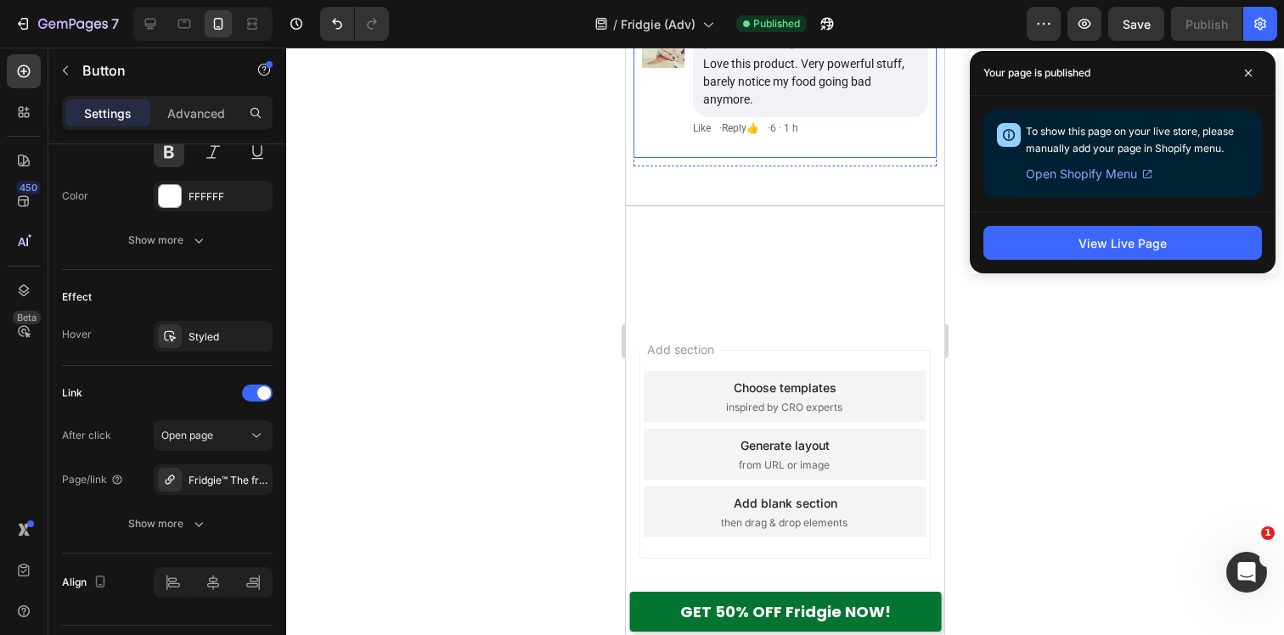
click at [650, 614] on button "GET 50% OFF Fridgie NOW!" at bounding box center [785, 612] width 312 height 40
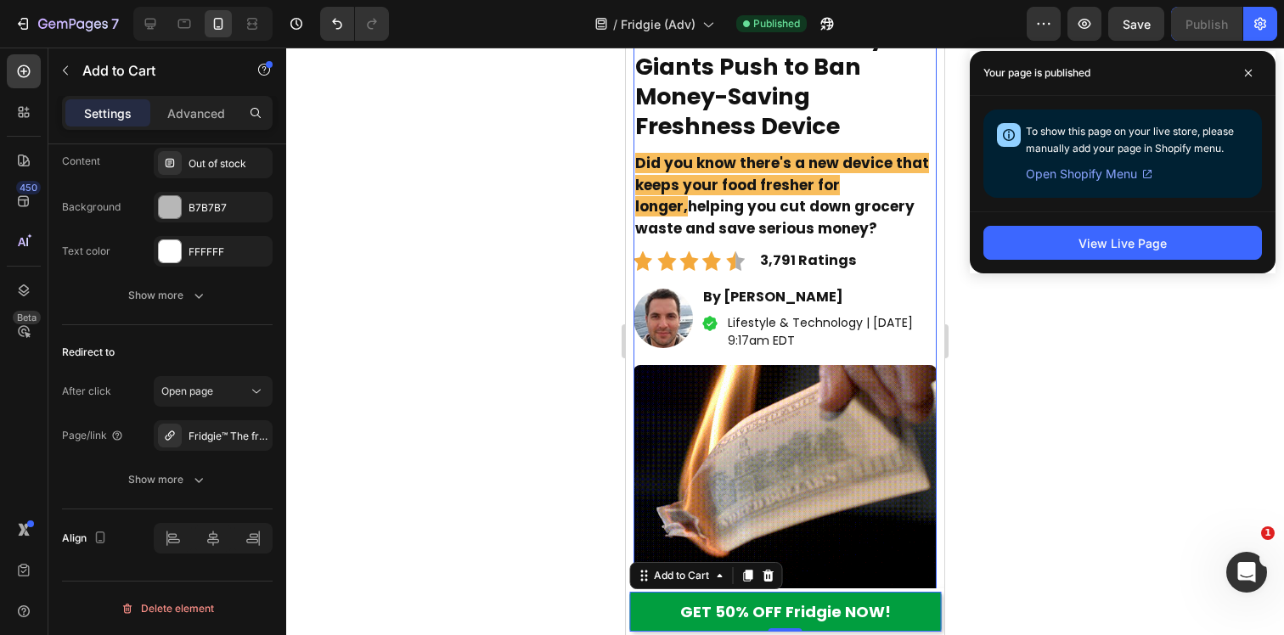
scroll to position [0, 0]
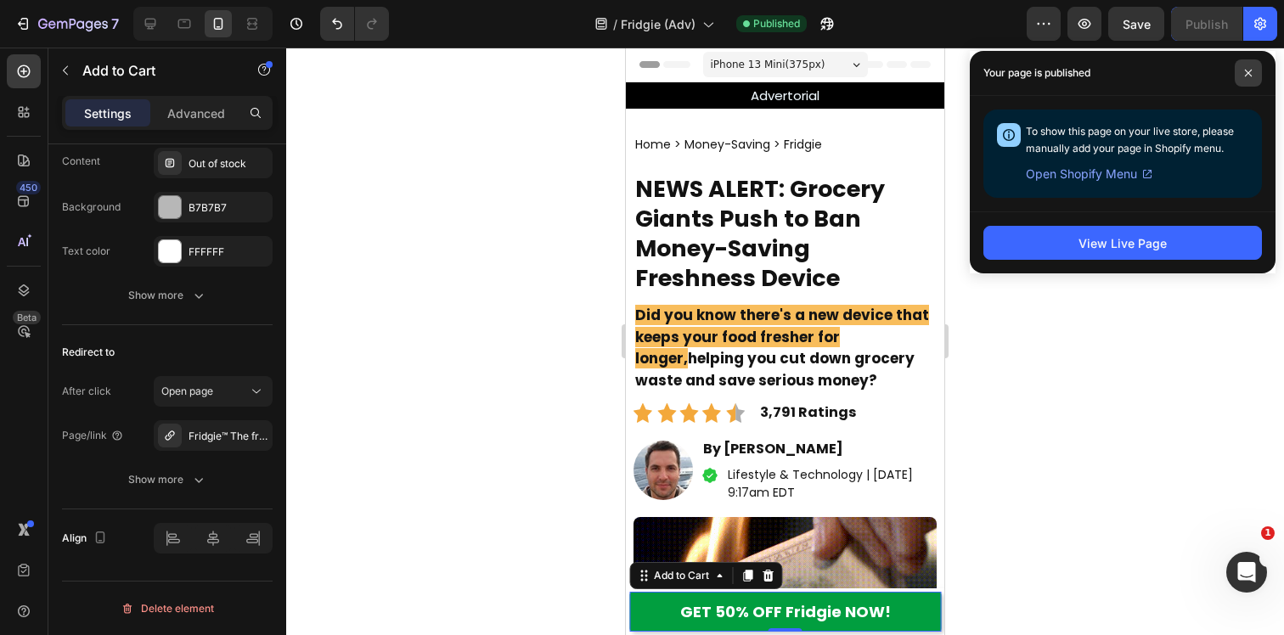
click at [1248, 74] on icon at bounding box center [1248, 73] width 8 height 8
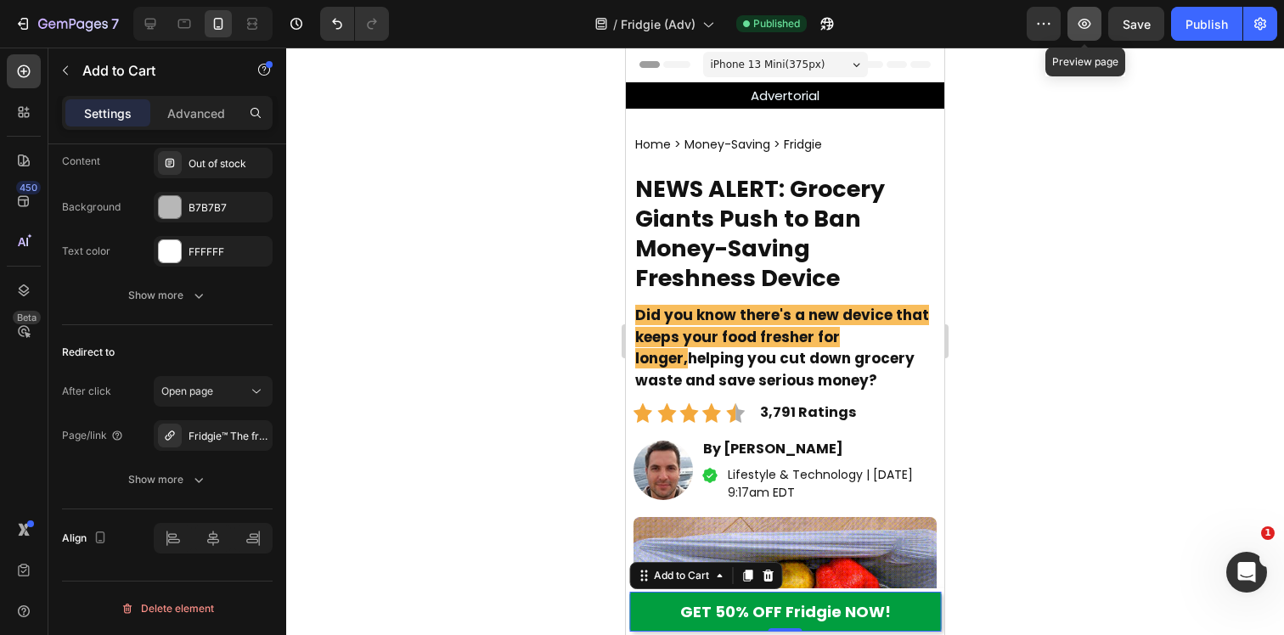
click at [1083, 39] on button "button" at bounding box center [1084, 24] width 34 height 34
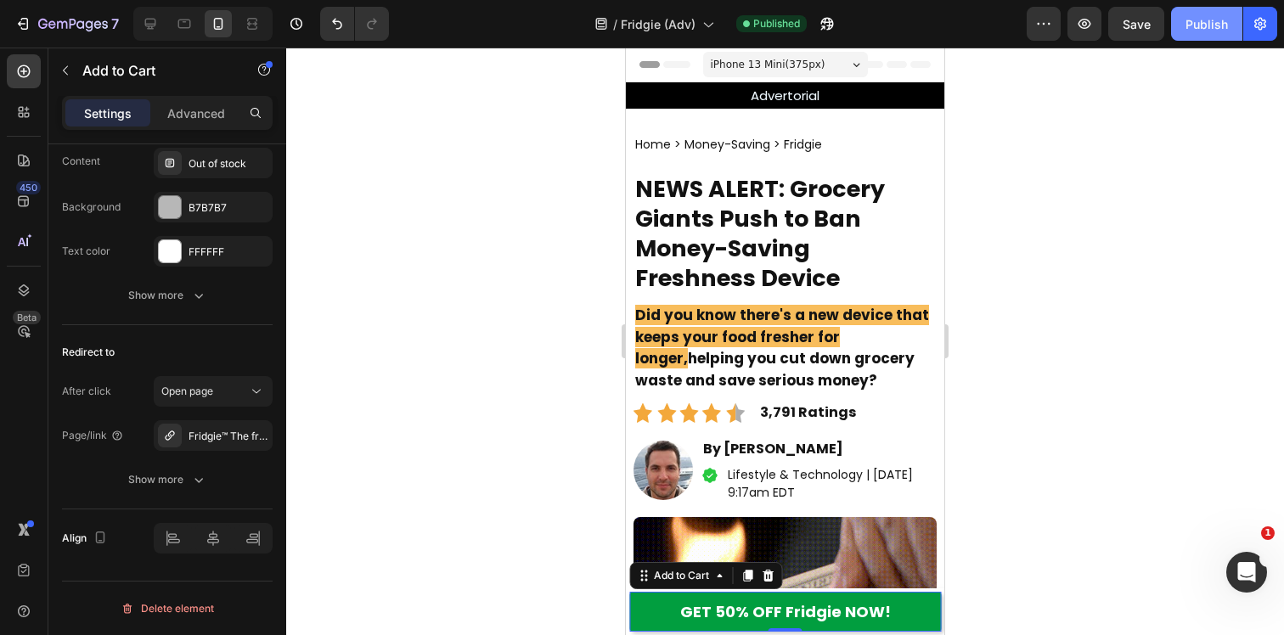
click at [1185, 17] on div "Publish" at bounding box center [1206, 24] width 42 height 18
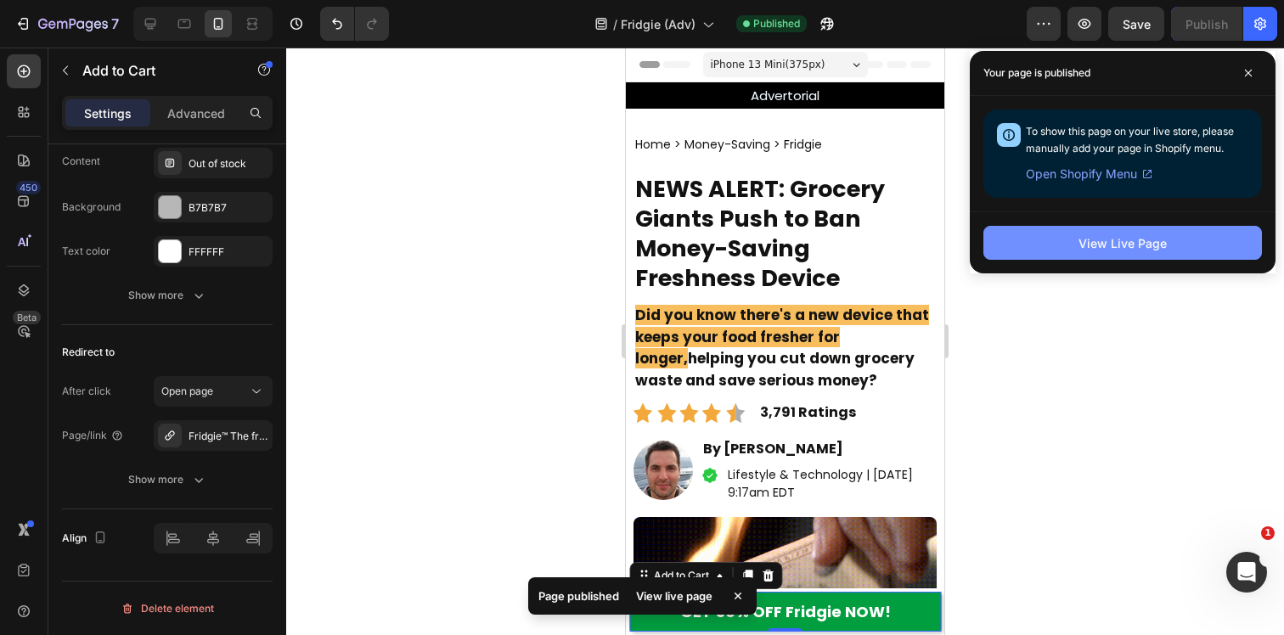
click at [1138, 245] on div "View Live Page" at bounding box center [1122, 243] width 88 height 18
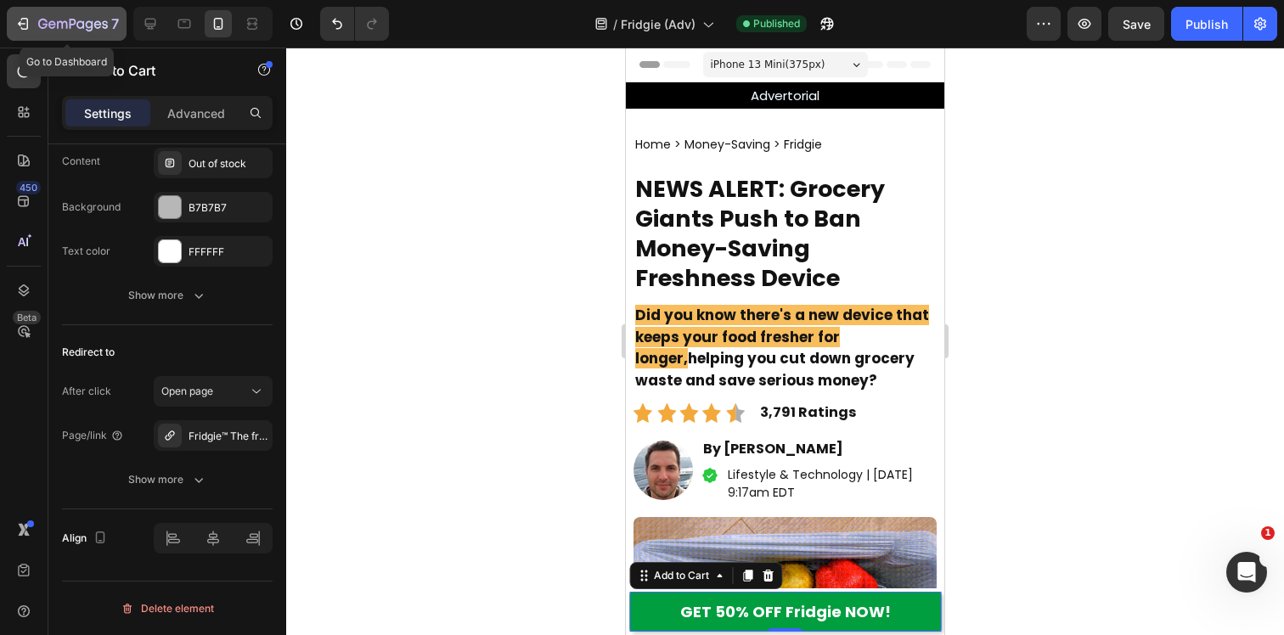
click at [14, 23] on button "7" at bounding box center [67, 24] width 120 height 34
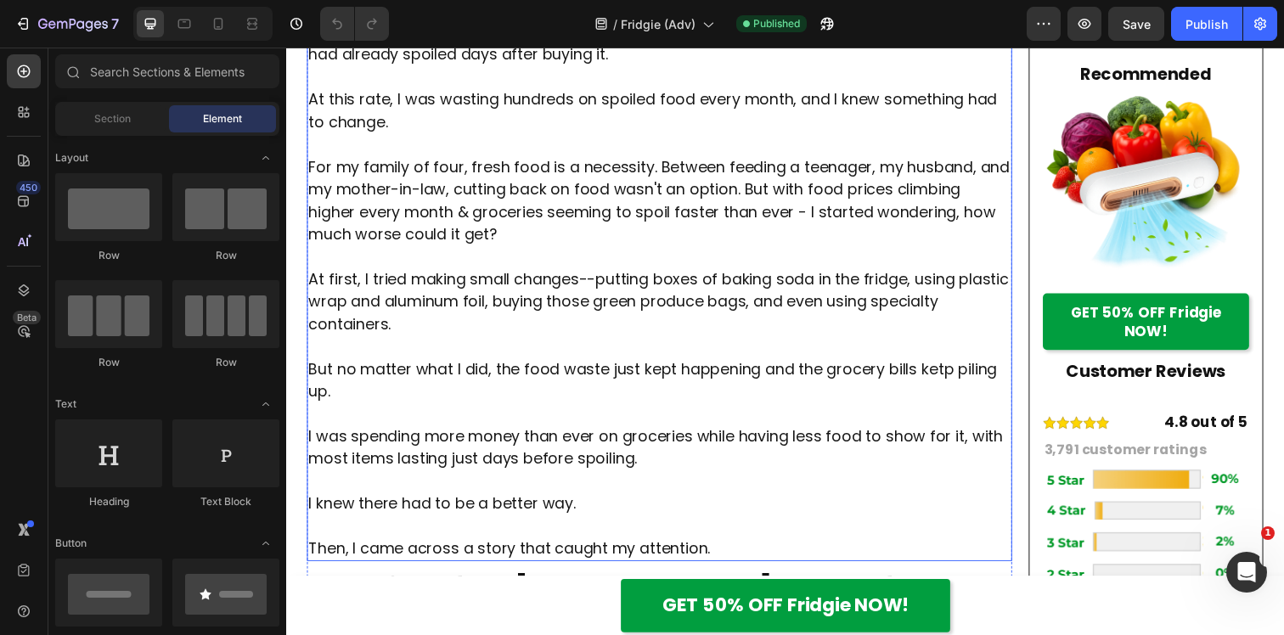
scroll to position [990, 0]
click at [601, 280] on p "At first, I tried making small changes--putting boxes of baking soda in the fri…" at bounding box center [667, 304] width 717 height 69
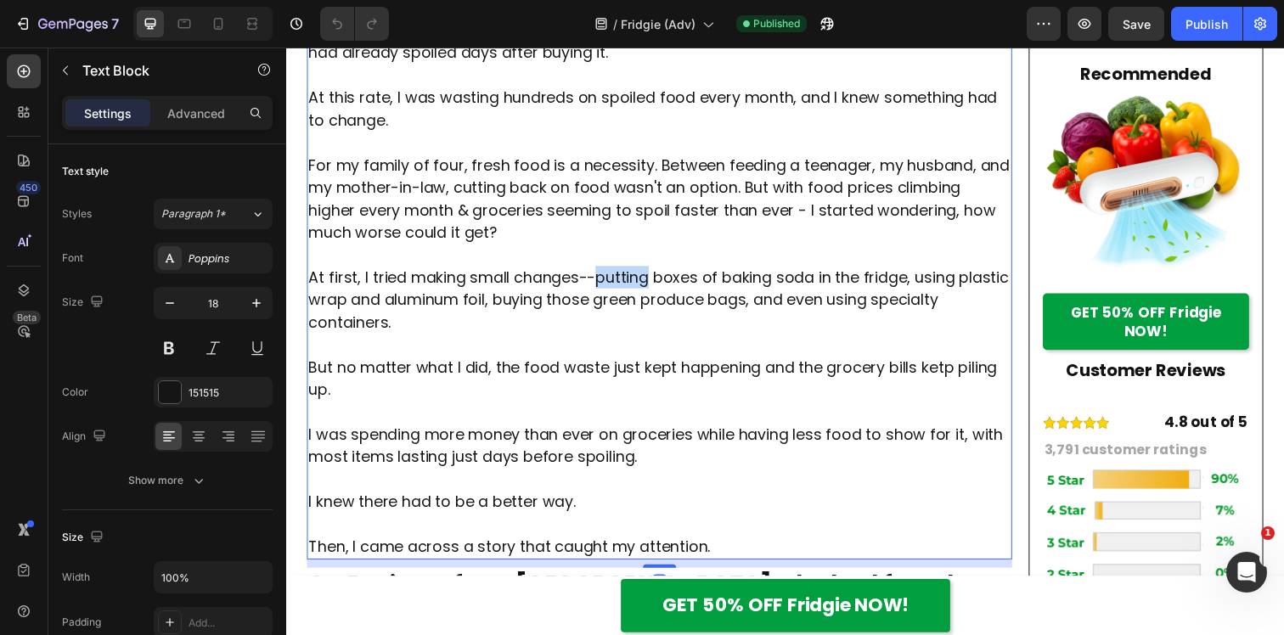
click at [601, 280] on p "At first, I tried making small changes--putting boxes of baking soda in the fri…" at bounding box center [667, 304] width 717 height 69
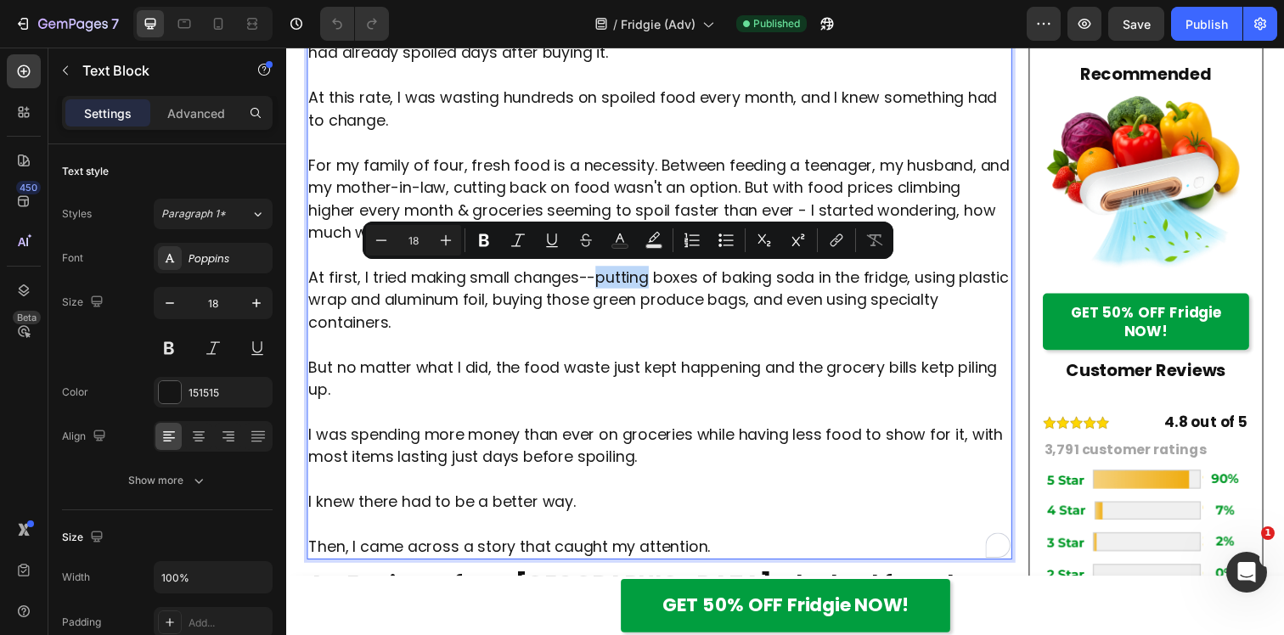
click at [601, 284] on p "At first, I tried making small changes--putting boxes of baking soda in the fri…" at bounding box center [667, 304] width 717 height 69
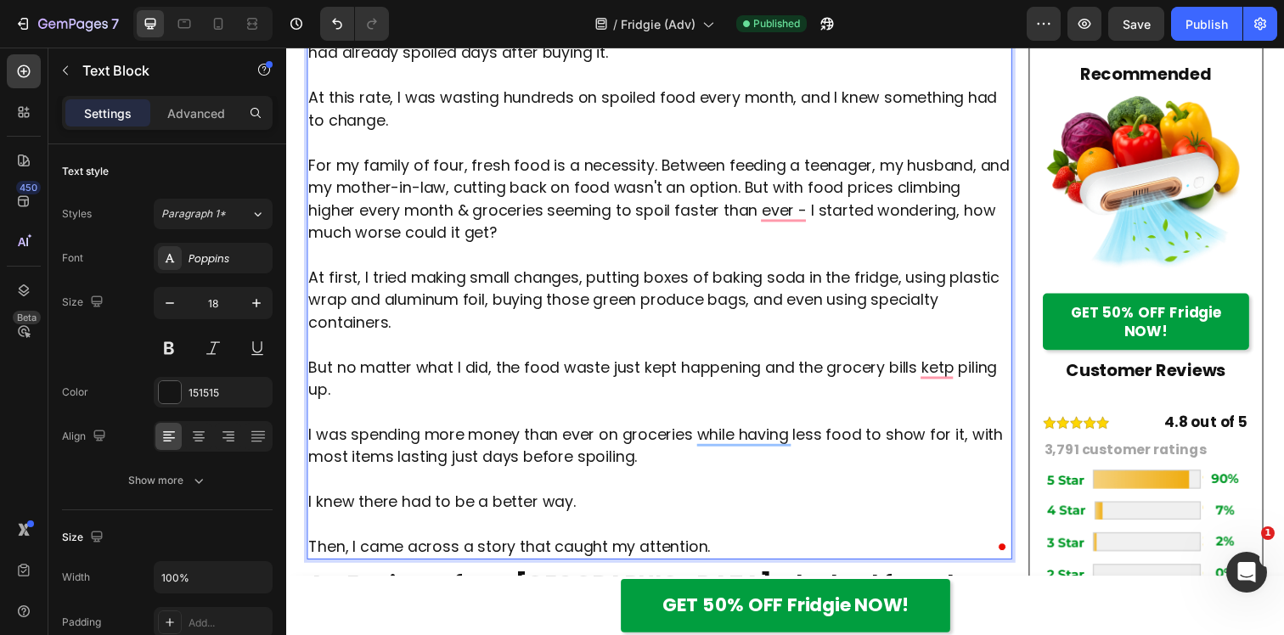
click at [556, 324] on p "At first, I tried making small changes, putting boxes of baking soda in the fri…" at bounding box center [667, 304] width 717 height 69
click at [741, 464] on p "I was spending more money than ever on groceries while having less food to show…" at bounding box center [667, 454] width 717 height 46
click at [1213, 22] on div "Publish" at bounding box center [1206, 24] width 42 height 18
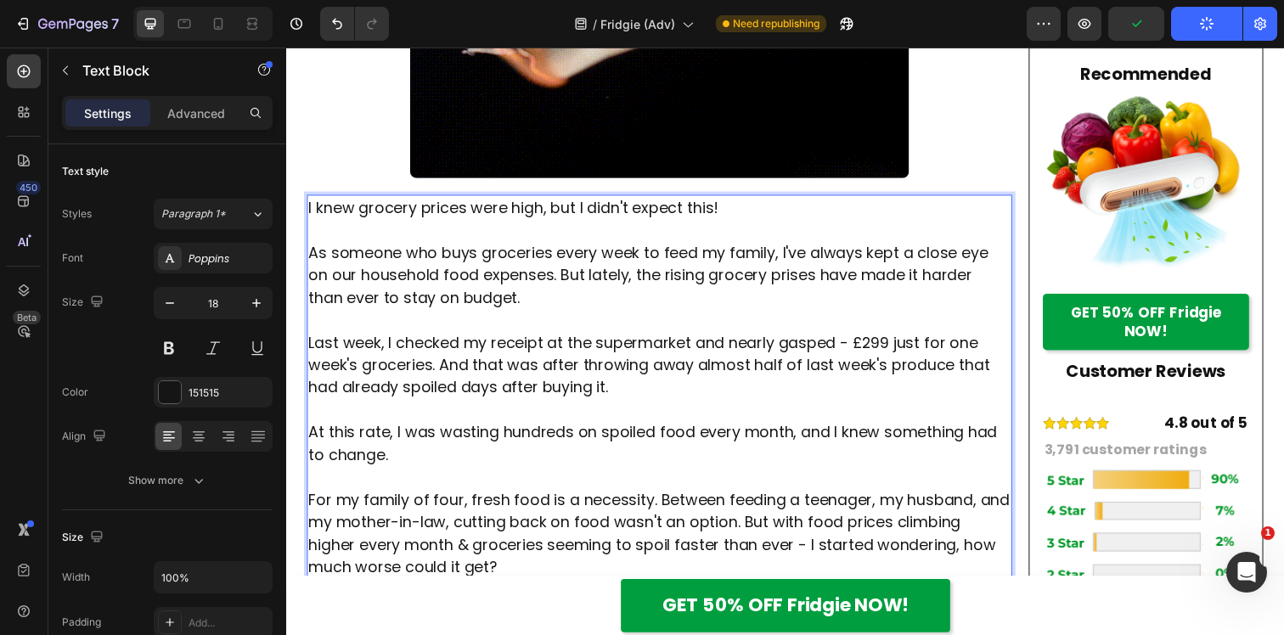
scroll to position [783, 0]
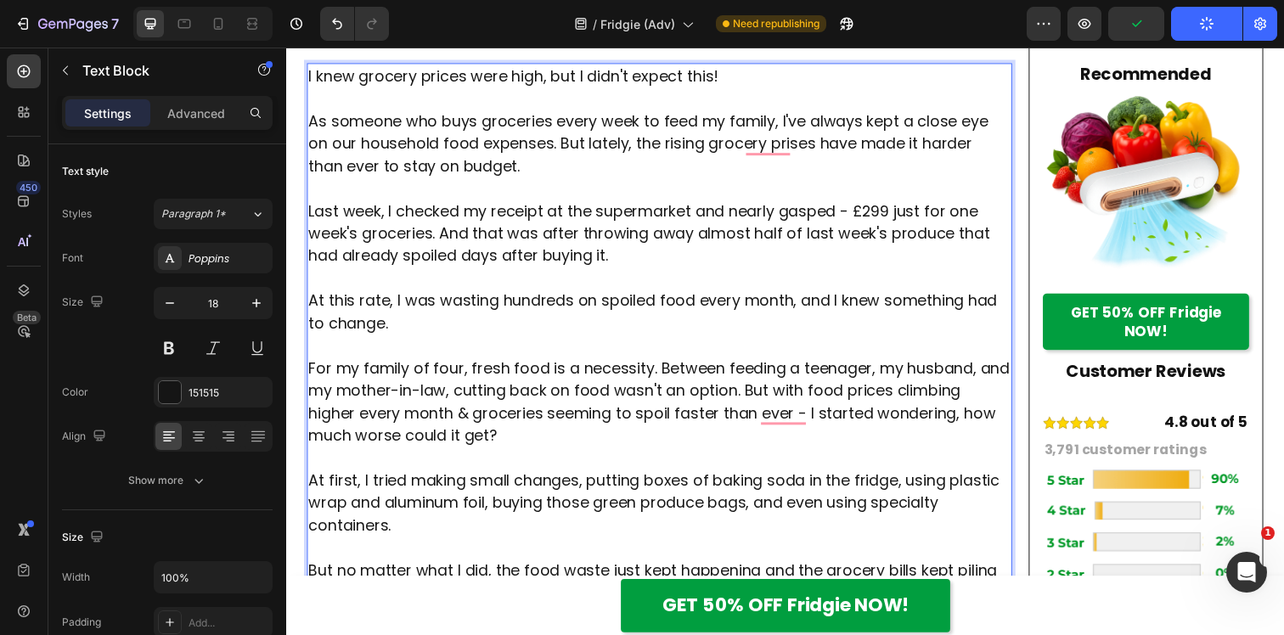
click at [817, 423] on p "For my family of four, fresh food is a necessity. Between feeding a teenager, m…" at bounding box center [667, 409] width 717 height 92
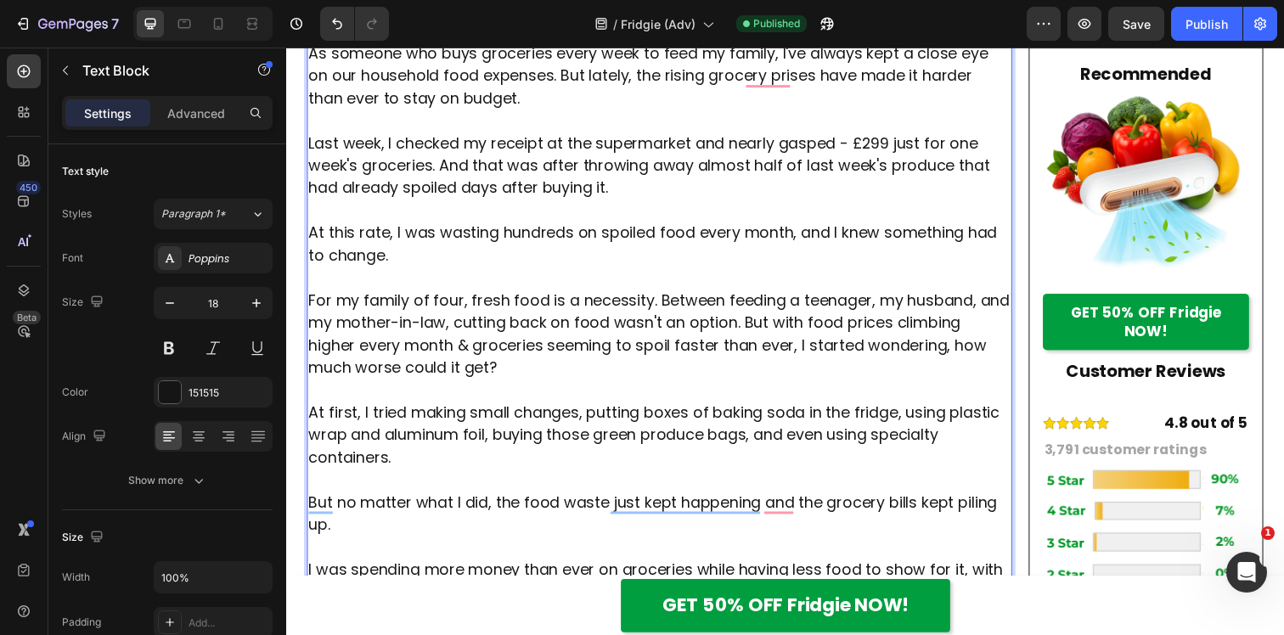
scroll to position [868, 0]
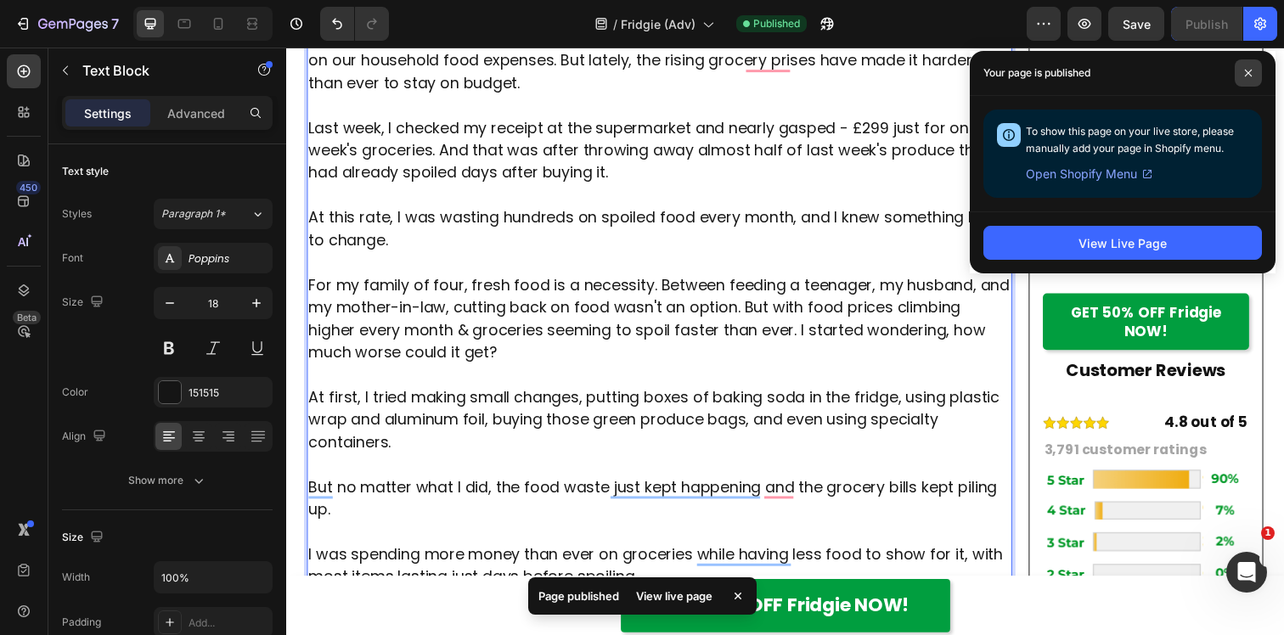
click at [1250, 69] on icon at bounding box center [1248, 73] width 8 height 8
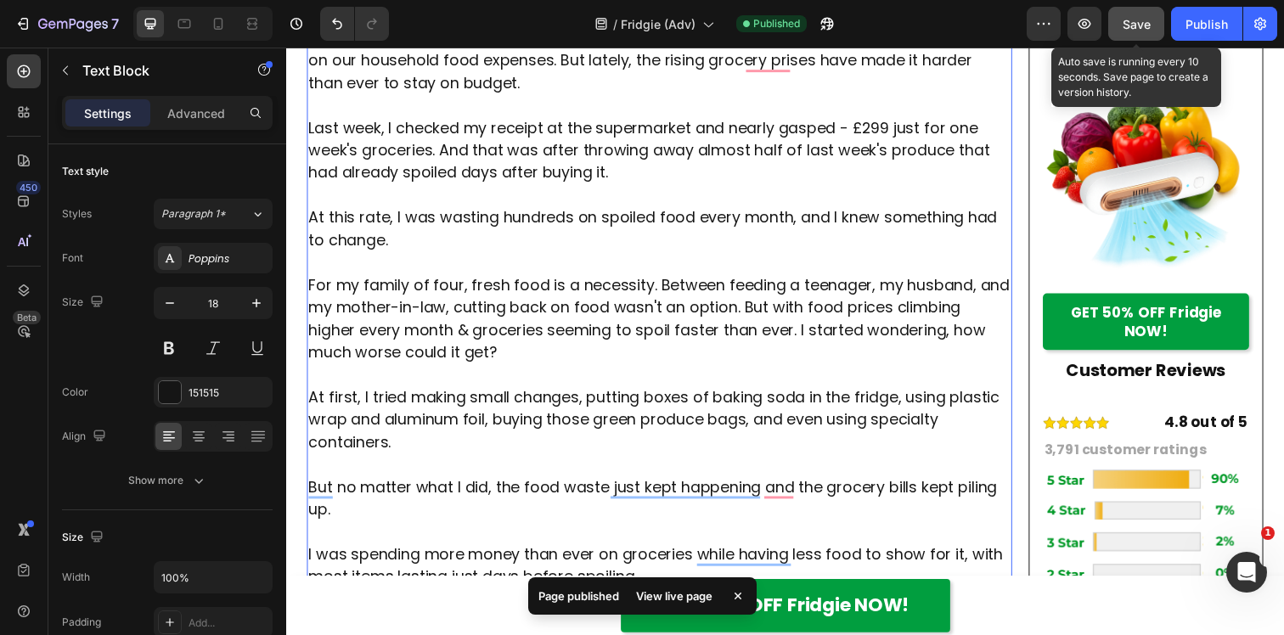
click at [1143, 29] on span "Save" at bounding box center [1137, 24] width 28 height 14
click at [1201, 29] on div "Publish" at bounding box center [1206, 24] width 42 height 18
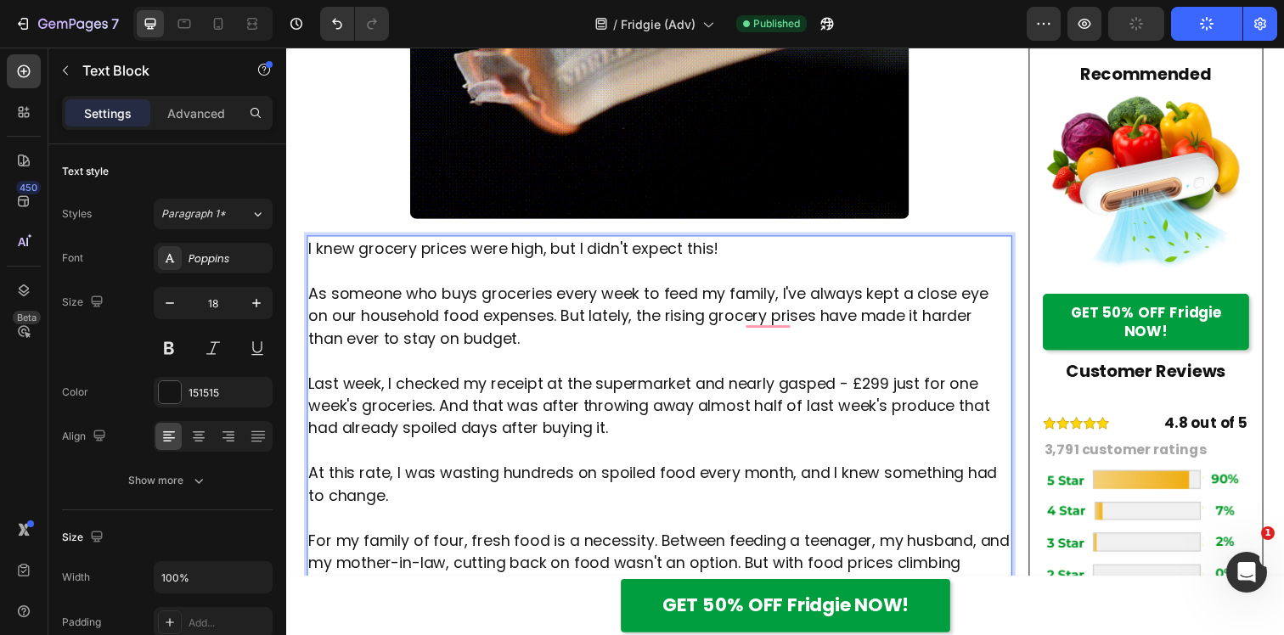
scroll to position [614, 0]
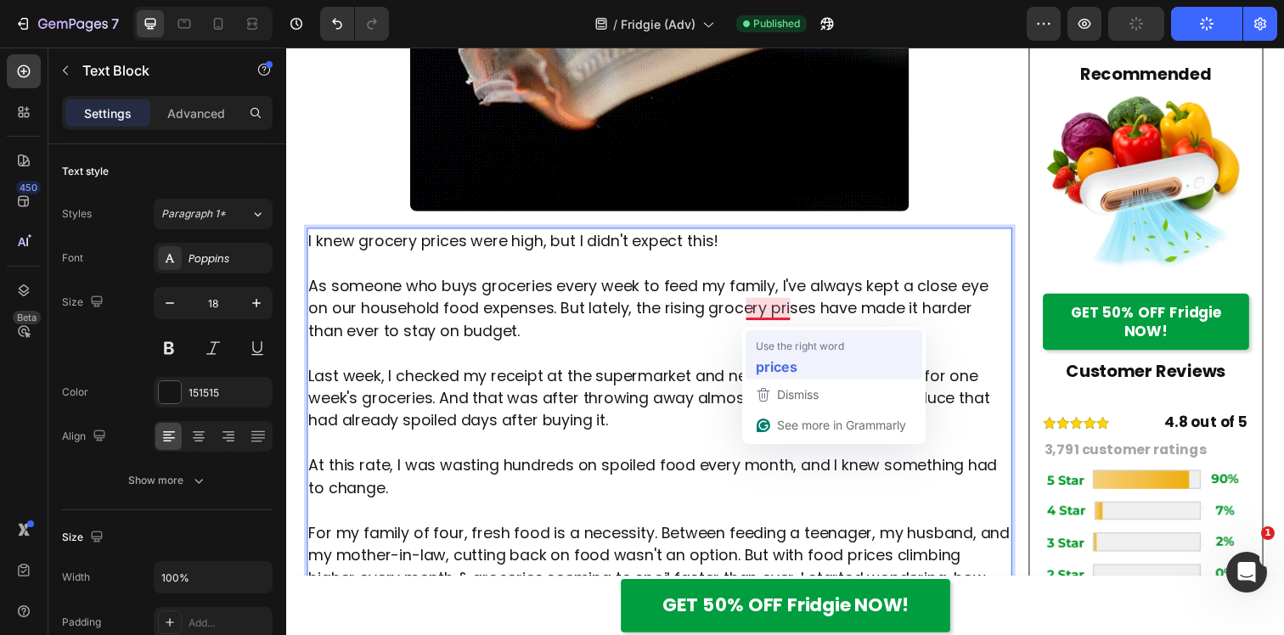
drag, startPoint x: 733, startPoint y: 297, endPoint x: 1066, endPoint y: 396, distance: 347.1
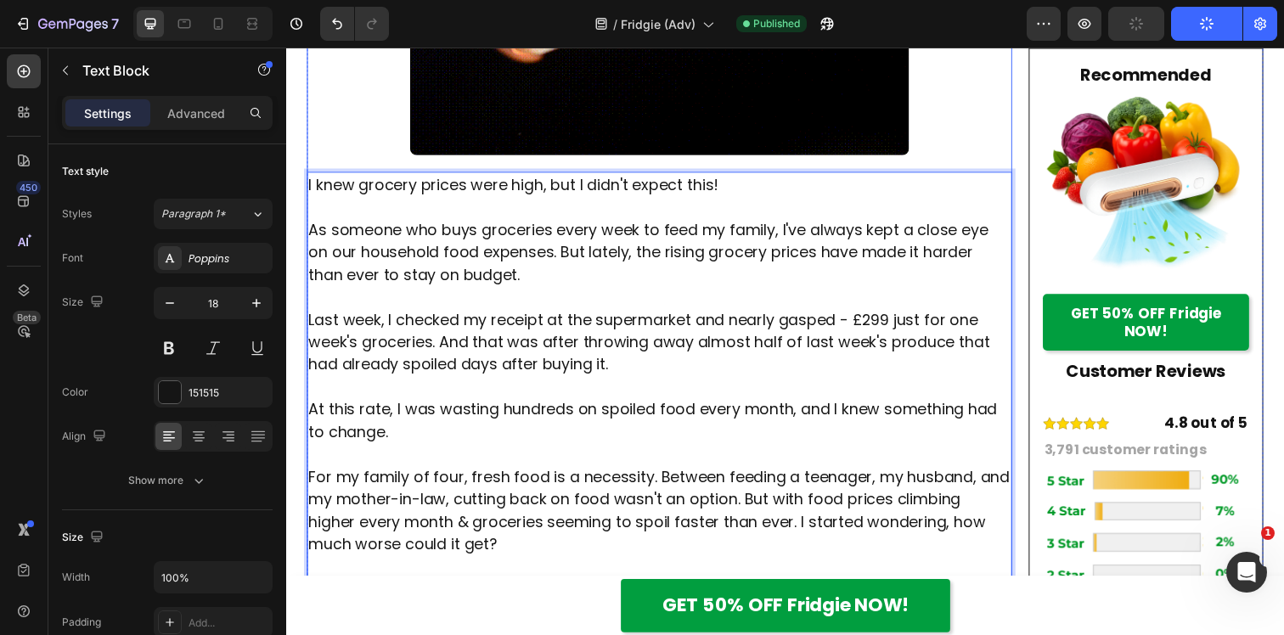
scroll to position [673, 0]
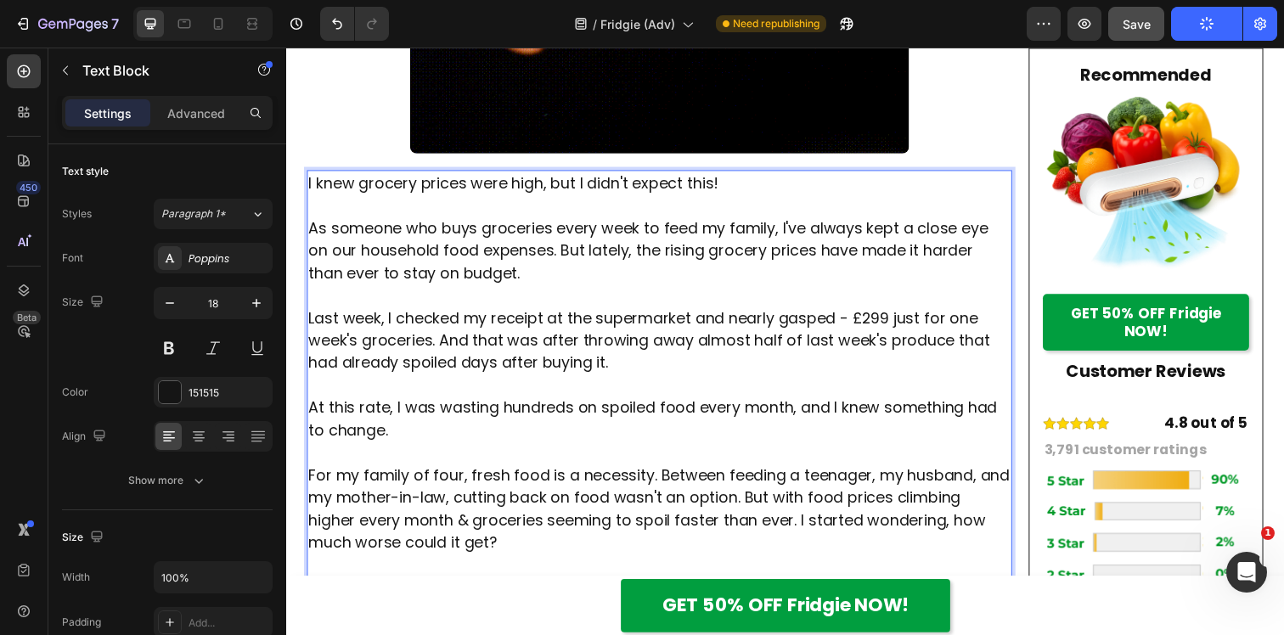
click at [858, 324] on p "Last week, I checked my receipt at the supermarket and nearly gasped - £299 jus…" at bounding box center [667, 346] width 717 height 69
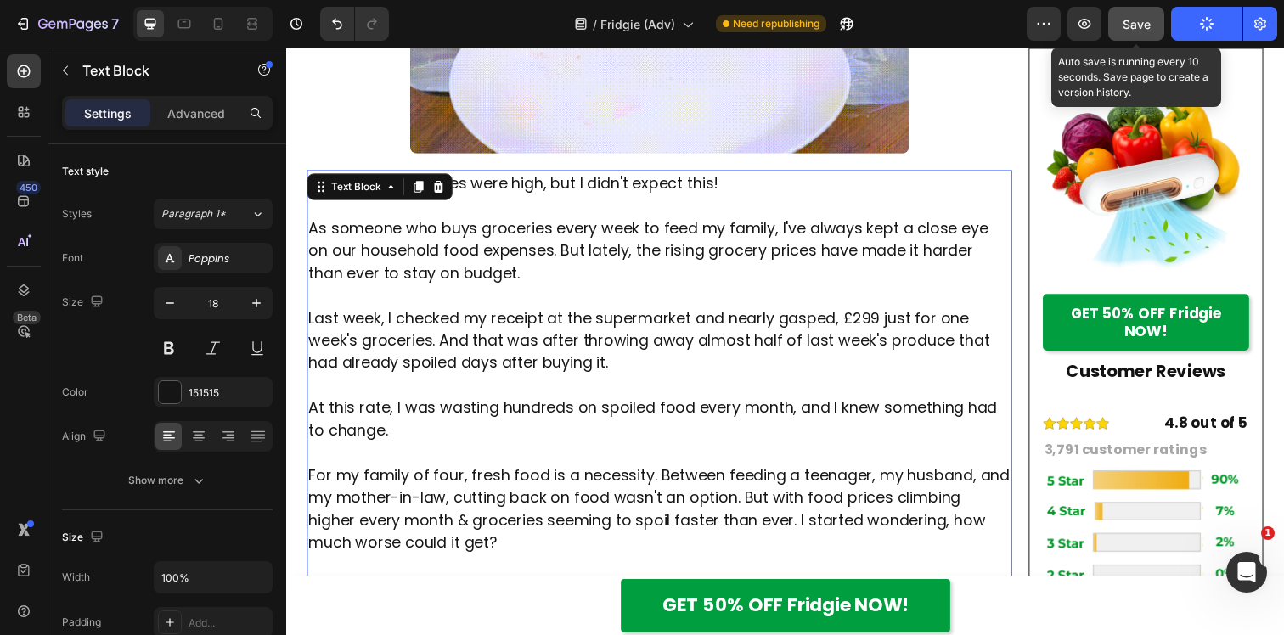
click at [1130, 38] on button "Save" at bounding box center [1136, 24] width 56 height 34
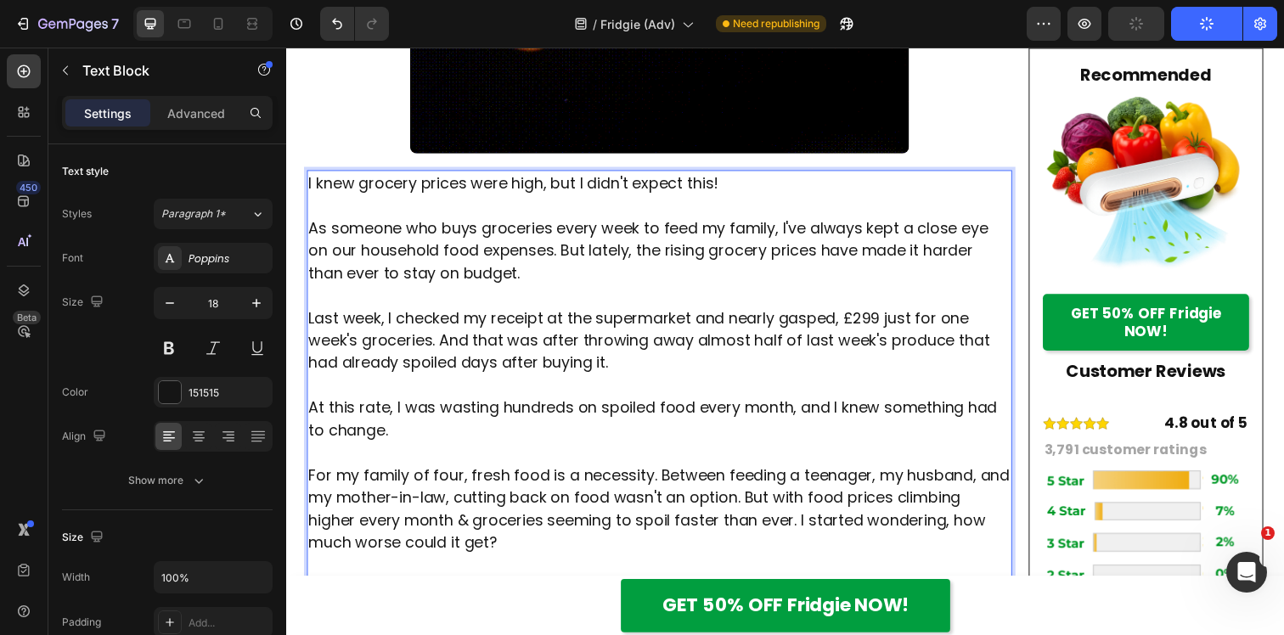
click at [624, 373] on p "Last week, I checked my receipt at the supermarket and nearly gasped, £299 just…" at bounding box center [667, 346] width 717 height 69
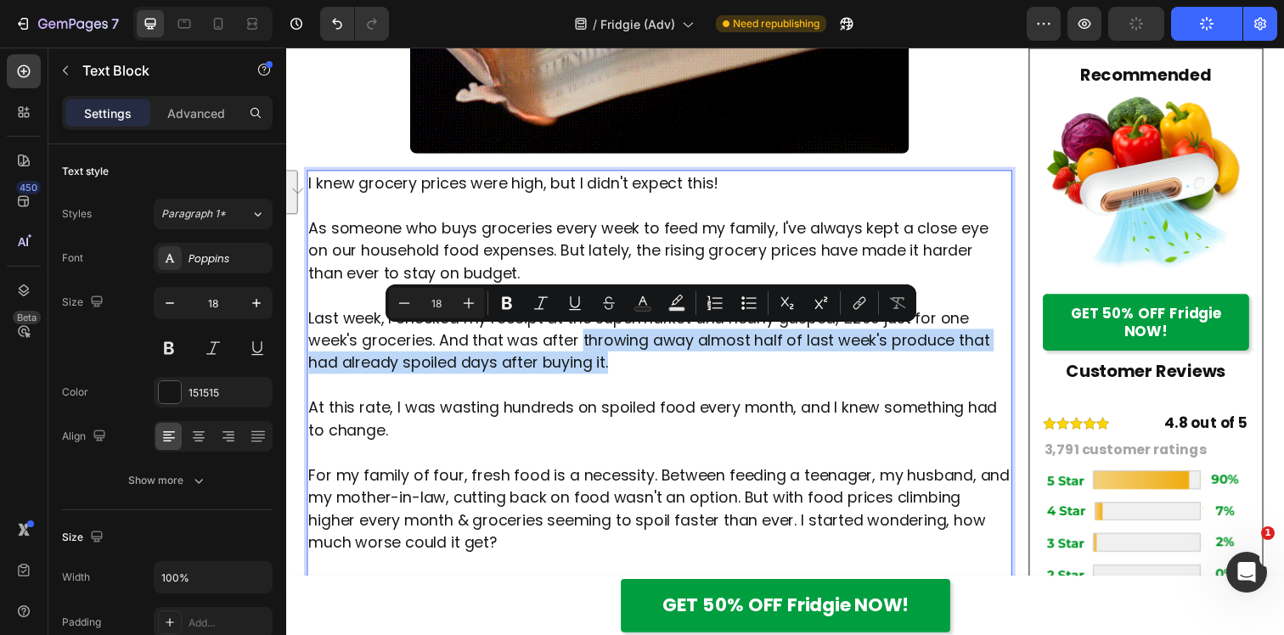
drag, startPoint x: 625, startPoint y: 373, endPoint x: 588, endPoint y: 348, distance: 44.0
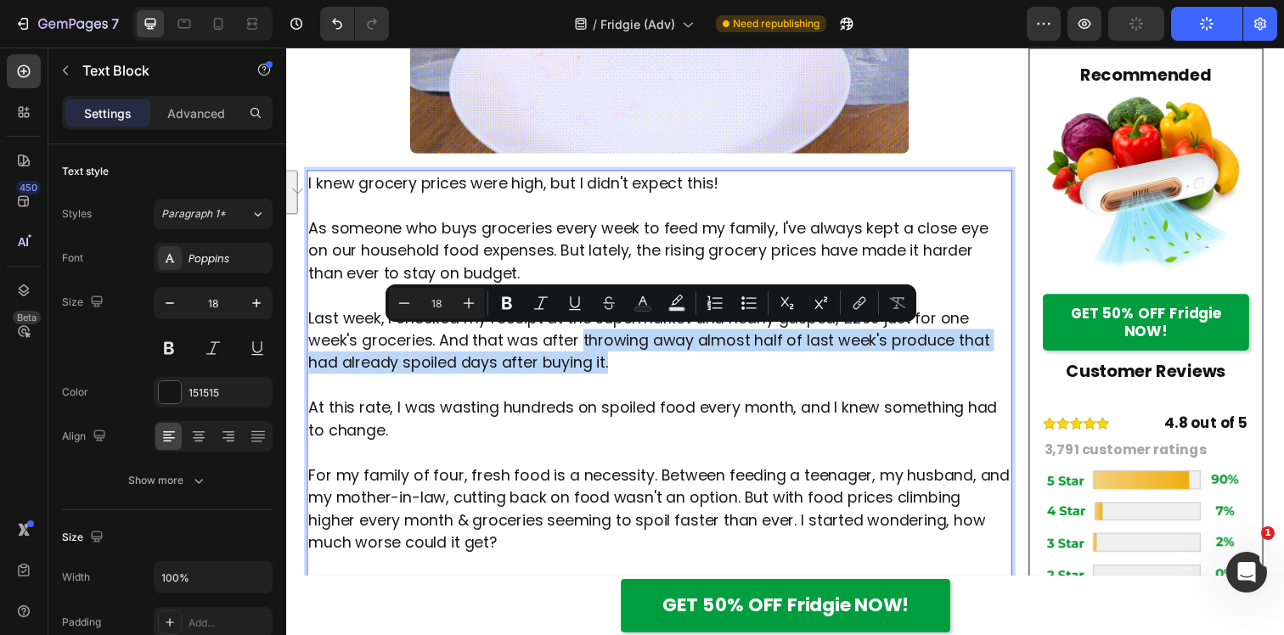
click at [588, 348] on p "Last week, I checked my receipt at the supermarket and nearly gasped, £299 just…" at bounding box center [667, 346] width 717 height 69
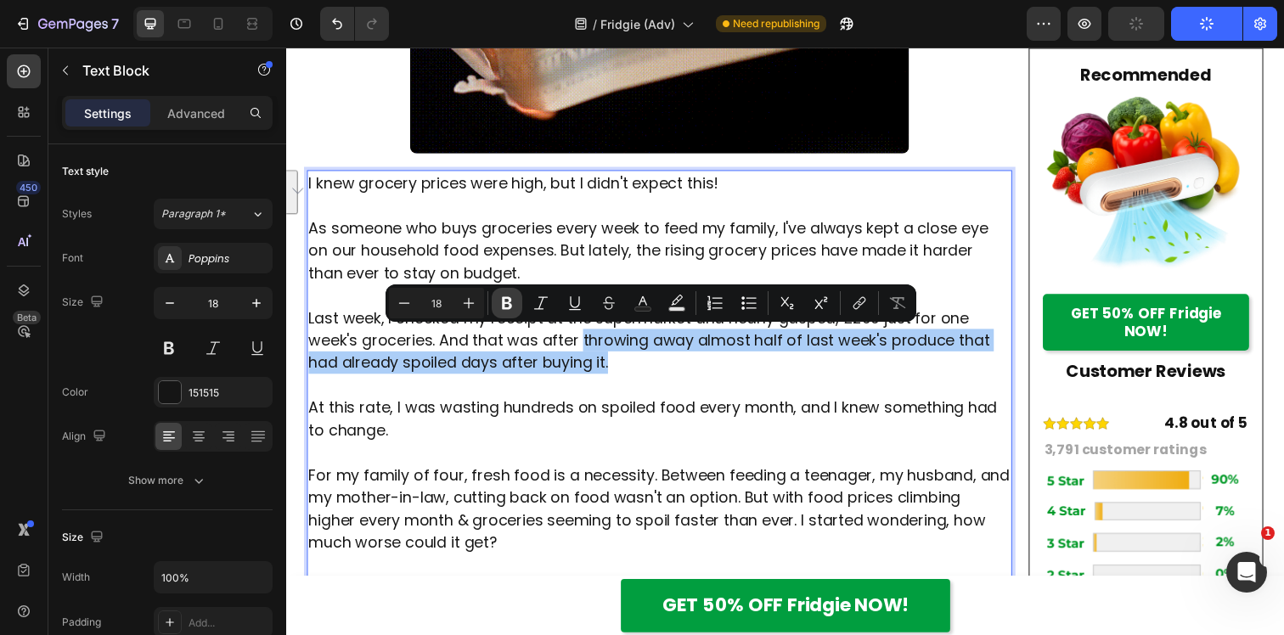
click at [504, 312] on button "Bold" at bounding box center [507, 303] width 31 height 31
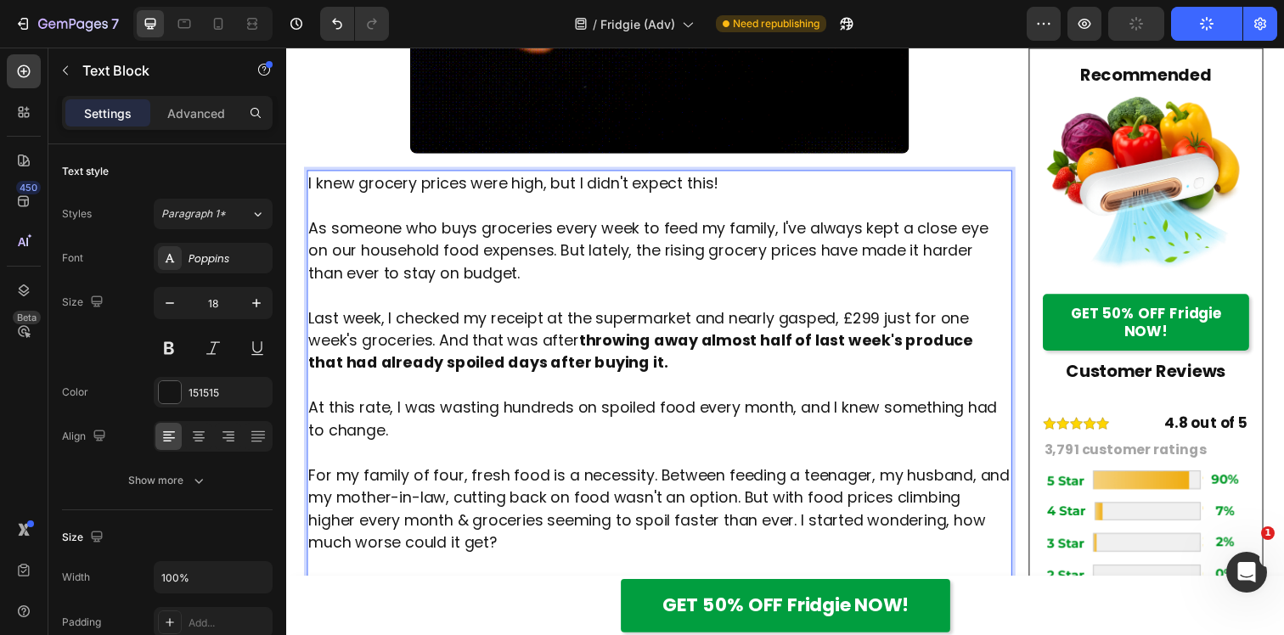
click at [666, 389] on p "To enrich screen reader interactions, please activate Accessibility in Grammarl…" at bounding box center [667, 391] width 717 height 23
click at [642, 367] on p "Last week, I checked my receipt at the supermarket and nearly gasped, £299 just…" at bounding box center [667, 346] width 717 height 69
click at [746, 301] on p "To enrich screen reader interactions, please activate Accessibility in Grammarl…" at bounding box center [667, 300] width 717 height 23
click at [631, 275] on p "As someone who buys groceries every week to feed my family, I've always kept a …" at bounding box center [667, 254] width 717 height 69
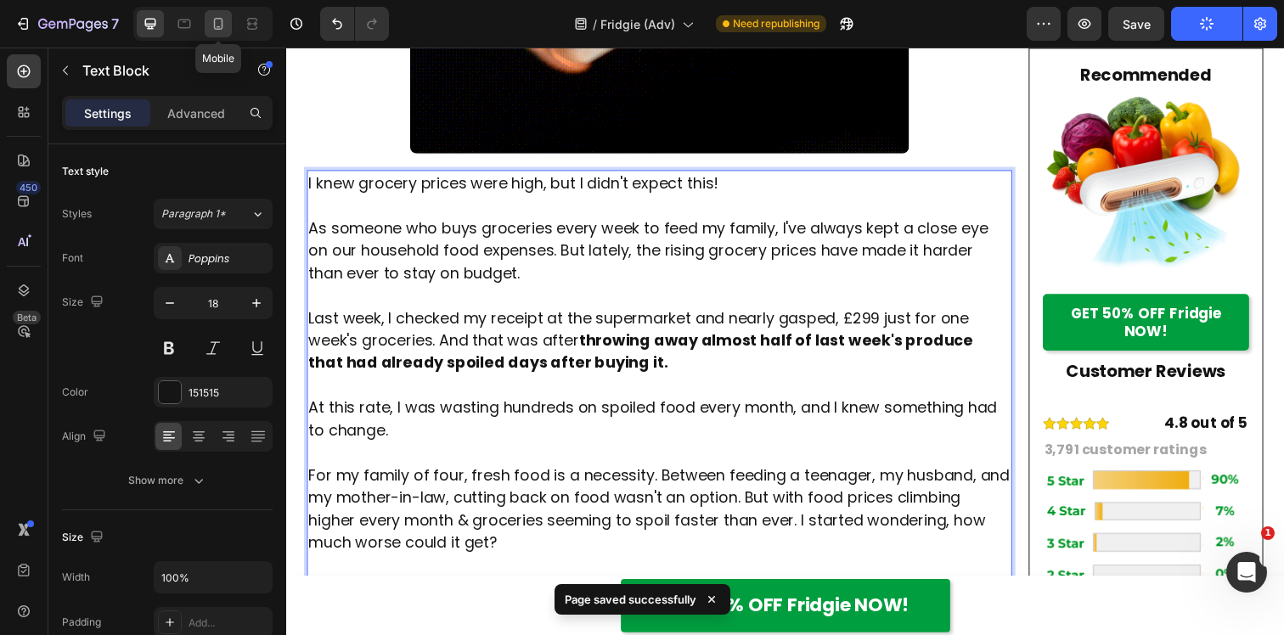
click at [223, 18] on icon at bounding box center [218, 23] width 17 height 17
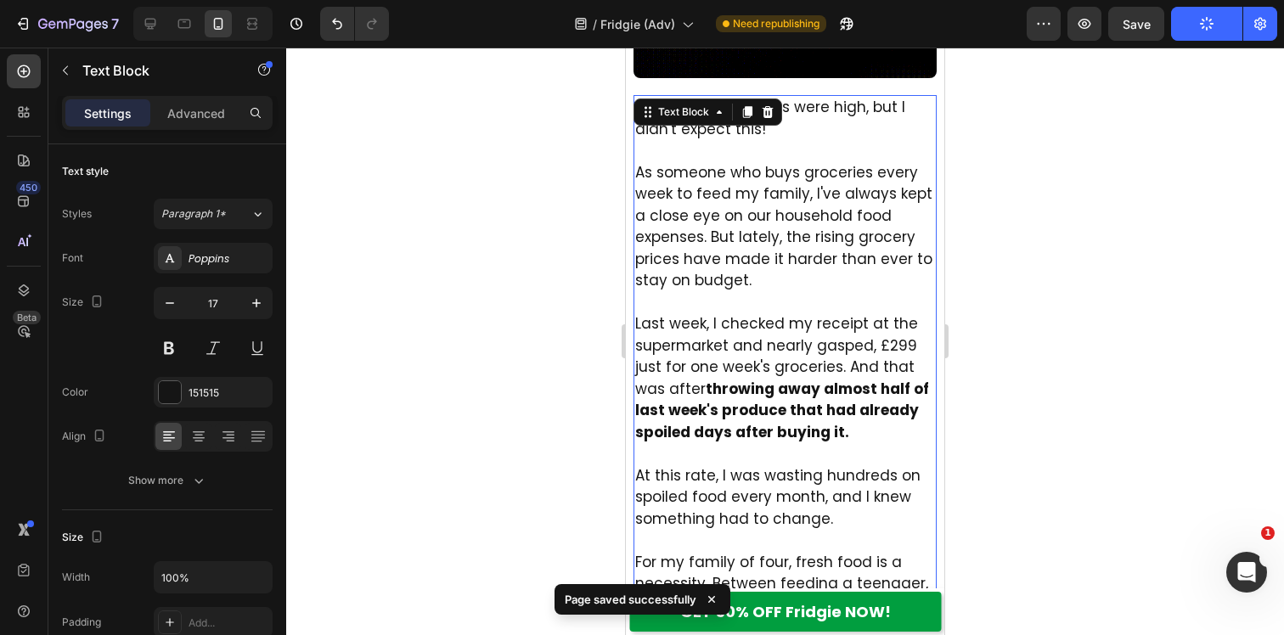
scroll to position [661, 0]
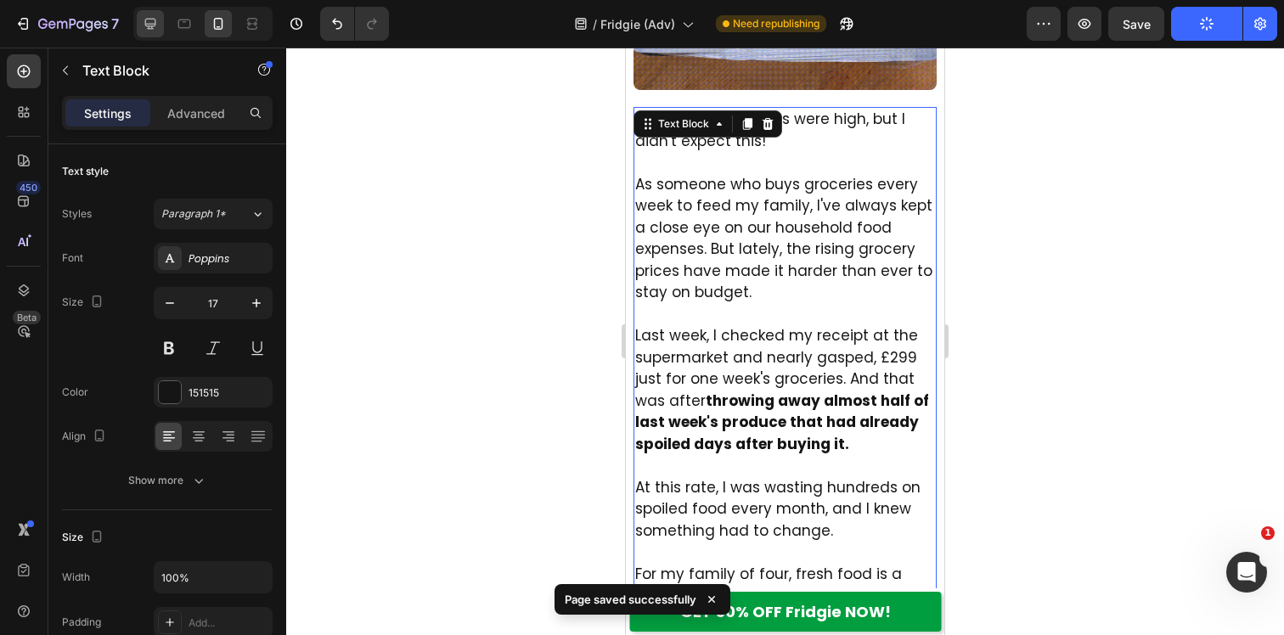
click at [152, 31] on icon at bounding box center [150, 23] width 17 height 17
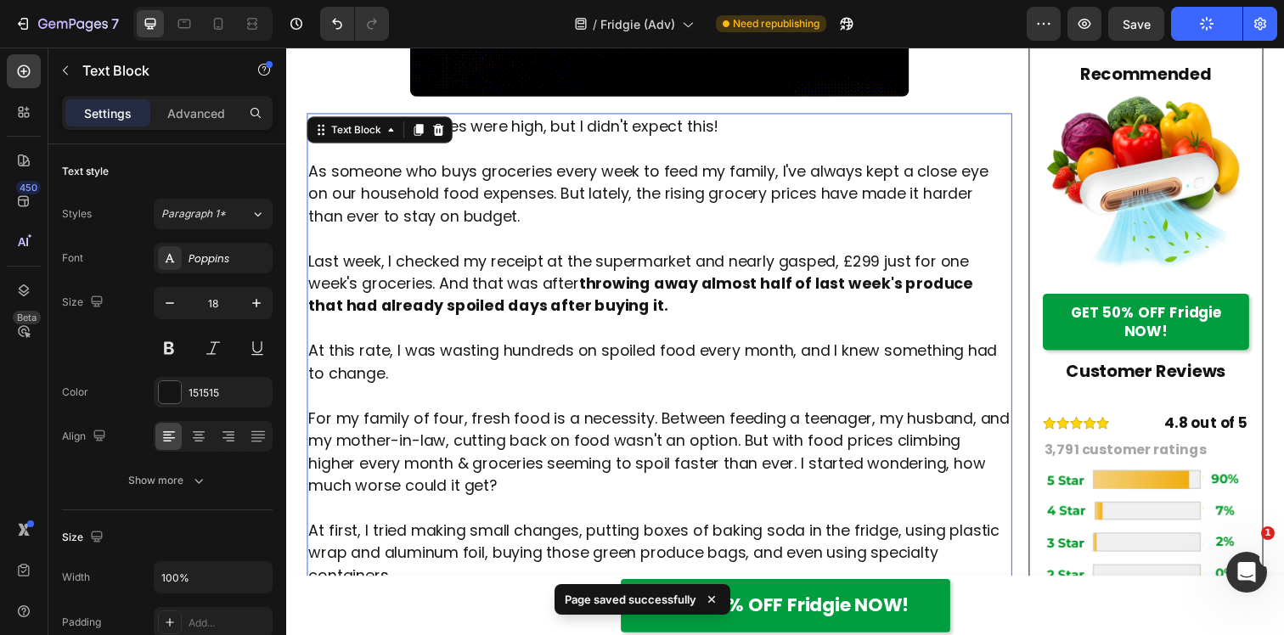
scroll to position [739, 0]
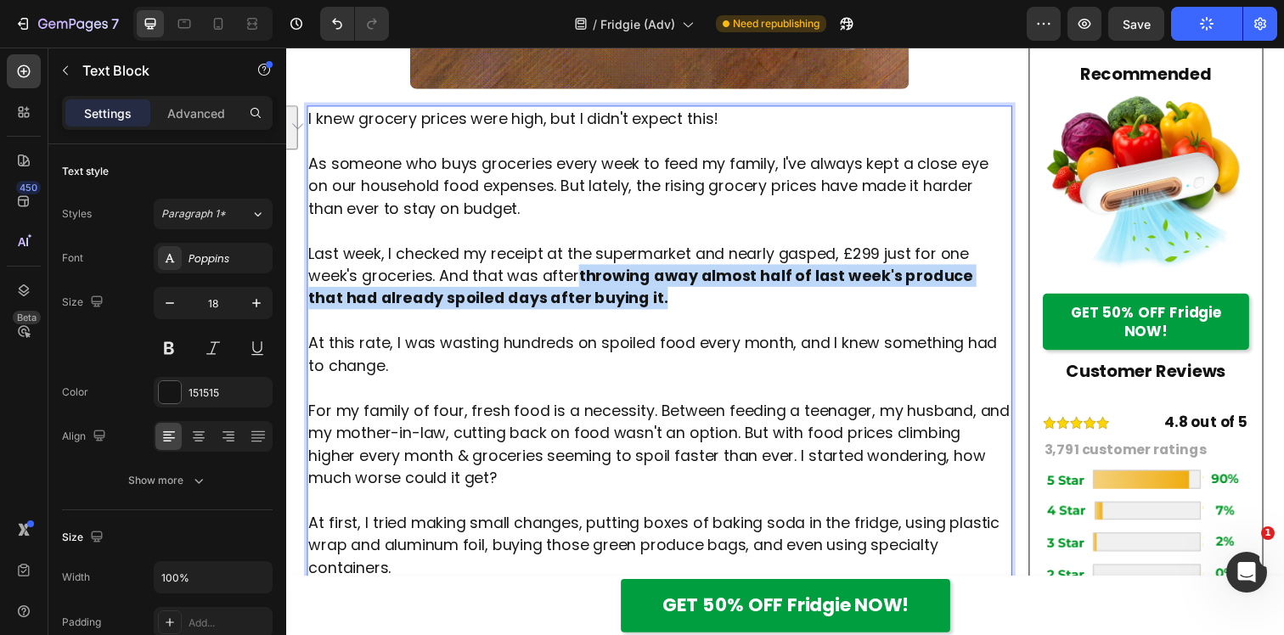
drag, startPoint x: 634, startPoint y: 305, endPoint x: 589, endPoint y: 281, distance: 50.9
click at [589, 281] on p "Last week, I checked my receipt at the supermarket and nearly gasped, £299 just…" at bounding box center [667, 280] width 717 height 69
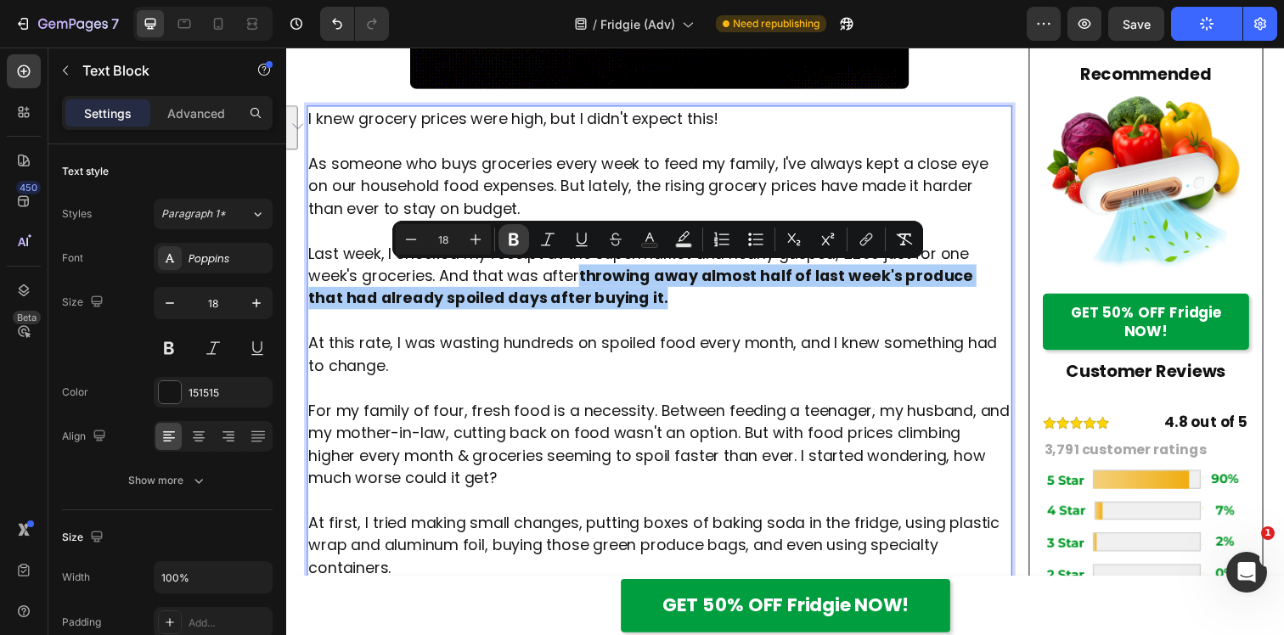
click at [517, 245] on icon "Editor contextual toolbar" at bounding box center [514, 240] width 10 height 13
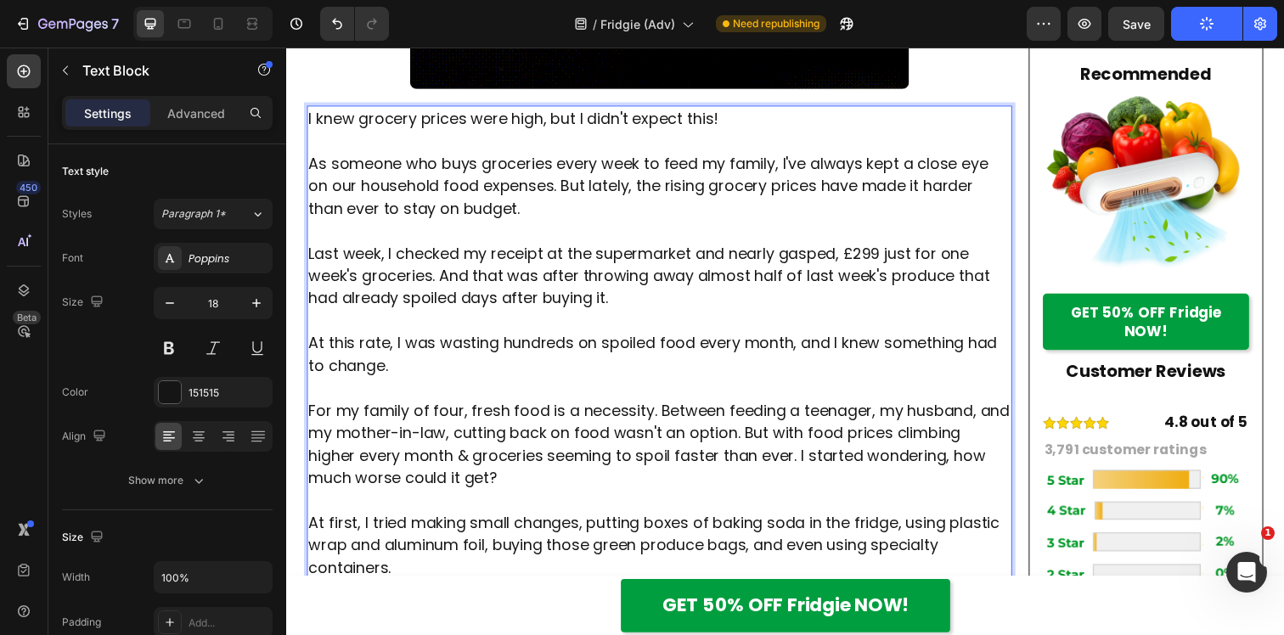
click at [646, 309] on p "Last week, I checked my receipt at the supermarket and nearly gasped, £299 just…" at bounding box center [667, 280] width 717 height 69
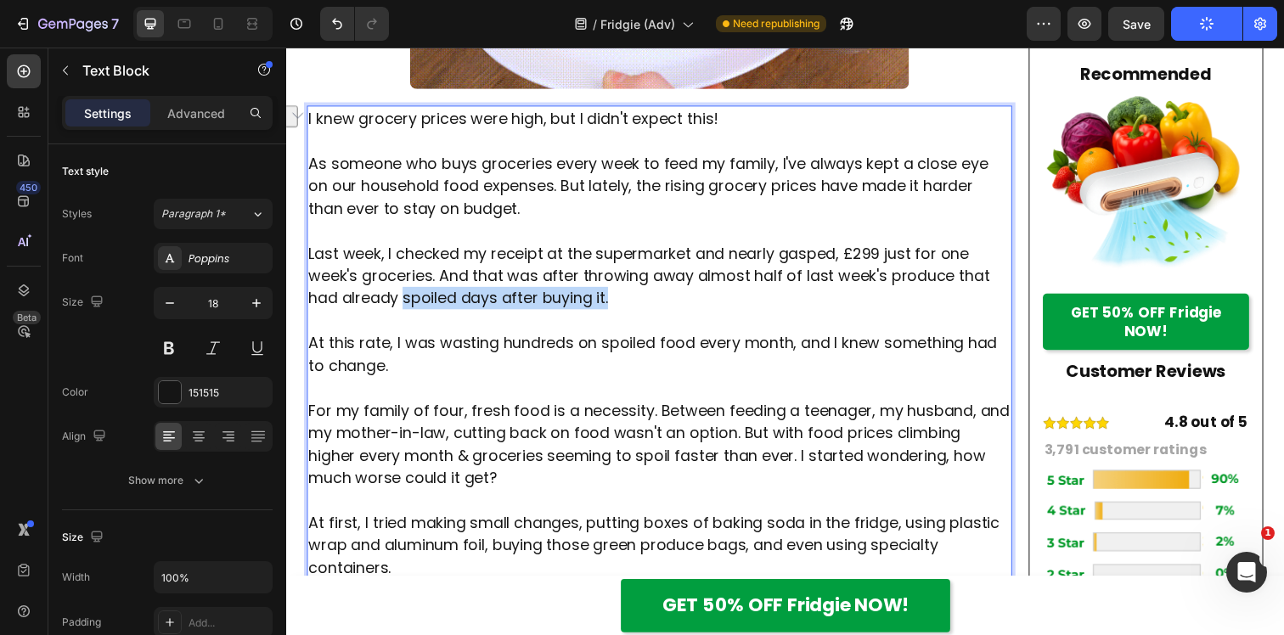
drag, startPoint x: 620, startPoint y: 305, endPoint x: 409, endPoint y: 310, distance: 210.6
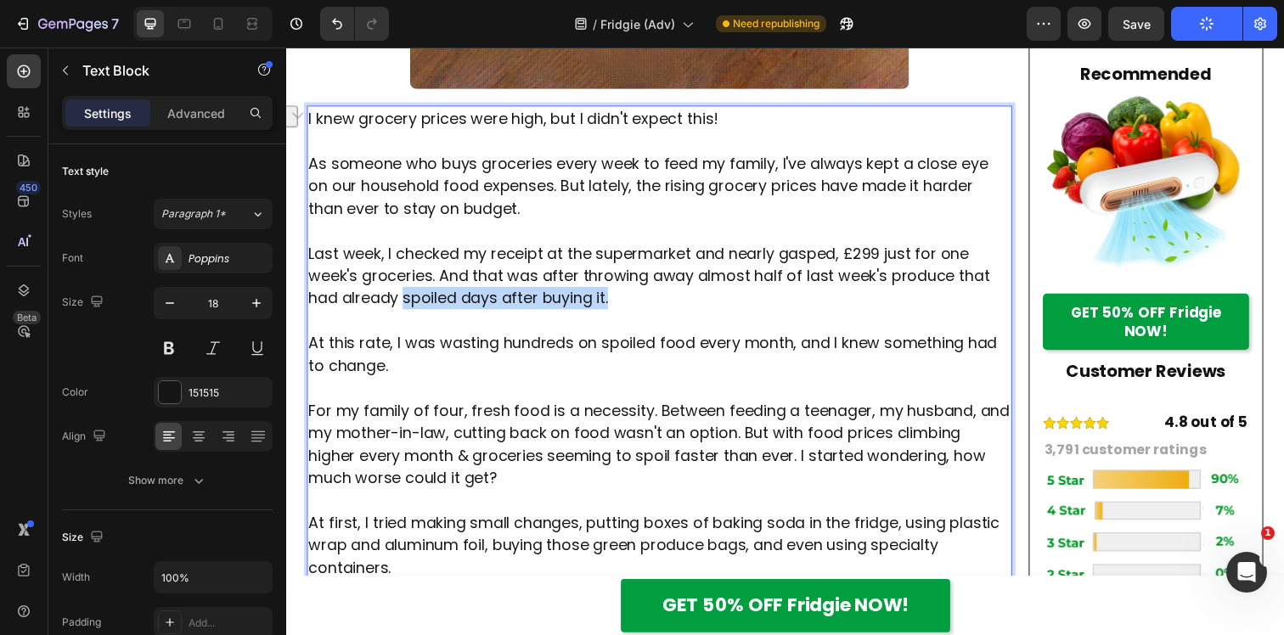
click at [409, 310] on p "Last week, I checked my receipt at the supermarket and nearly gasped, £299 just…" at bounding box center [667, 280] width 717 height 69
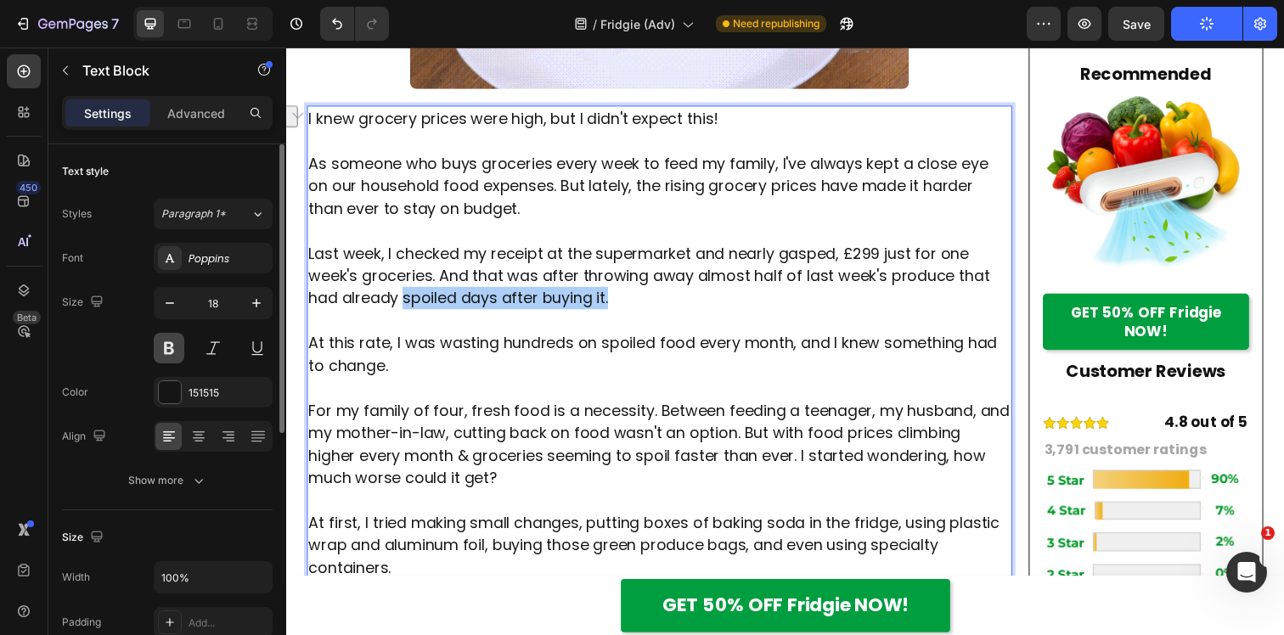
click at [169, 352] on button at bounding box center [169, 348] width 31 height 31
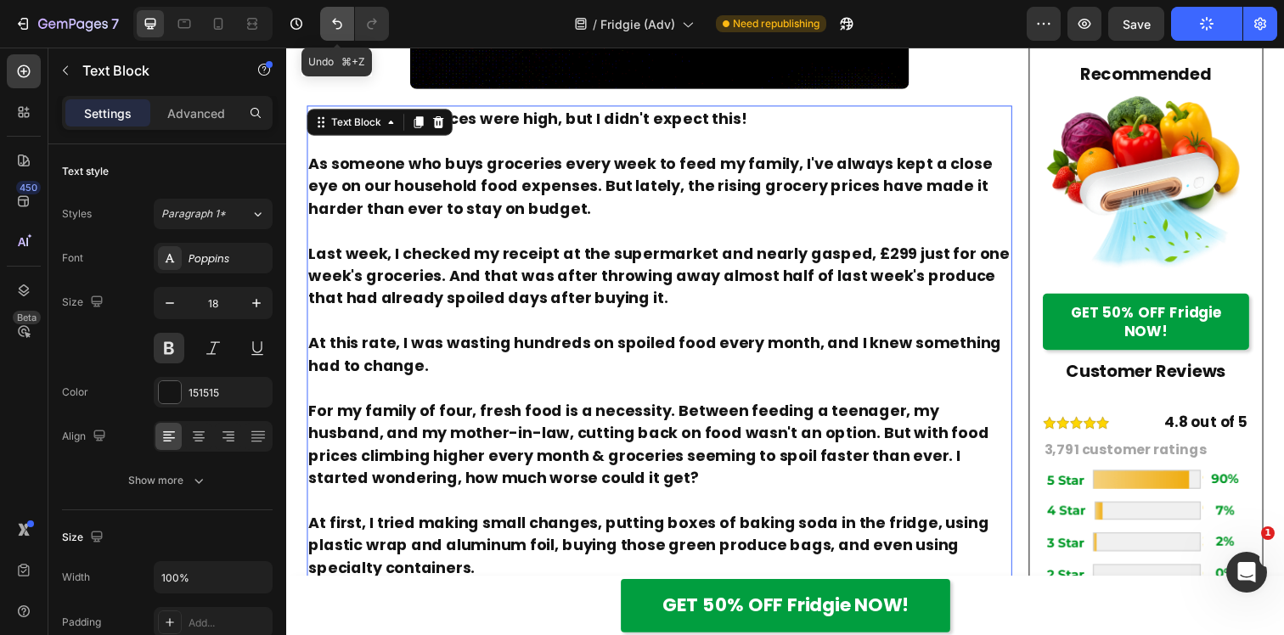
click at [337, 25] on icon "Undo/Redo" at bounding box center [337, 23] width 17 height 17
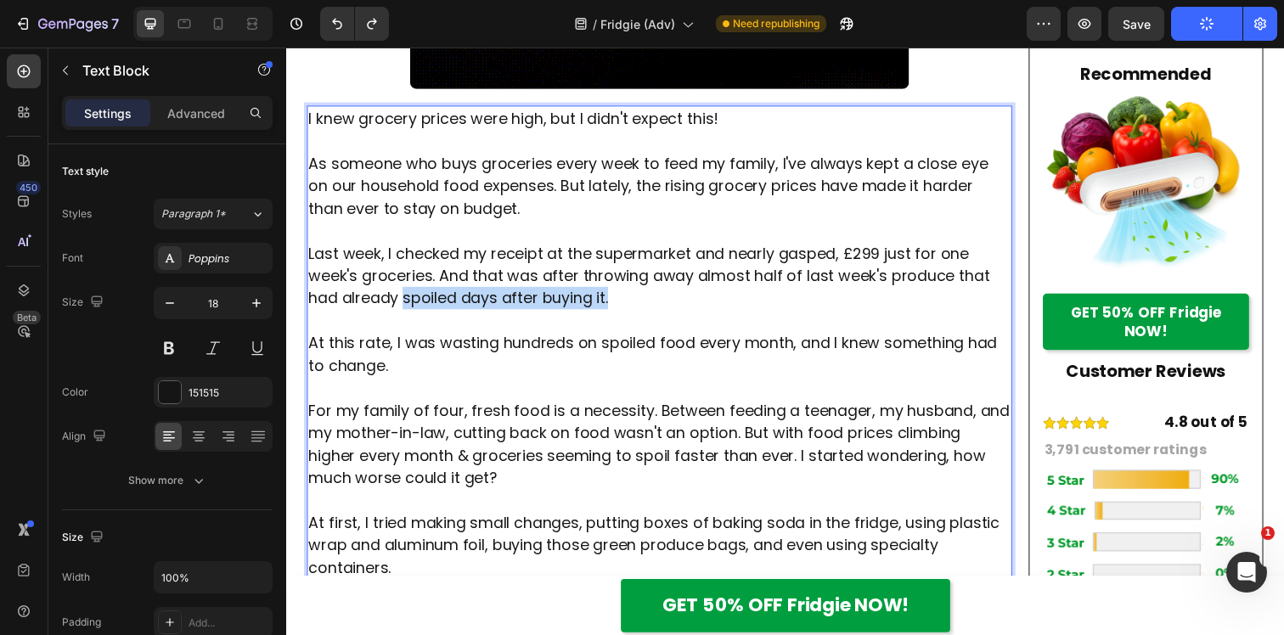
drag, startPoint x: 622, startPoint y: 303, endPoint x: 408, endPoint y: 301, distance: 214.0
click at [408, 301] on p "Last week, I checked my receipt at the supermarket and nearly gasped, £299 just…" at bounding box center [667, 280] width 717 height 69
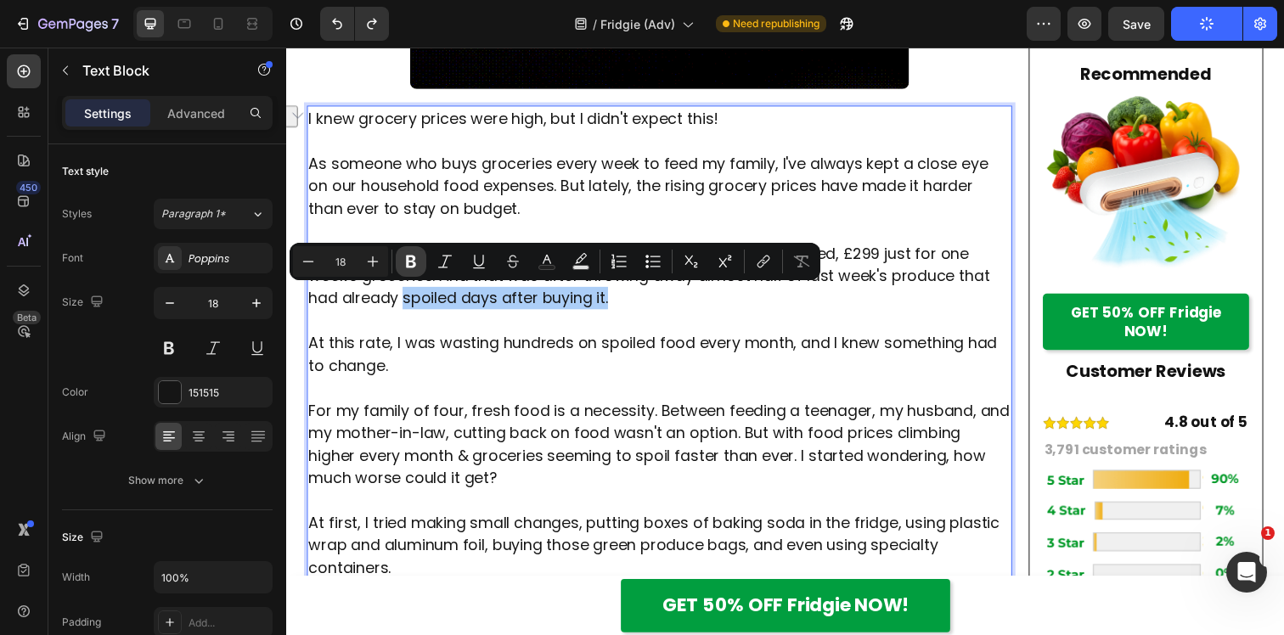
click at [409, 273] on button "Bold" at bounding box center [411, 261] width 31 height 31
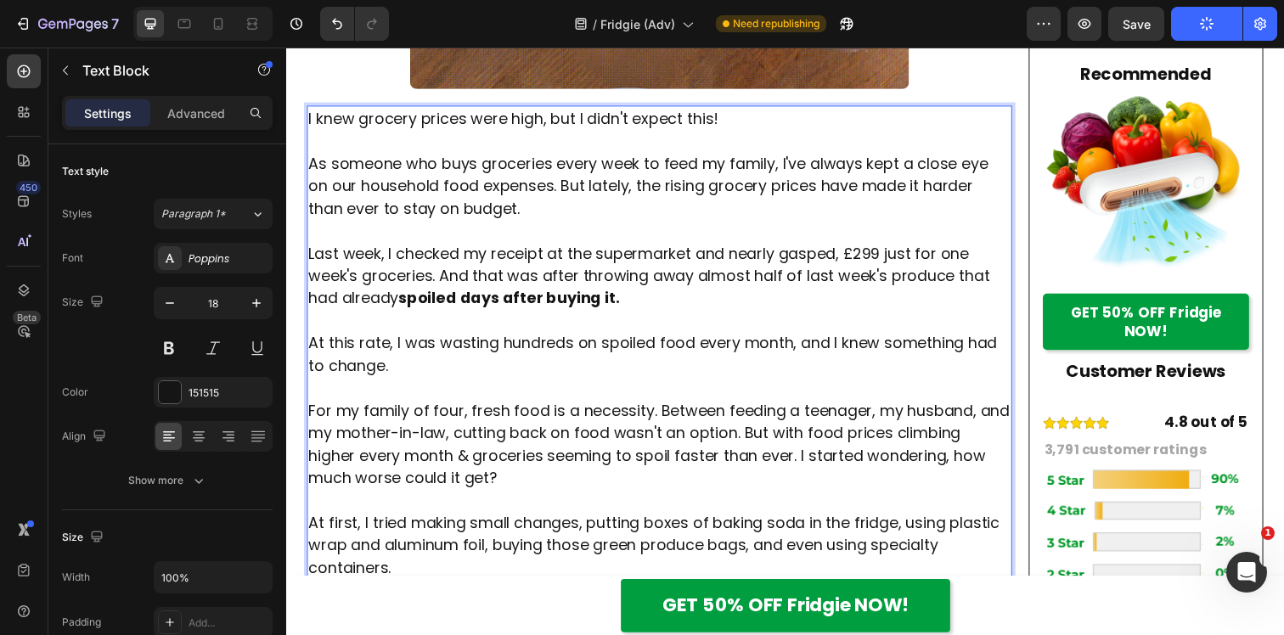
click at [650, 306] on p "Last week, I checked my receipt at the supermarket and nearly gasped, £299 just…" at bounding box center [667, 280] width 717 height 69
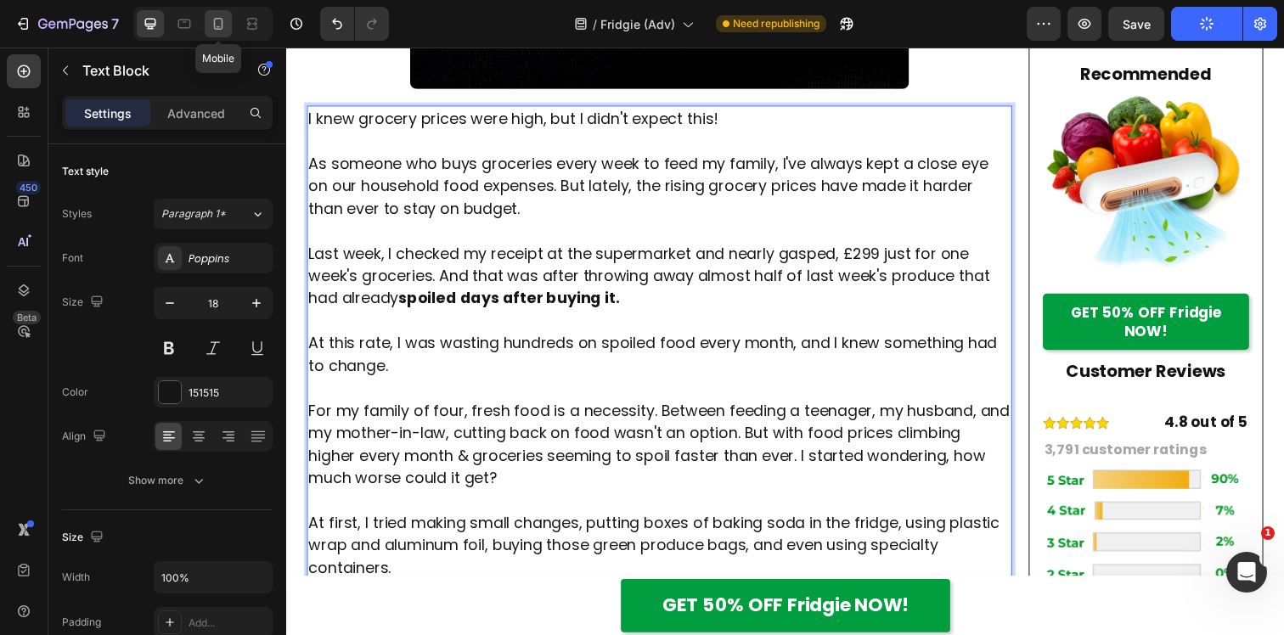
click at [218, 15] on icon at bounding box center [218, 23] width 17 height 17
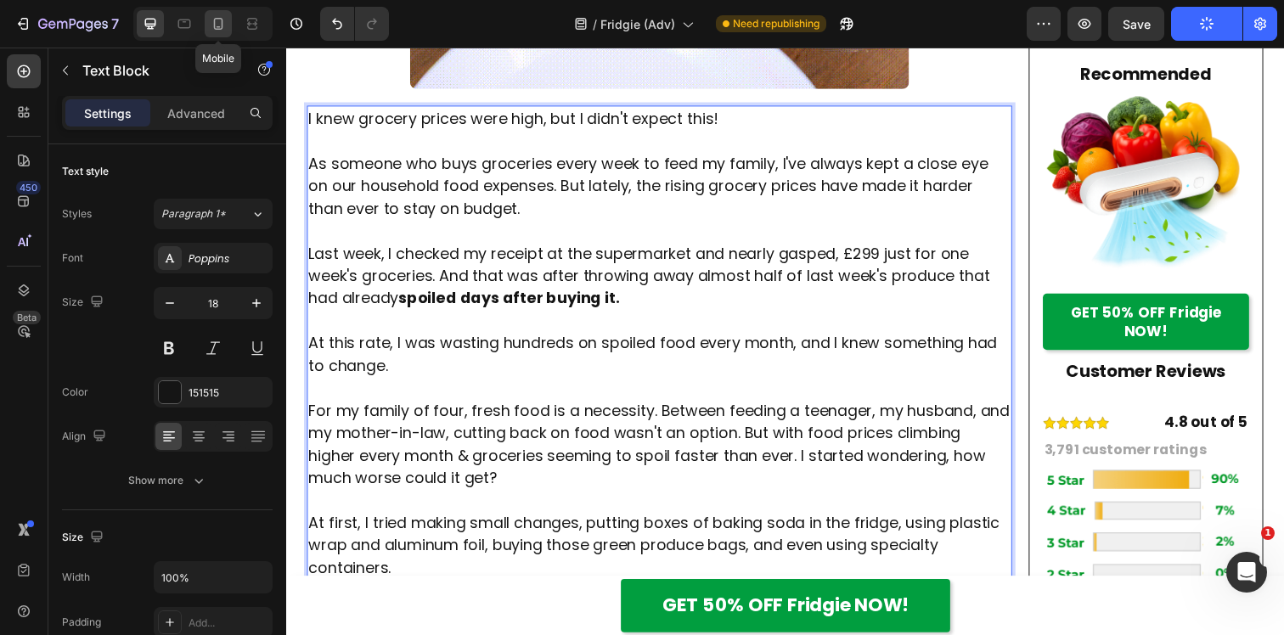
type input "17"
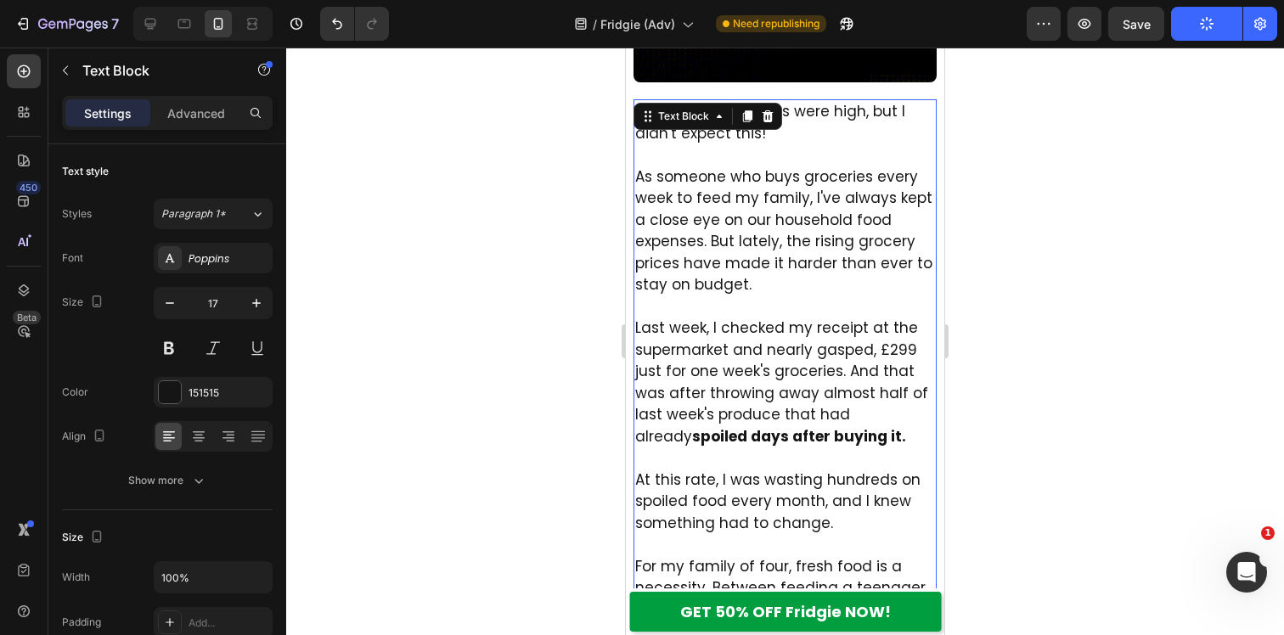
scroll to position [661, 0]
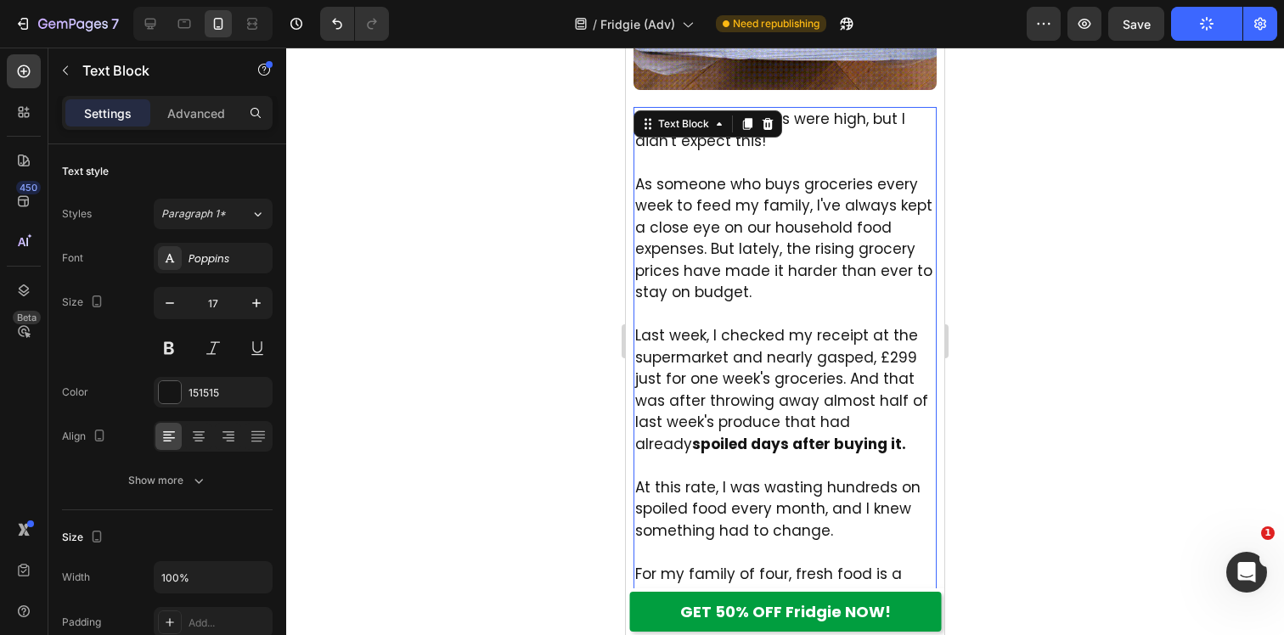
click at [1123, 290] on div at bounding box center [785, 342] width 998 height 588
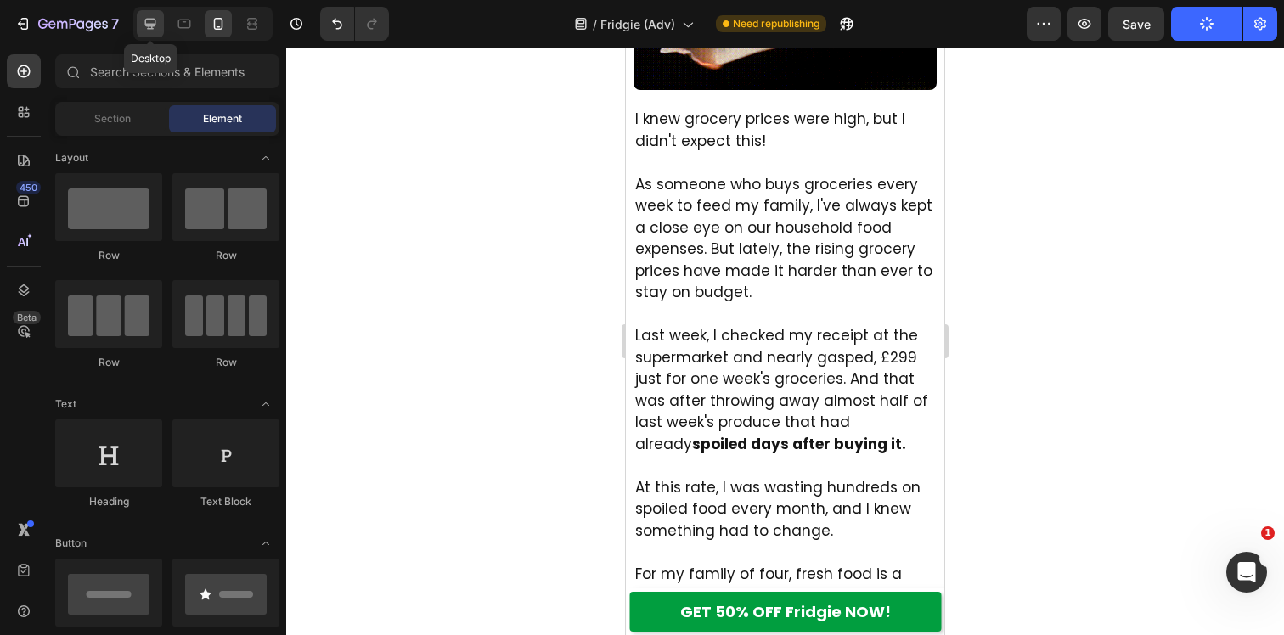
click at [148, 29] on icon at bounding box center [150, 23] width 17 height 17
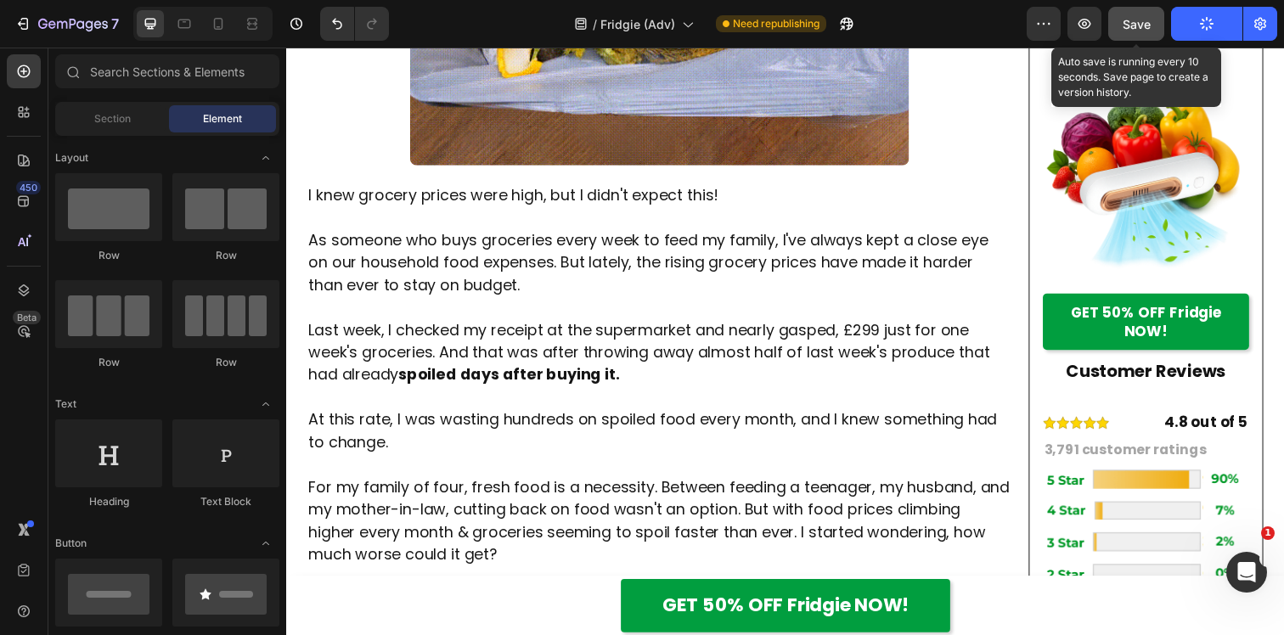
click at [1157, 30] on button "Save" at bounding box center [1136, 24] width 56 height 34
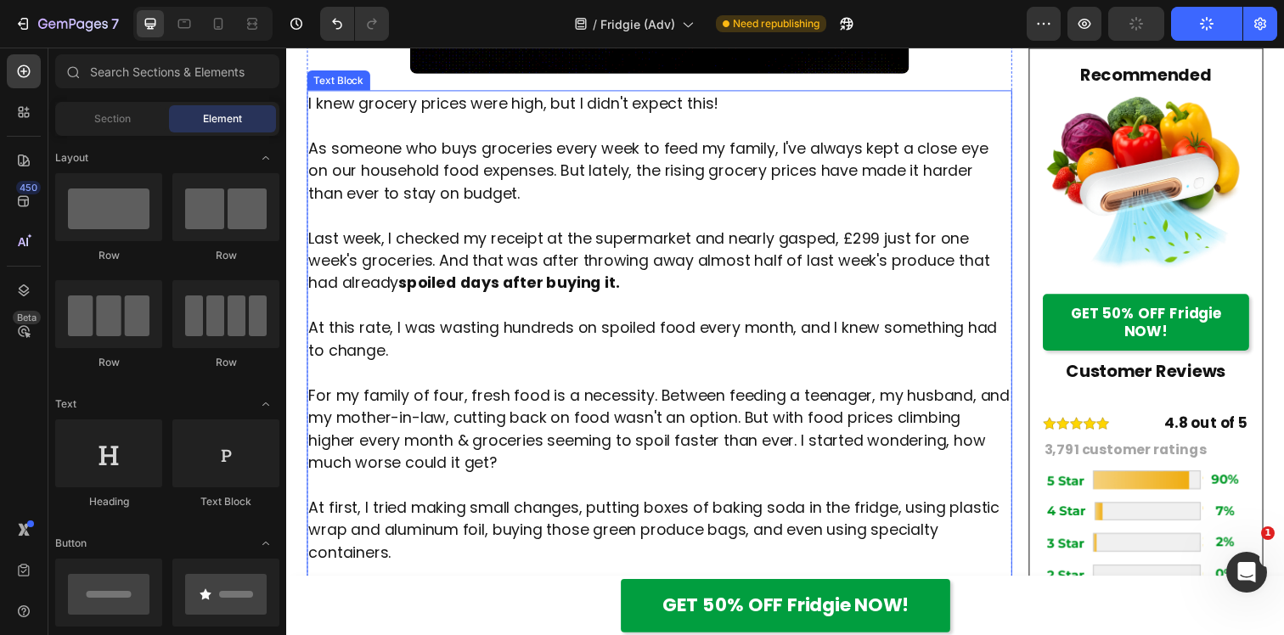
scroll to position [758, 0]
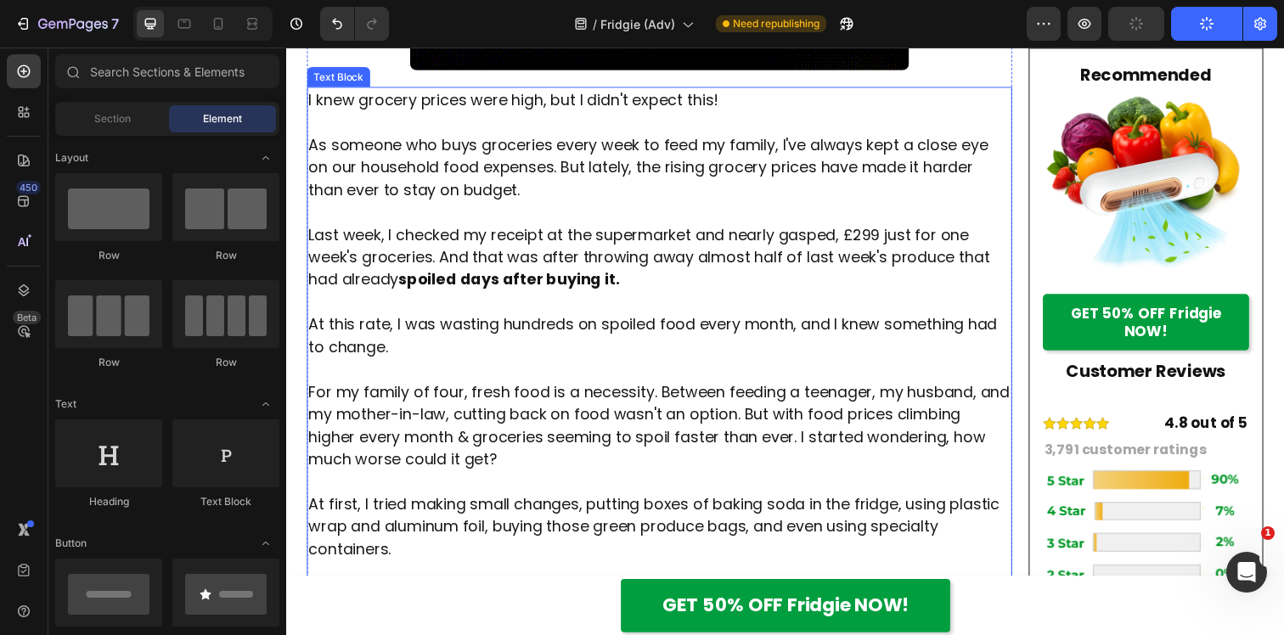
click at [700, 330] on p "At this rate, I was wasting hundreds on spoiled food every month, and I knew so…" at bounding box center [667, 341] width 717 height 46
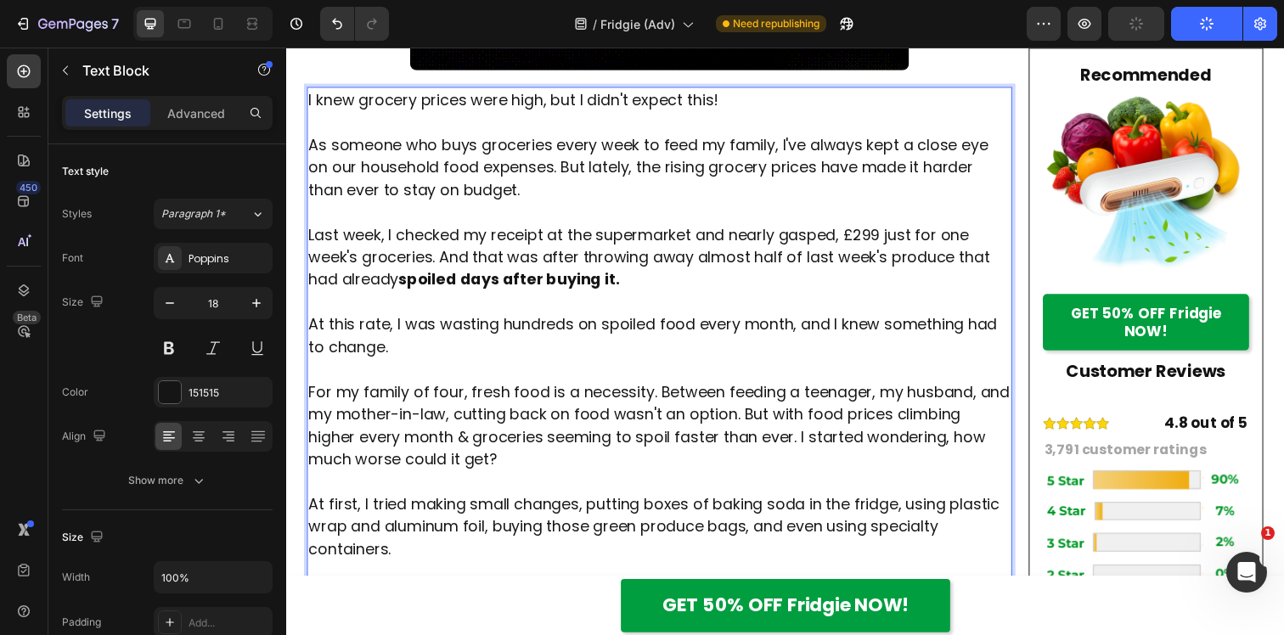
click at [796, 334] on p "At this rate, I was wasting hundreds on spoiled food every month, and I knew so…" at bounding box center [667, 341] width 717 height 46
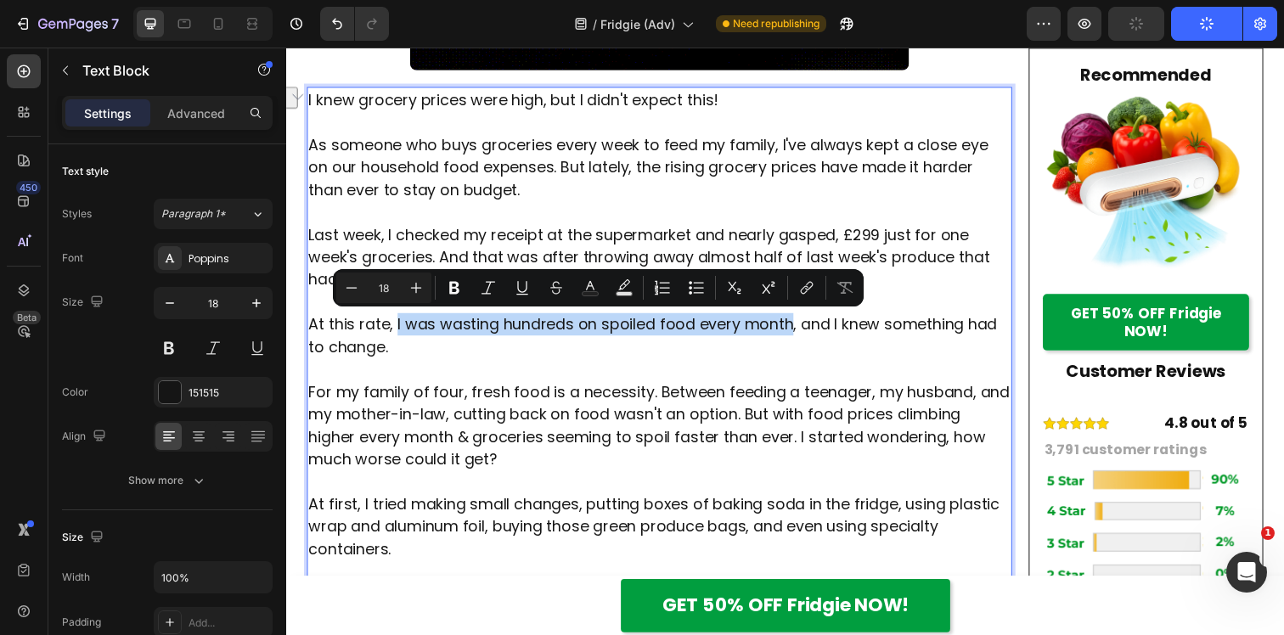
drag, startPoint x: 799, startPoint y: 333, endPoint x: 399, endPoint y: 338, distance: 400.0
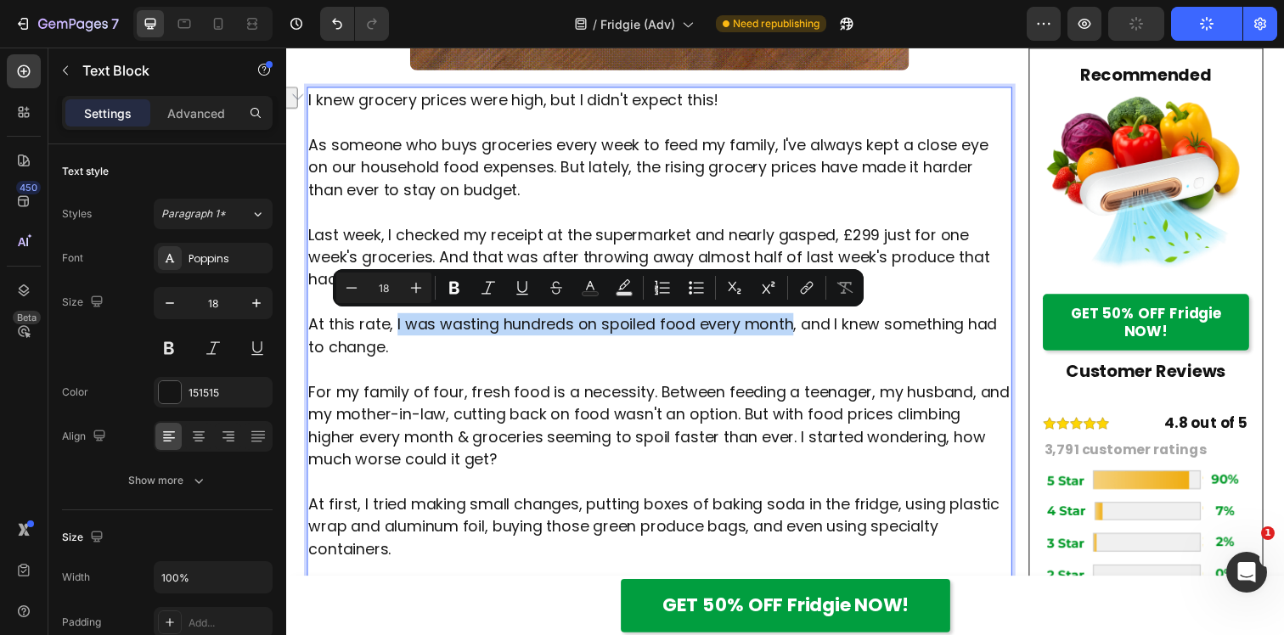
click at [398, 338] on p "At this rate, I was wasting hundreds on spoiled food every month, and I knew so…" at bounding box center [667, 341] width 717 height 46
click at [458, 292] on icon "Editor contextual toolbar" at bounding box center [454, 288] width 10 height 13
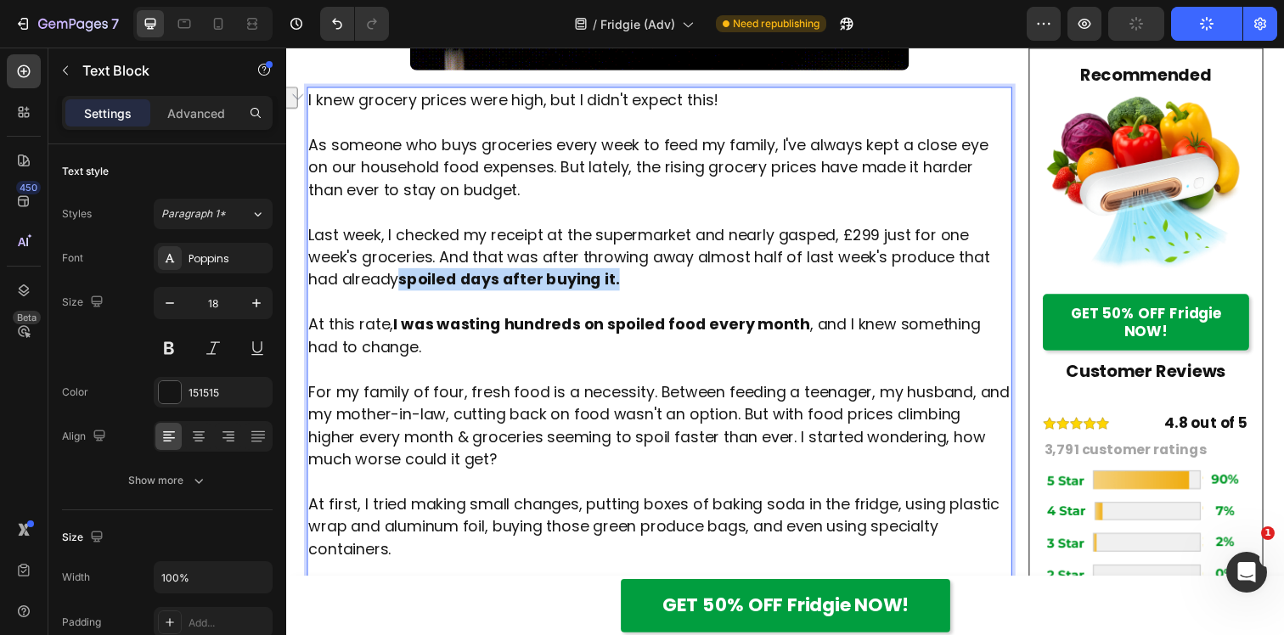
drag, startPoint x: 629, startPoint y: 286, endPoint x: 408, endPoint y: 286, distance: 221.6
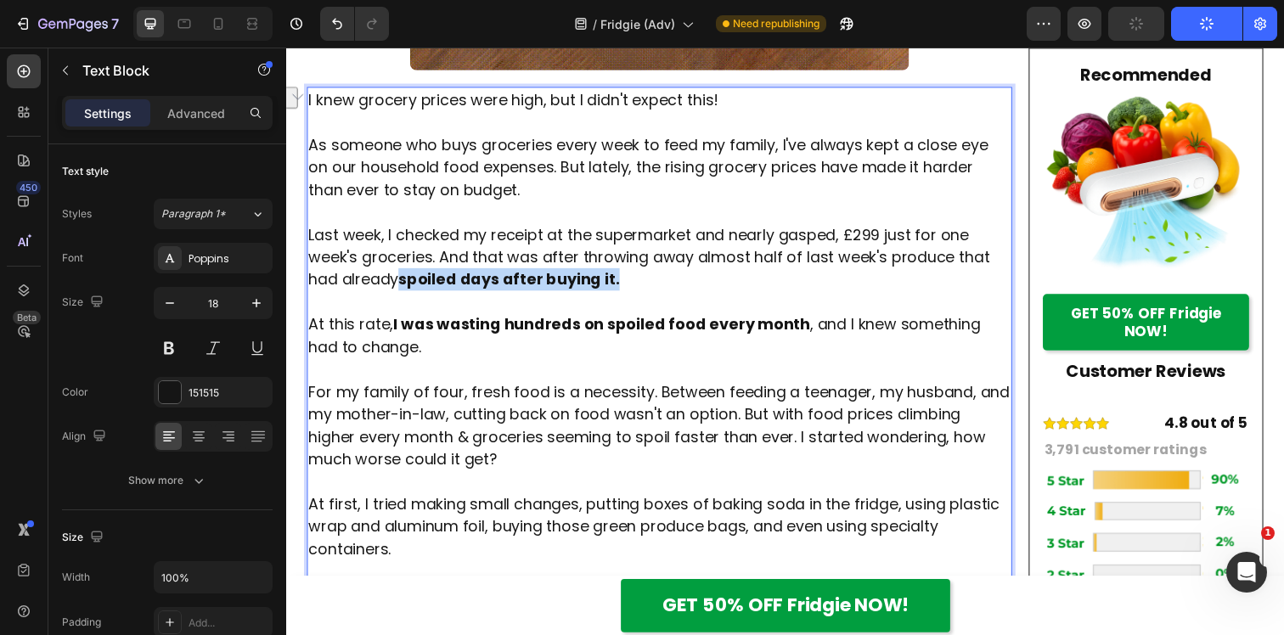
click at [408, 286] on p "Last week, I checked my receipt at the supermarket and nearly gasped, £299 just…" at bounding box center [667, 261] width 717 height 69
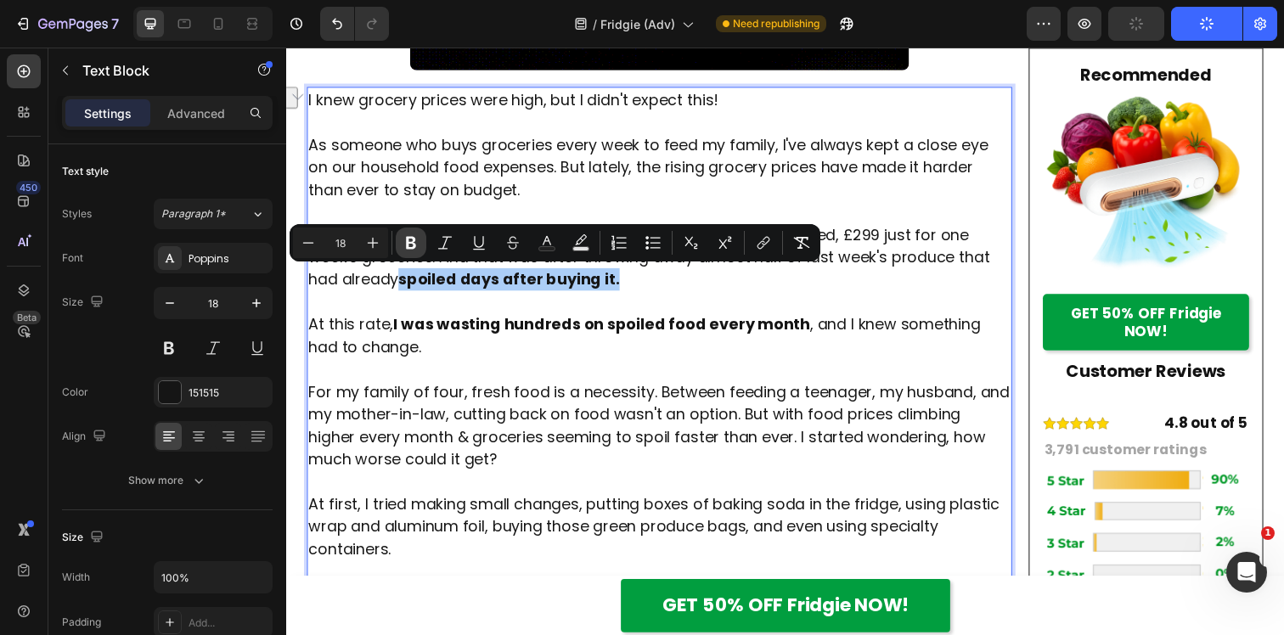
click at [413, 247] on icon "Editor contextual toolbar" at bounding box center [411, 243] width 10 height 13
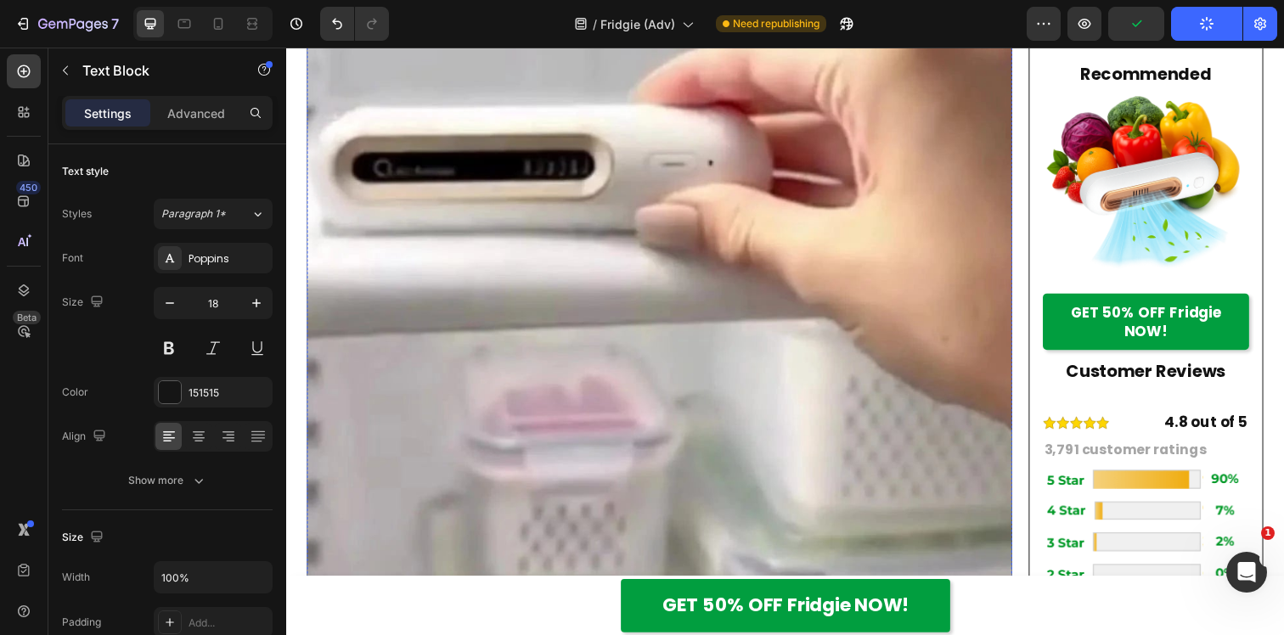
scroll to position [2372, 0]
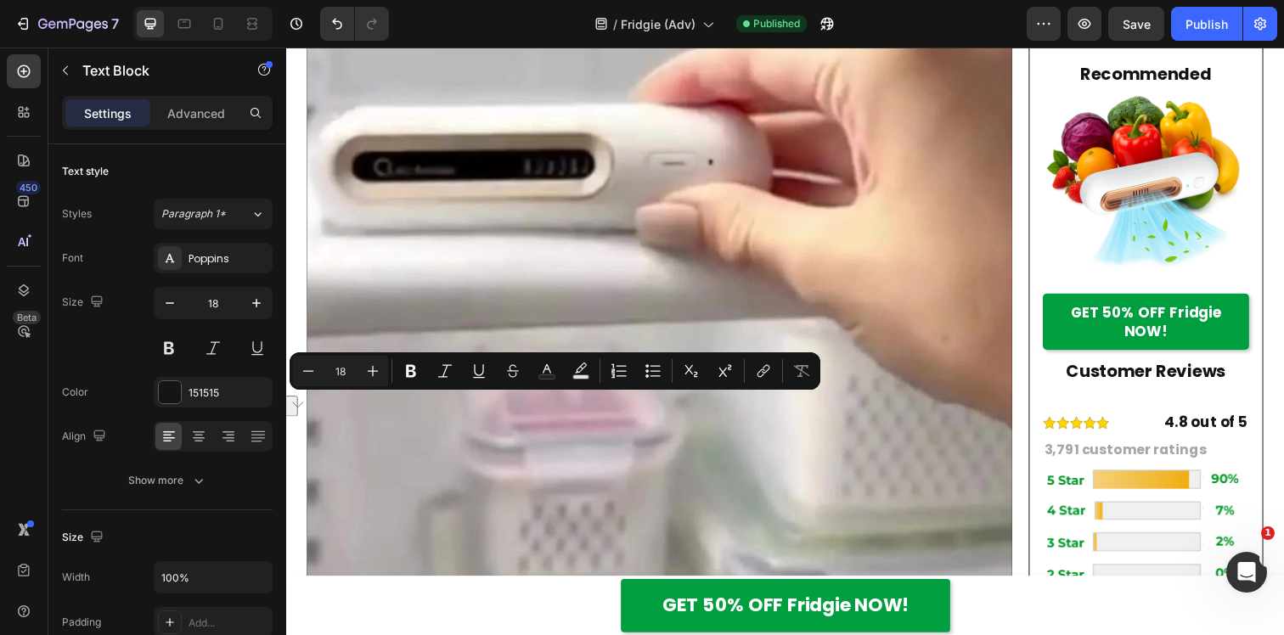
drag, startPoint x: 623, startPoint y: 418, endPoint x: 565, endPoint y: 408, distance: 59.5
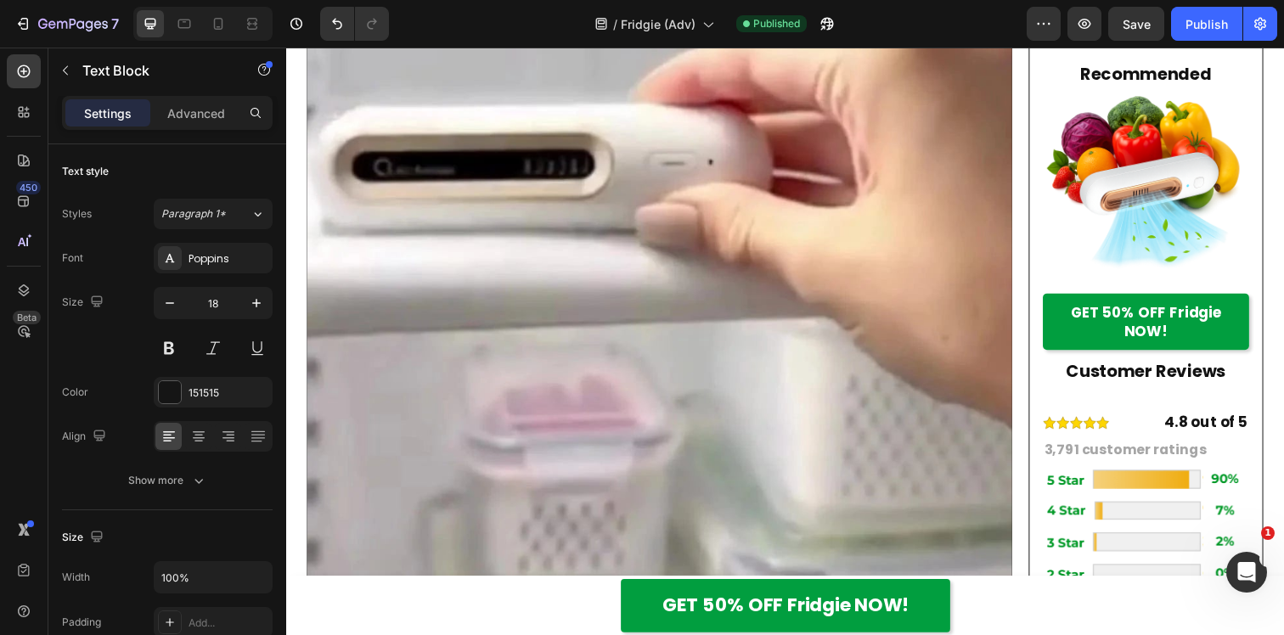
drag, startPoint x: 623, startPoint y: 417, endPoint x: 315, endPoint y: 419, distance: 308.2
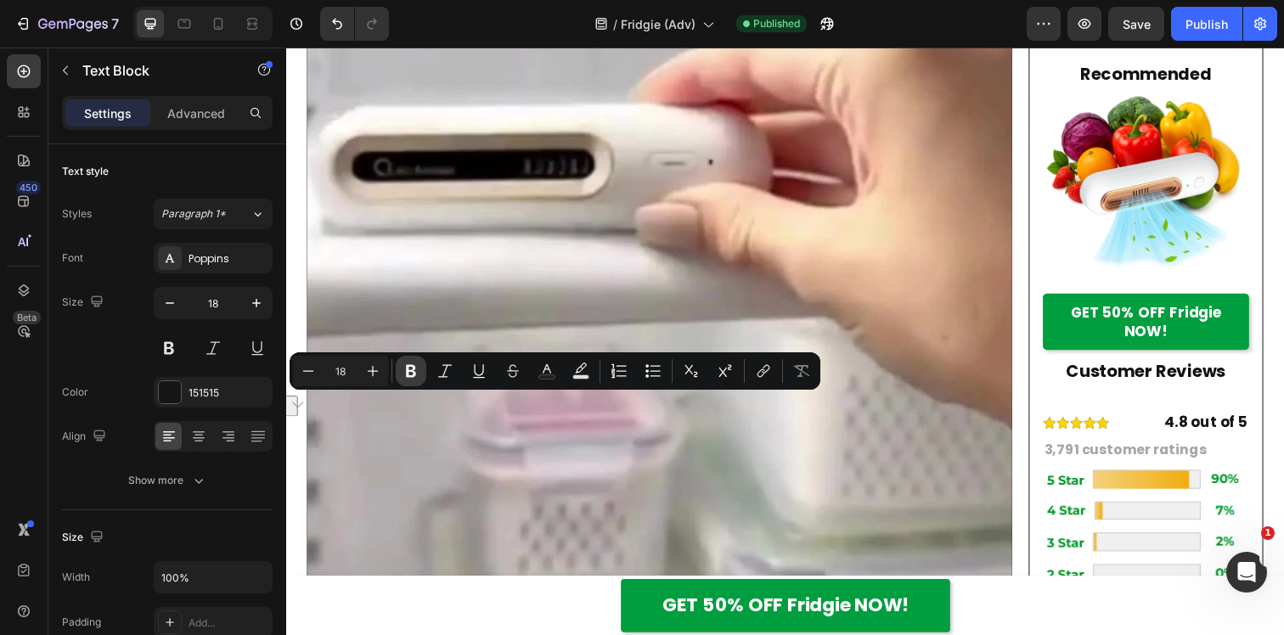
click at [402, 374] on icon "Editor contextual toolbar" at bounding box center [410, 371] width 17 height 17
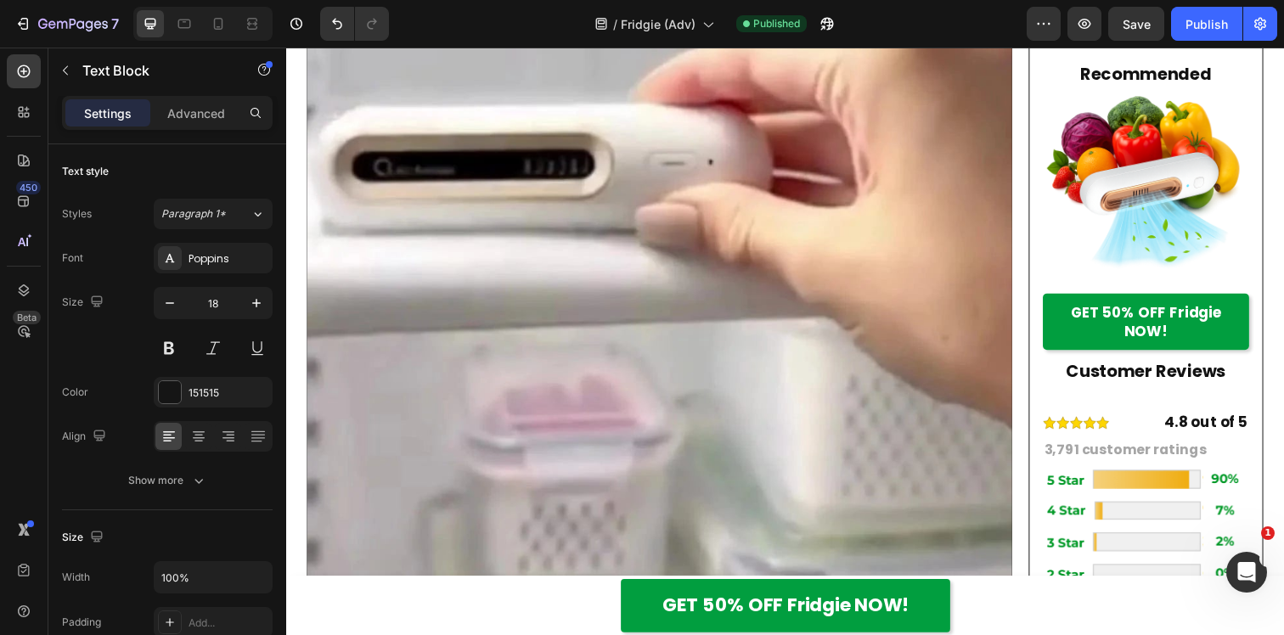
drag, startPoint x: 630, startPoint y: 418, endPoint x: 314, endPoint y: 420, distance: 315.9
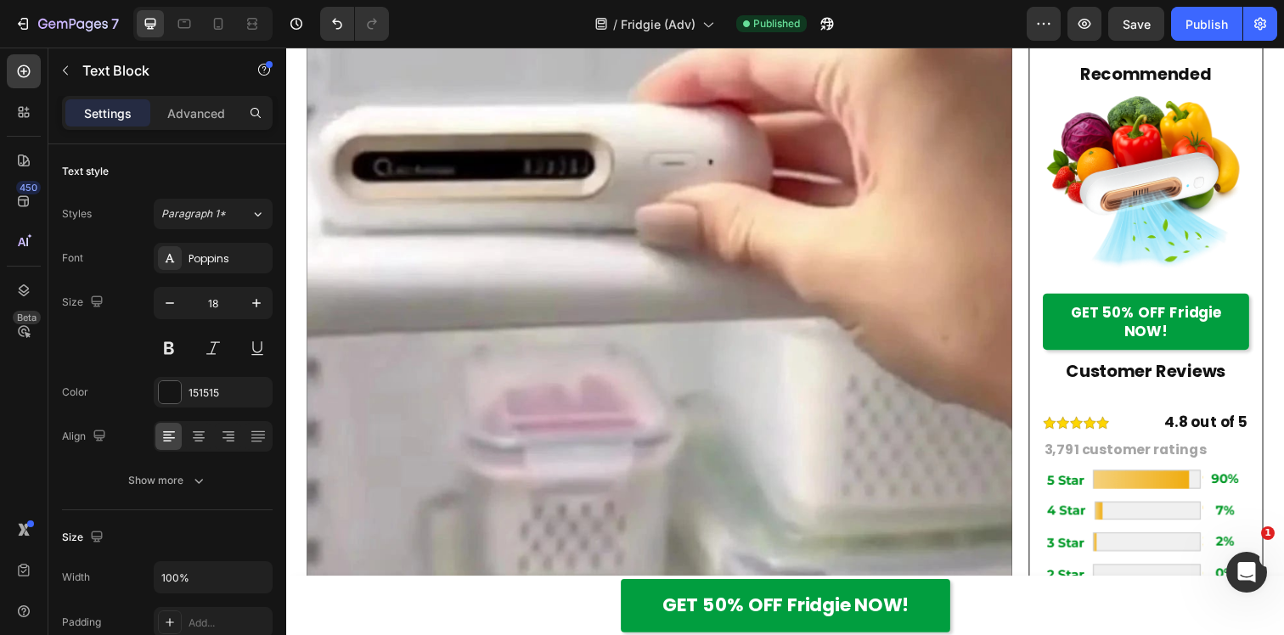
drag, startPoint x: 559, startPoint y: 414, endPoint x: 308, endPoint y: 418, distance: 250.5
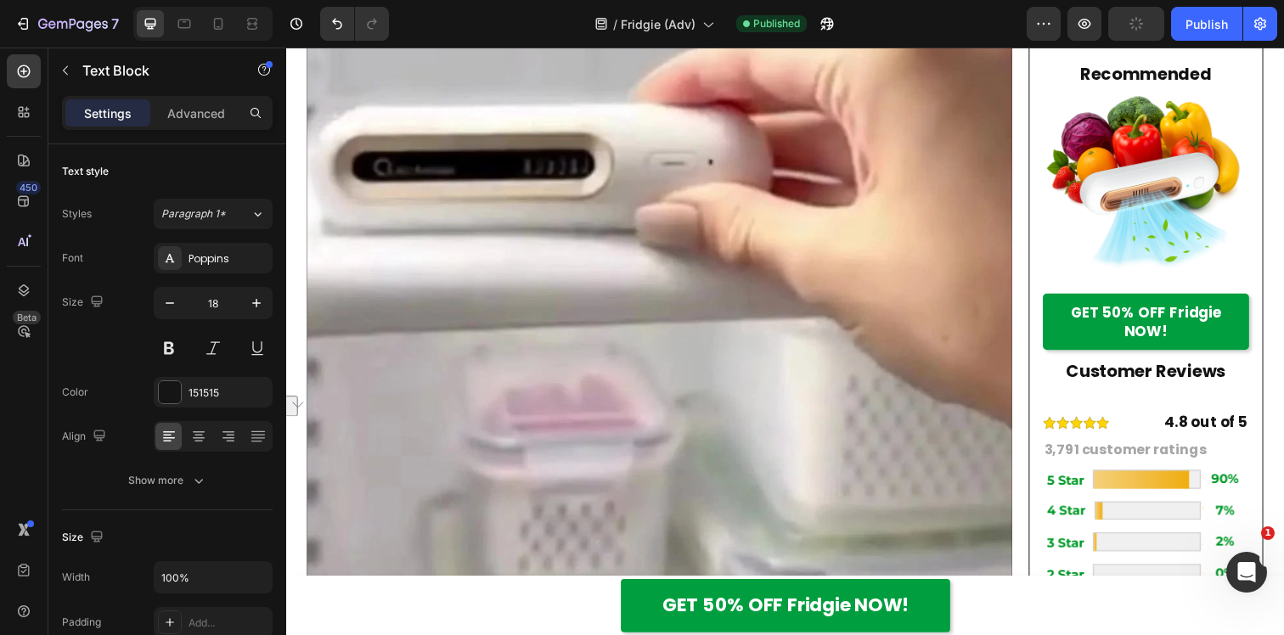
drag, startPoint x: 555, startPoint y: 415, endPoint x: 314, endPoint y: 417, distance: 241.2
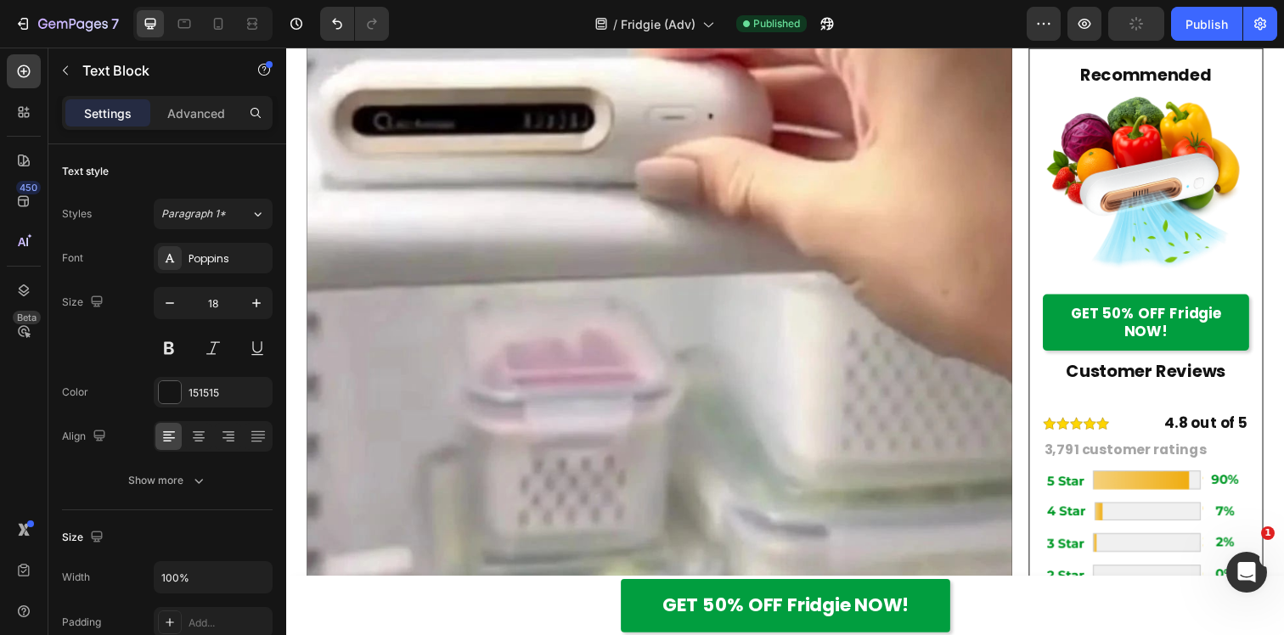
scroll to position [2420, 0]
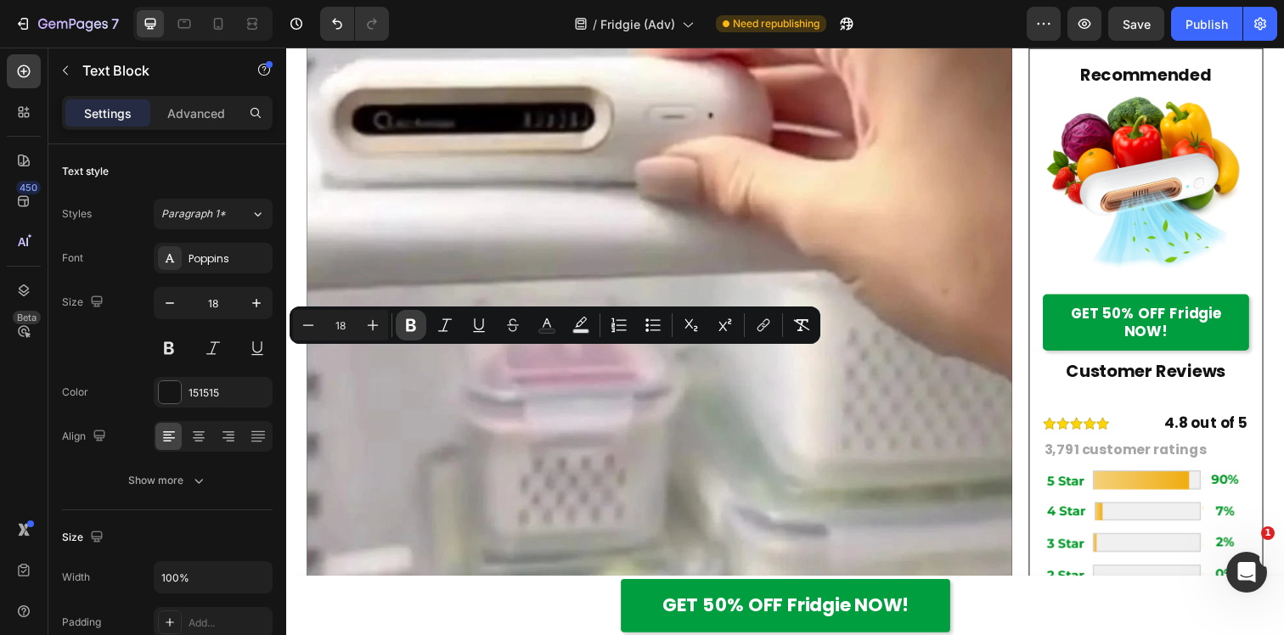
click at [409, 330] on icon "Editor contextual toolbar" at bounding box center [411, 325] width 10 height 13
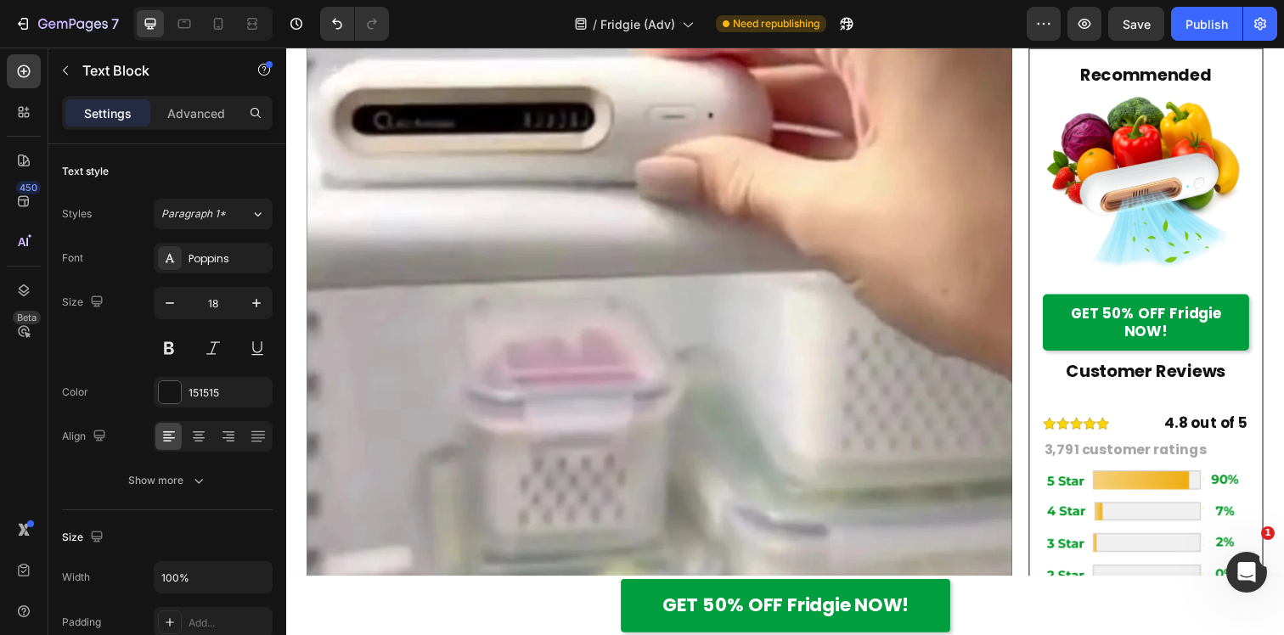
drag, startPoint x: 368, startPoint y: 367, endPoint x: 326, endPoint y: 367, distance: 41.6
click at [222, 23] on icon at bounding box center [218, 24] width 9 height 12
type input "17"
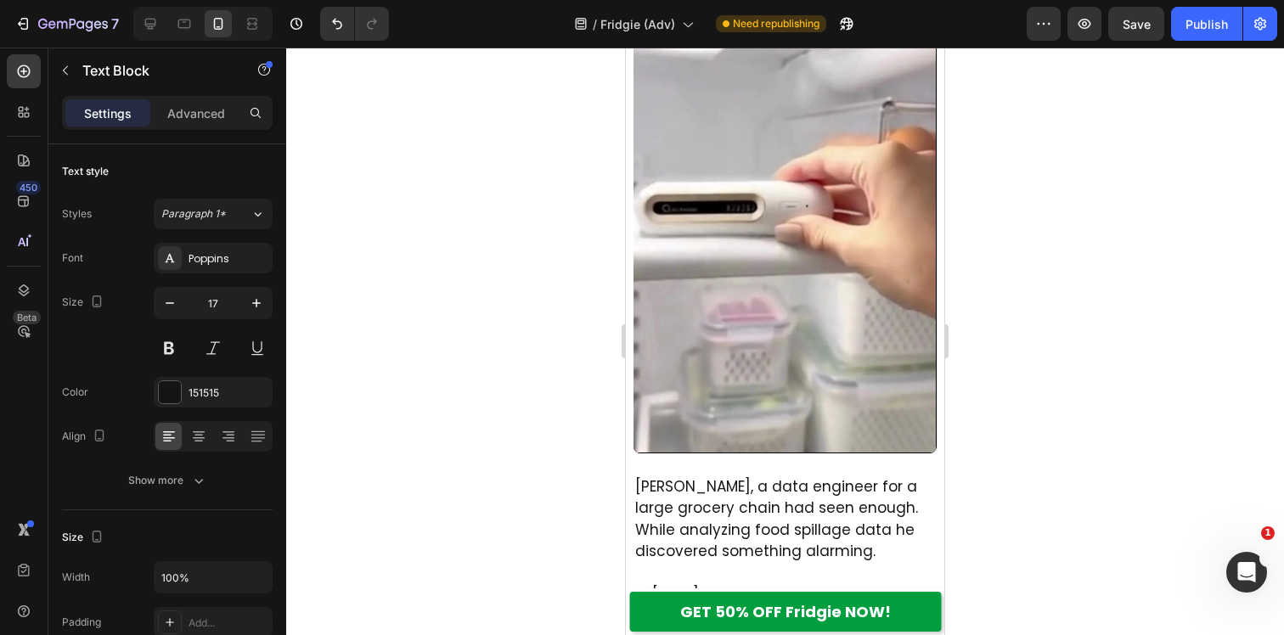
scroll to position [2406, 0]
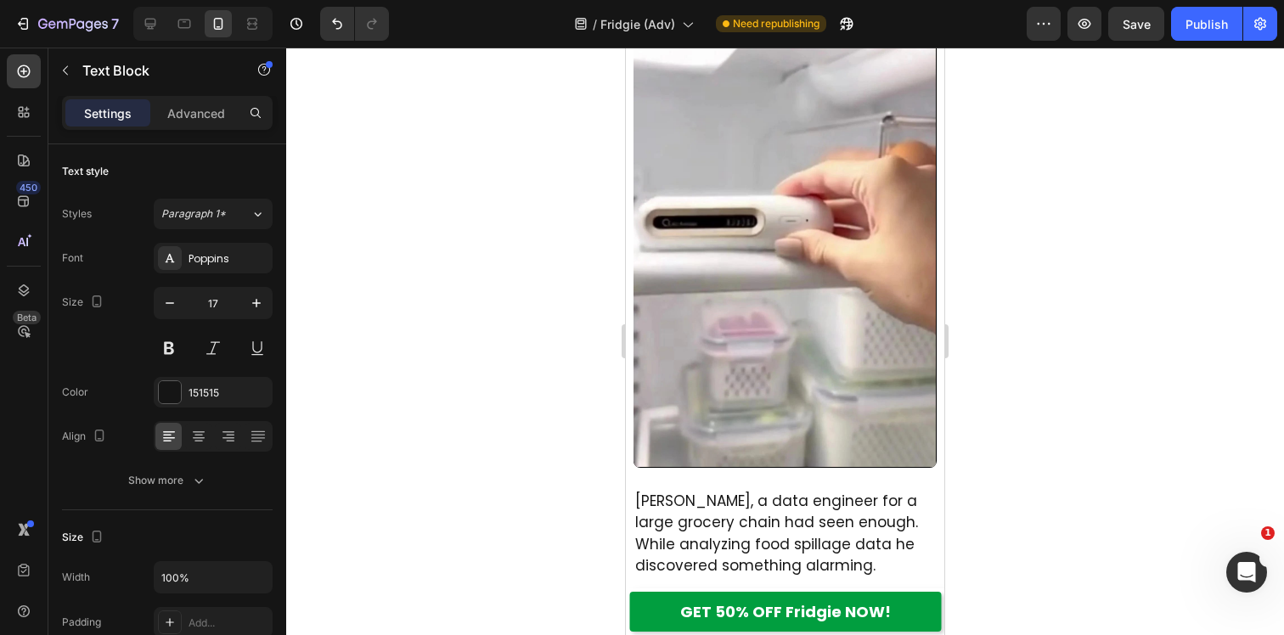
click at [1075, 192] on div at bounding box center [785, 342] width 998 height 588
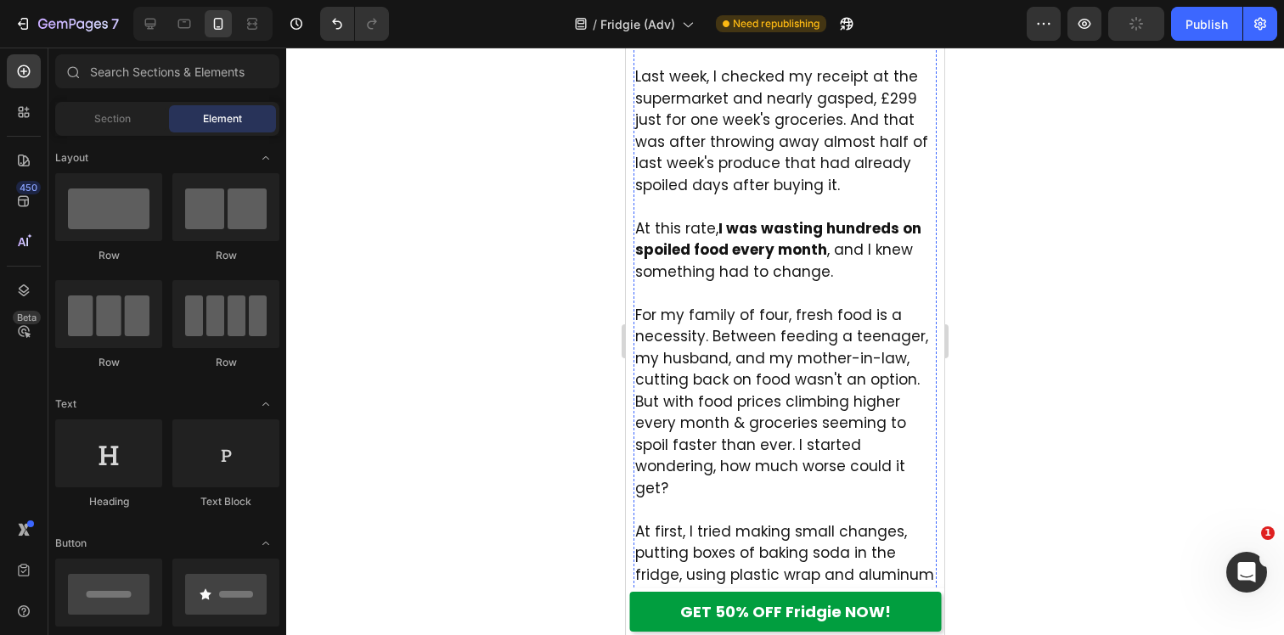
scroll to position [884, 0]
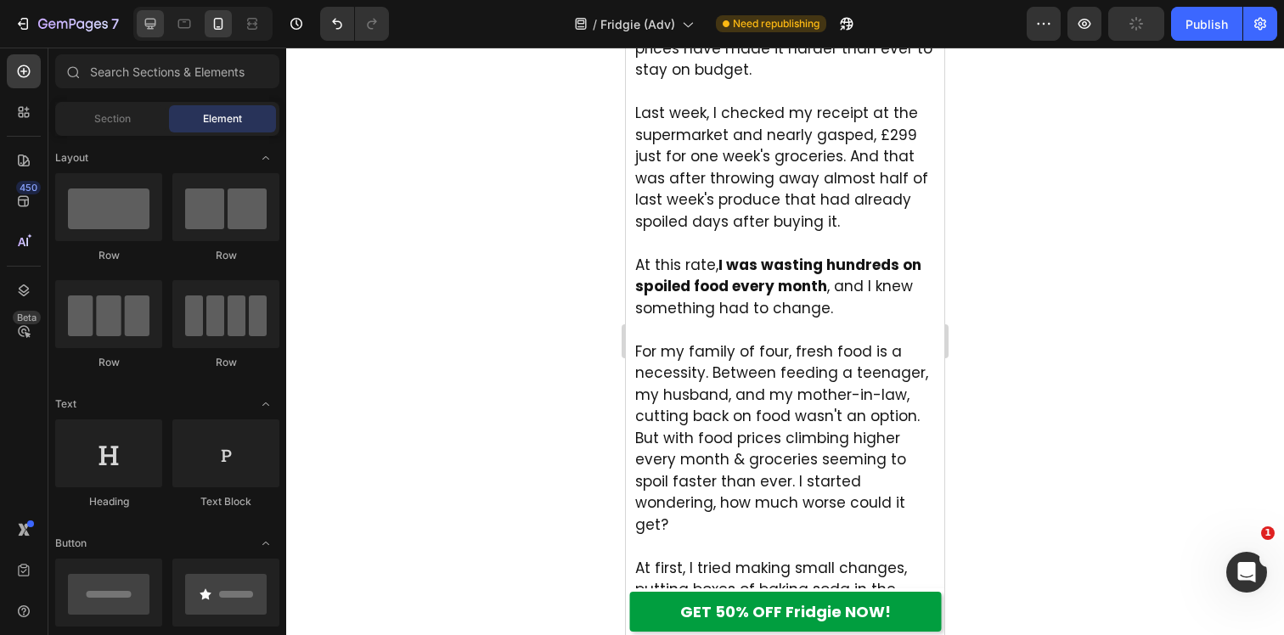
click at [144, 33] on div at bounding box center [150, 23] width 27 height 27
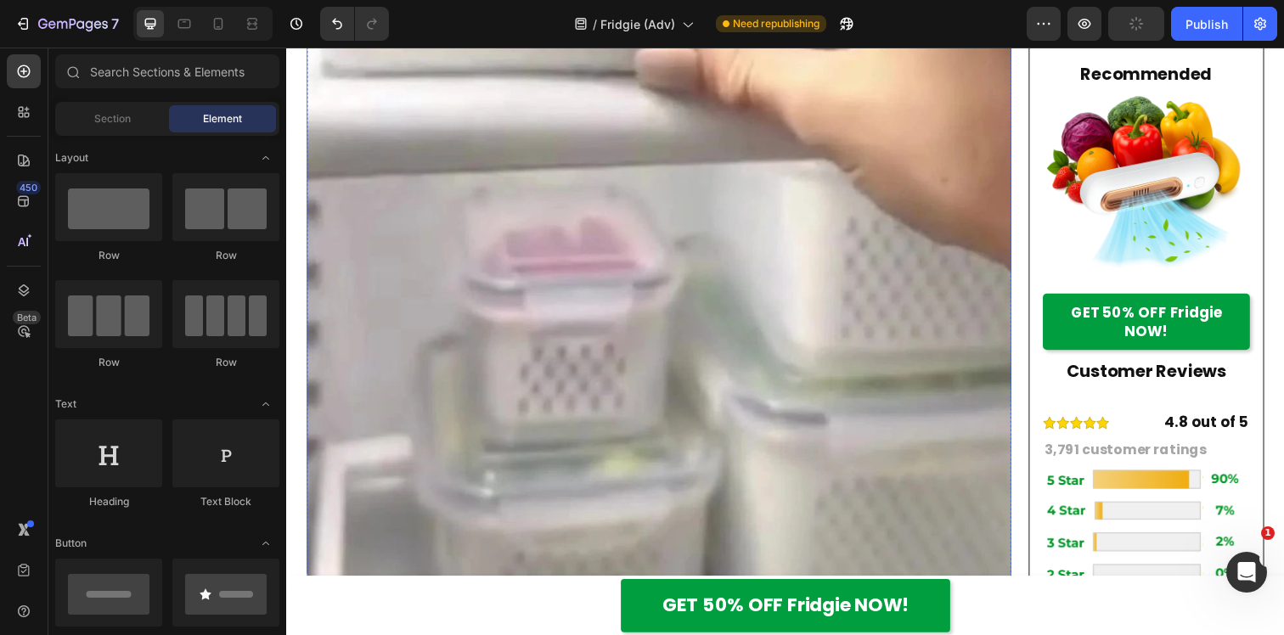
scroll to position [2556, 0]
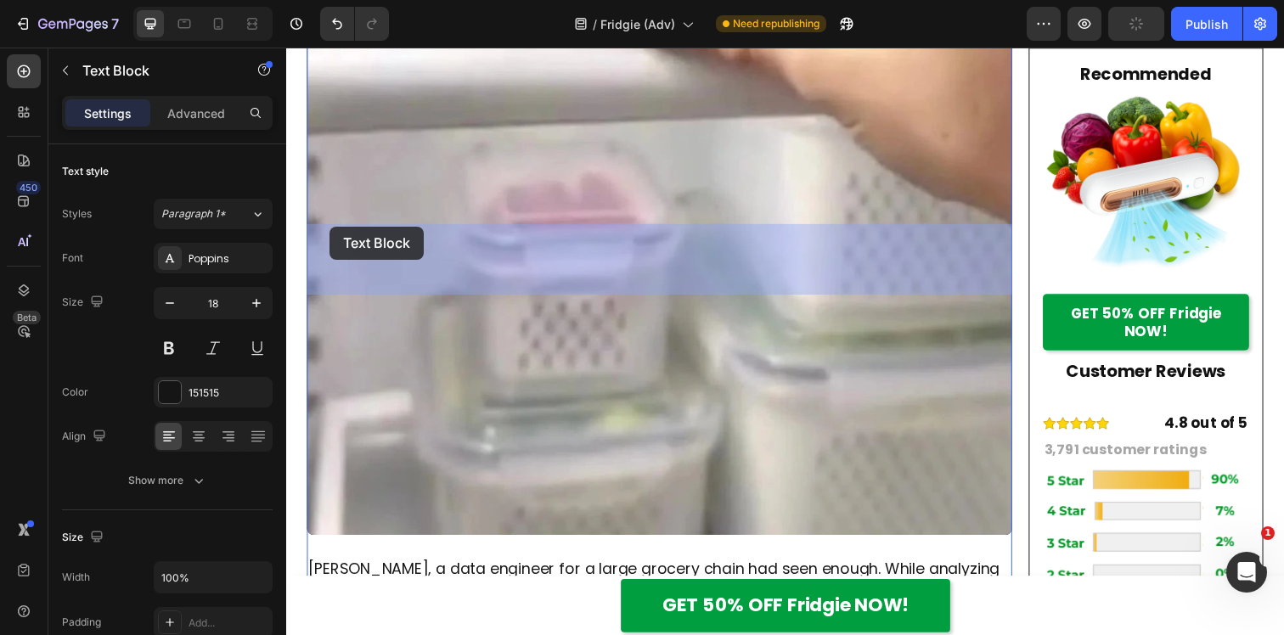
drag, startPoint x: 369, startPoint y: 230, endPoint x: 334, endPoint y: 230, distance: 35.7
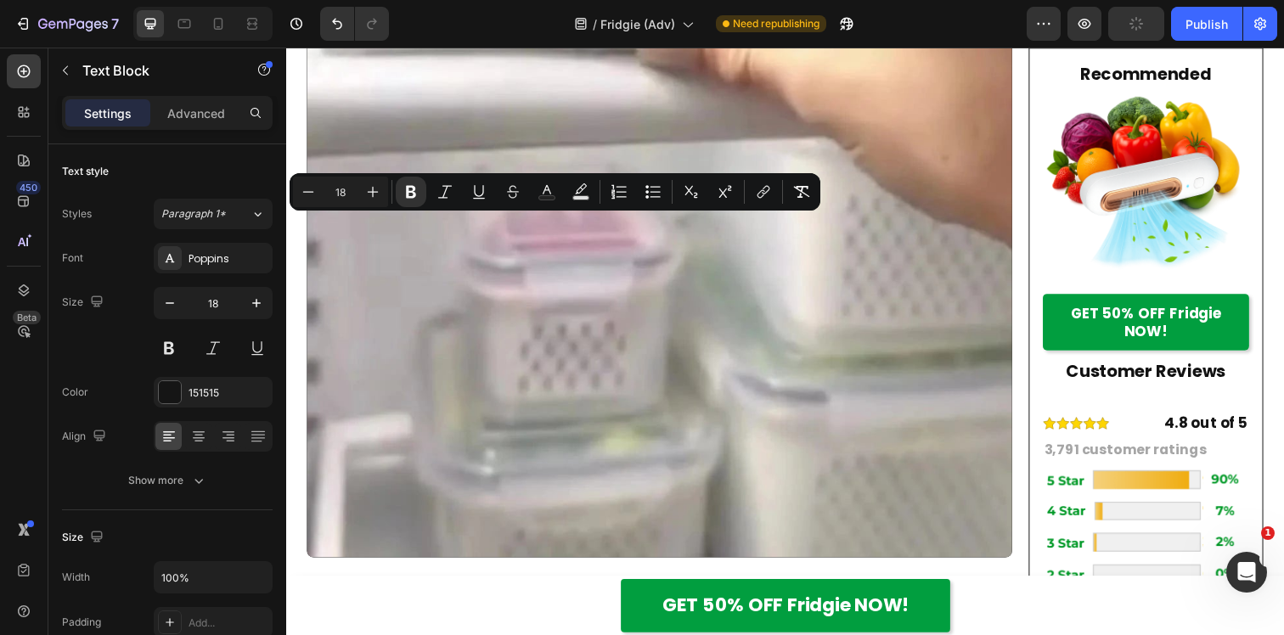
drag, startPoint x: 371, startPoint y: 231, endPoint x: 314, endPoint y: 230, distance: 56.9
click at [415, 197] on icon "Editor contextual toolbar" at bounding box center [410, 191] width 17 height 17
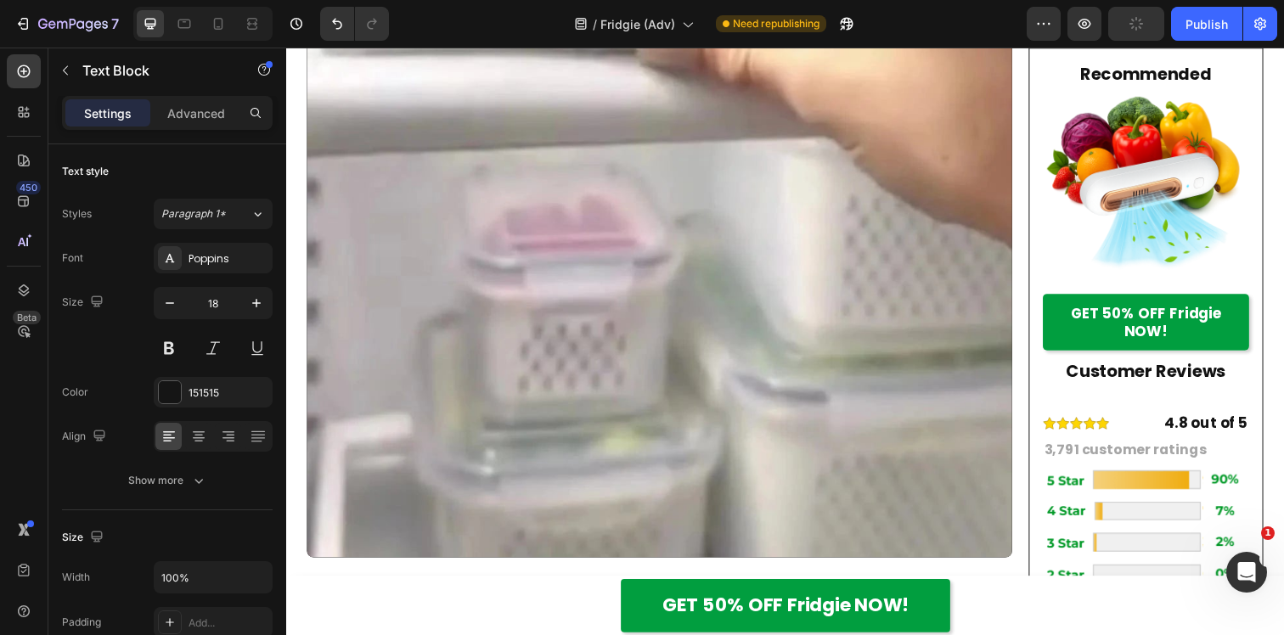
drag, startPoint x: 549, startPoint y: 237, endPoint x: 455, endPoint y: 236, distance: 94.3
drag, startPoint x: 553, startPoint y: 234, endPoint x: 445, endPoint y: 234, distance: 107.8
